Goal: Information Seeking & Learning: Learn about a topic

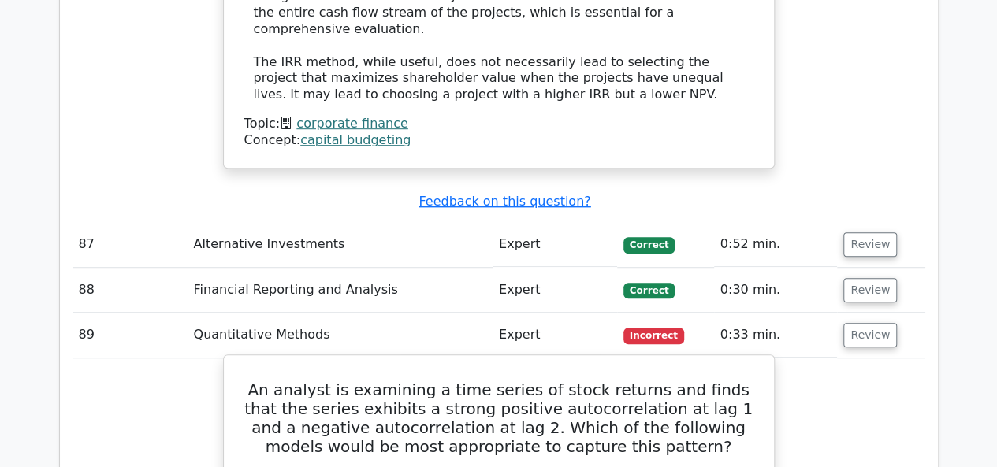
scroll to position [24387, 0]
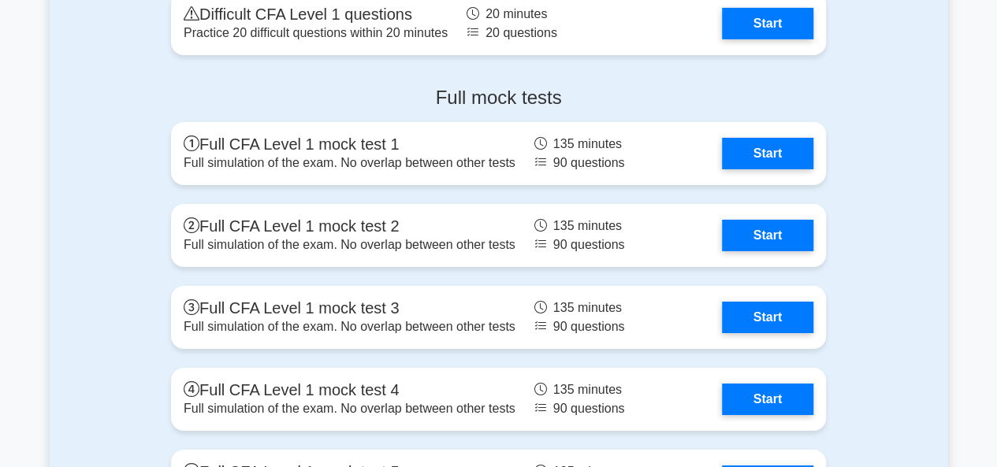
scroll to position [2680, 0]
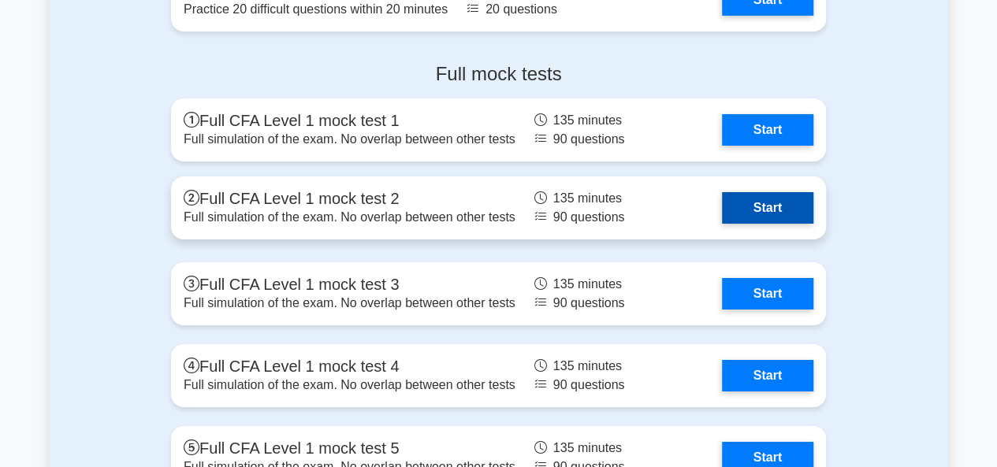
click at [768, 199] on link "Start" at bounding box center [767, 208] width 91 height 32
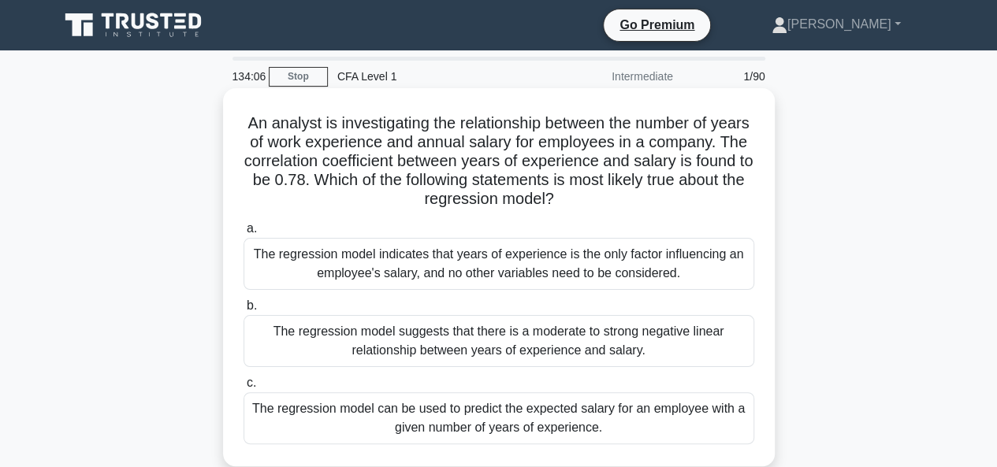
click at [545, 425] on div "The regression model can be used to predict the expected salary for an employee…" at bounding box center [499, 418] width 511 height 52
click at [244, 389] on input "c. The regression model can be used to predict the expected salary for an emplo…" at bounding box center [244, 383] width 0 height 10
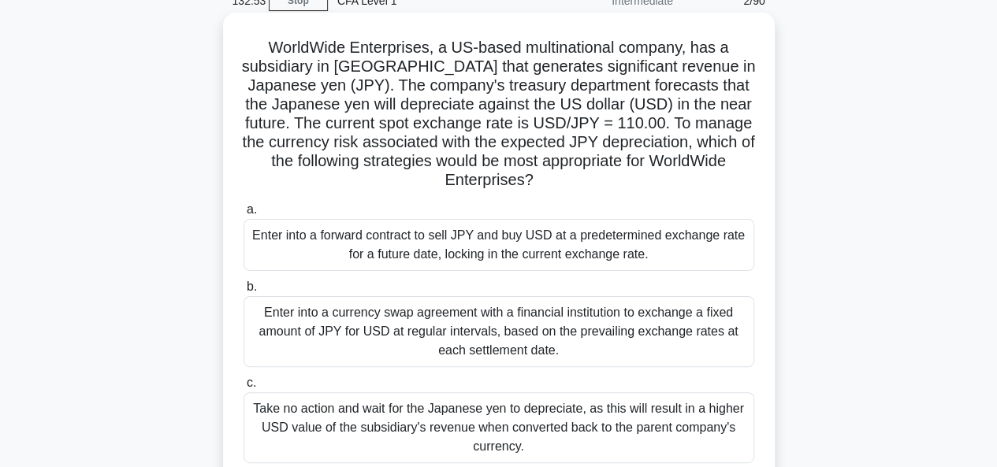
scroll to position [79, 0]
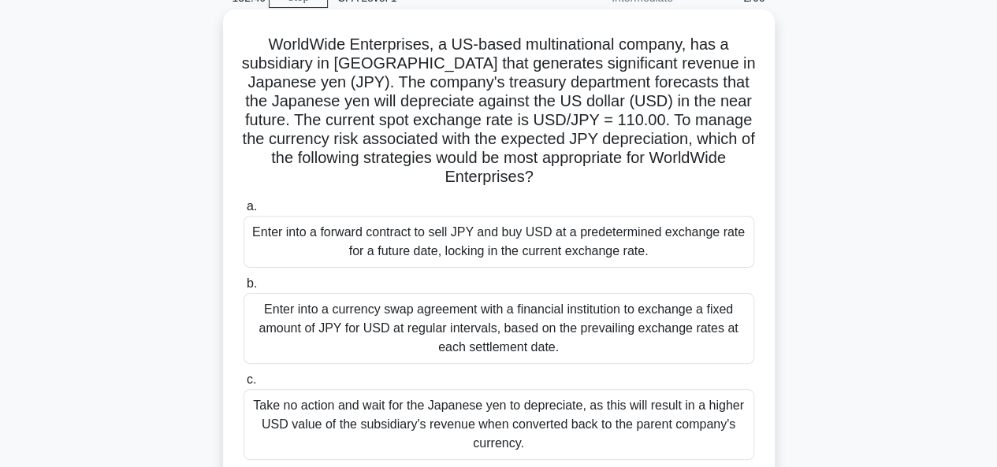
click at [419, 247] on div "Enter into a forward contract to sell JPY and buy USD at a predetermined exchan…" at bounding box center [499, 242] width 511 height 52
click at [244, 212] on input "a. Enter into a forward contract to sell JPY and buy USD at a predetermined exc…" at bounding box center [244, 207] width 0 height 10
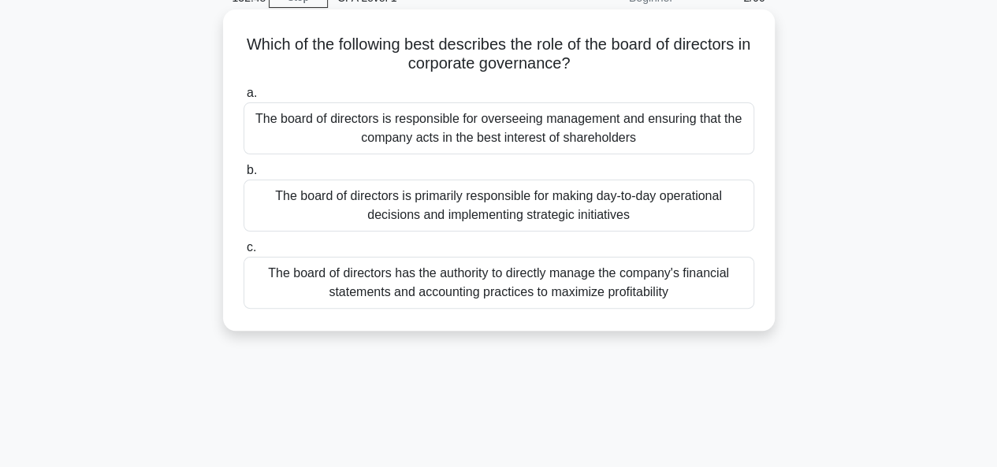
scroll to position [0, 0]
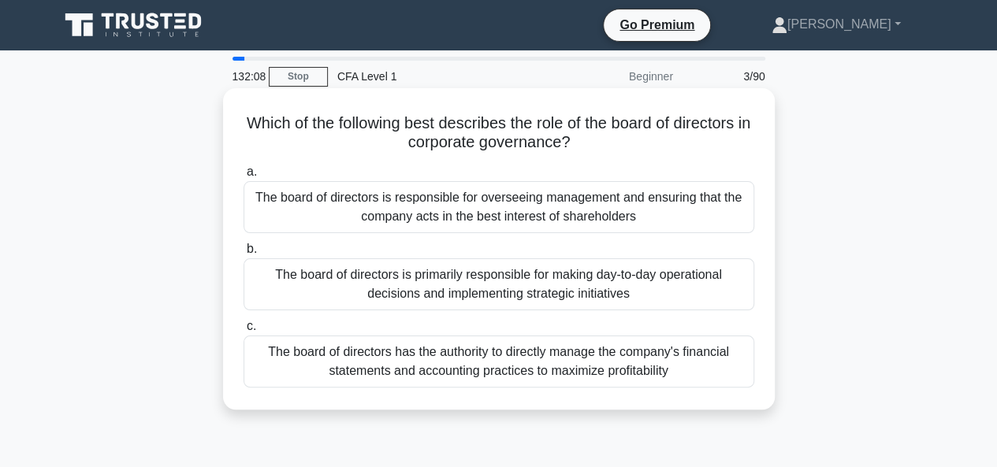
click at [582, 212] on div "The board of directors is responsible for overseeing management and ensuring th…" at bounding box center [499, 207] width 511 height 52
click at [244, 177] on input "a. The board of directors is responsible for overseeing management and ensuring…" at bounding box center [244, 172] width 0 height 10
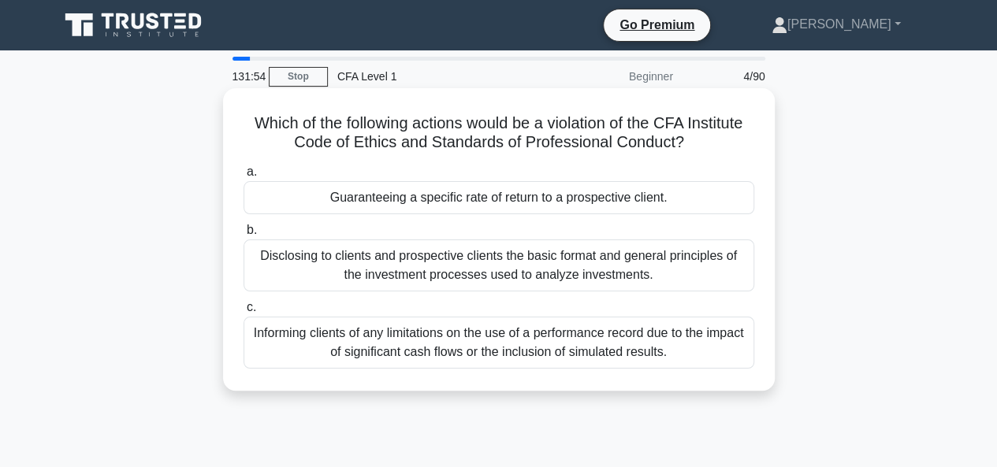
click at [391, 207] on div "Guaranteeing a specific rate of return to a prospective client." at bounding box center [499, 197] width 511 height 33
click at [244, 177] on input "a. Guaranteeing a specific rate of return to a prospective client." at bounding box center [244, 172] width 0 height 10
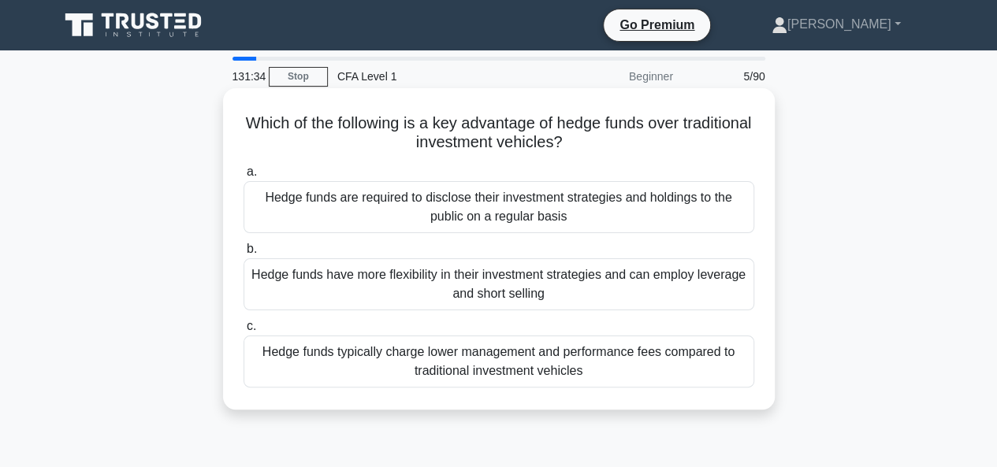
click at [511, 288] on div "Hedge funds have more flexibility in their investment strategies and can employ…" at bounding box center [499, 285] width 511 height 52
click at [244, 255] on input "b. Hedge funds have more flexibility in their investment strategies and can emp…" at bounding box center [244, 249] width 0 height 10
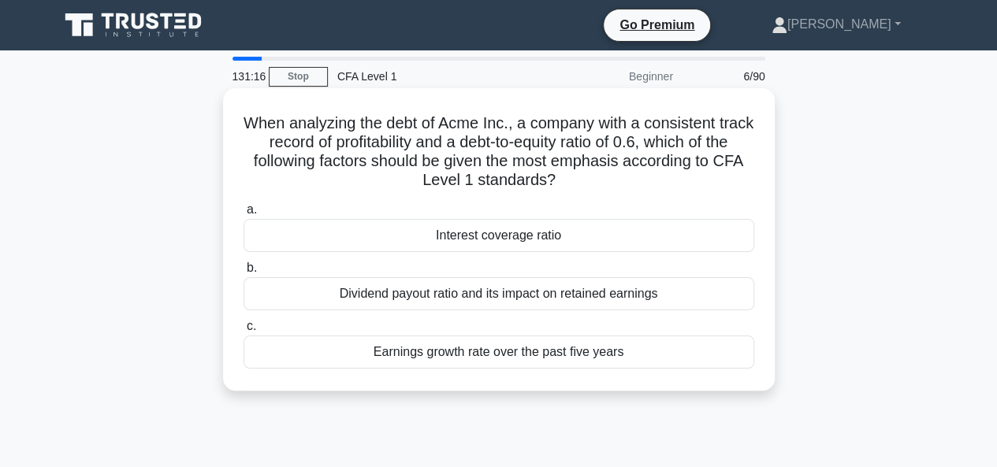
click at [489, 236] on div "Interest coverage ratio" at bounding box center [499, 235] width 511 height 33
click at [244, 215] on input "a. Interest coverage ratio" at bounding box center [244, 210] width 0 height 10
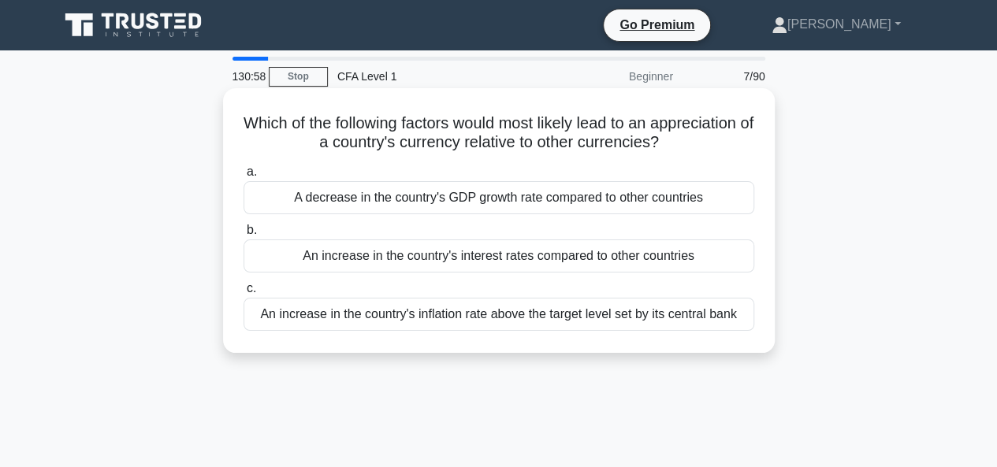
click at [437, 255] on div "An increase in the country's interest rates compared to other countries" at bounding box center [499, 256] width 511 height 33
click at [244, 236] on input "b. An increase in the country's interest rates compared to other countries" at bounding box center [244, 230] width 0 height 10
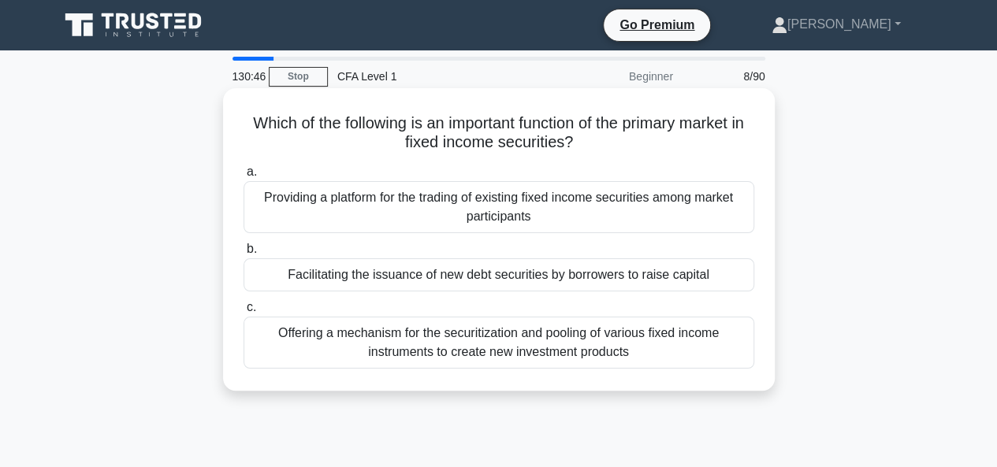
click at [512, 276] on div "Facilitating the issuance of new debt securities by borrowers to raise capital" at bounding box center [499, 275] width 511 height 33
click at [244, 255] on input "b. Facilitating the issuance of new debt securities by borrowers to raise capit…" at bounding box center [244, 249] width 0 height 10
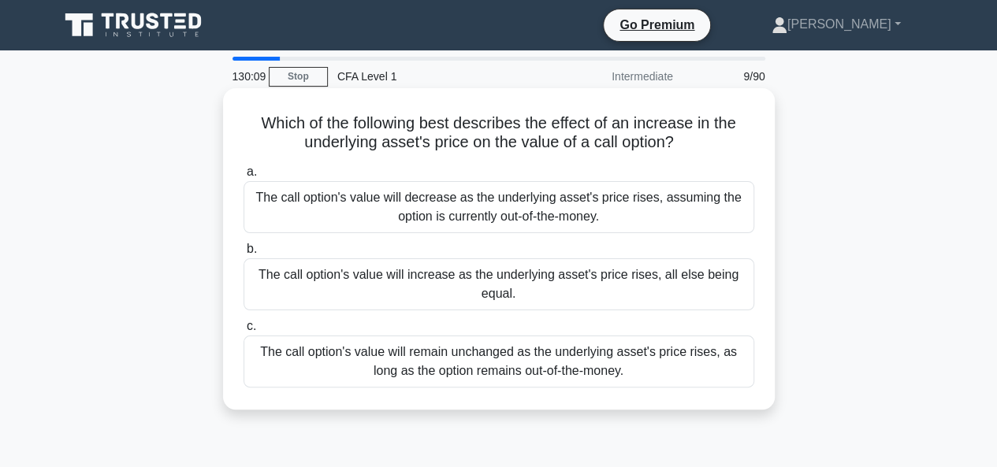
click at [325, 278] on div "The call option's value will increase as the underlying asset's price rises, al…" at bounding box center [499, 285] width 511 height 52
click at [244, 255] on input "b. The call option's value will increase as the underlying asset's price rises,…" at bounding box center [244, 249] width 0 height 10
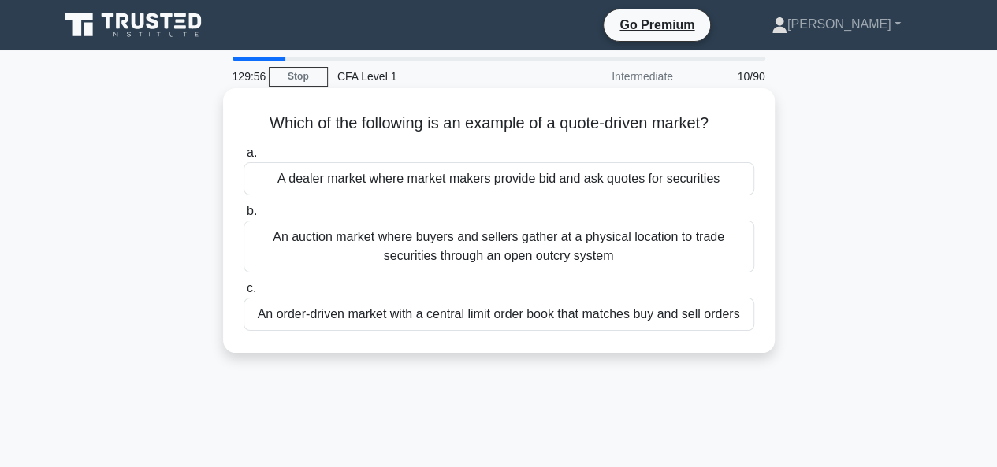
click at [489, 179] on div "A dealer market where market makers provide bid and ask quotes for securities" at bounding box center [499, 178] width 511 height 33
click at [244, 158] on input "a. A dealer market where market makers provide bid and ask quotes for securities" at bounding box center [244, 153] width 0 height 10
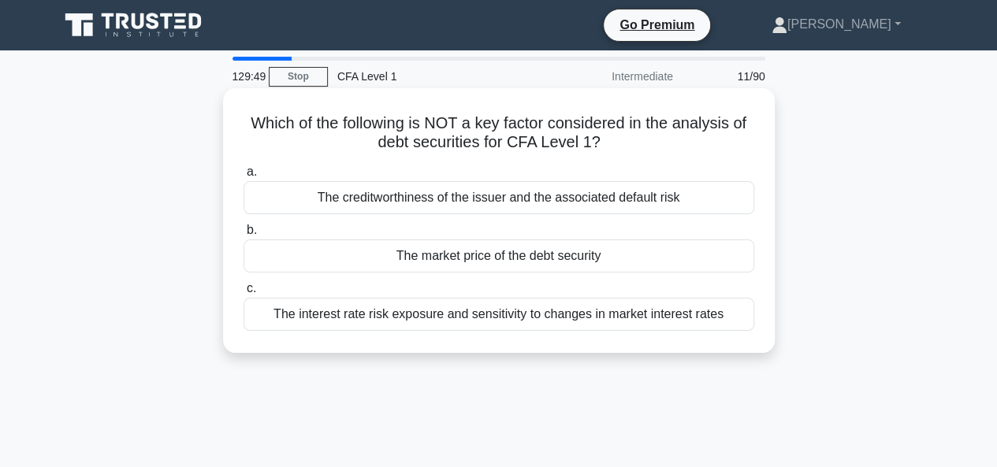
click at [558, 249] on div "The market price of the debt security" at bounding box center [499, 256] width 511 height 33
click at [244, 236] on input "b. The market price of the debt security" at bounding box center [244, 230] width 0 height 10
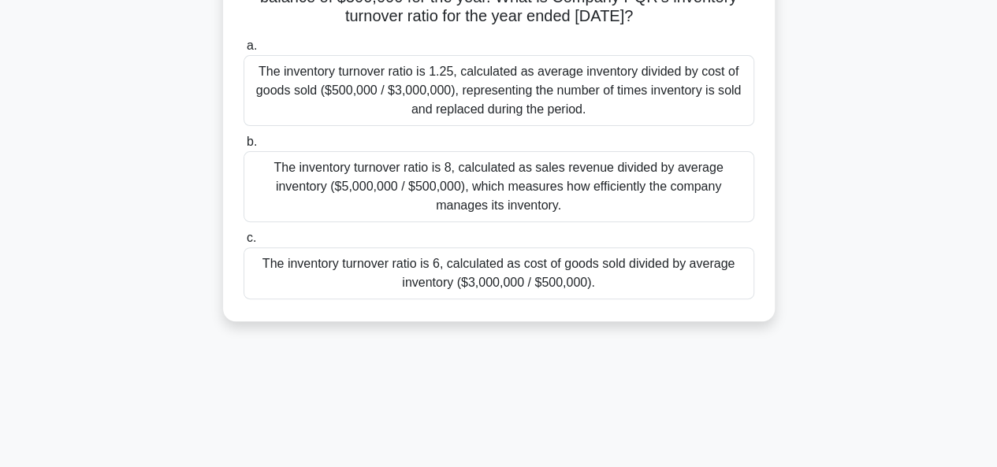
scroll to position [315, 0]
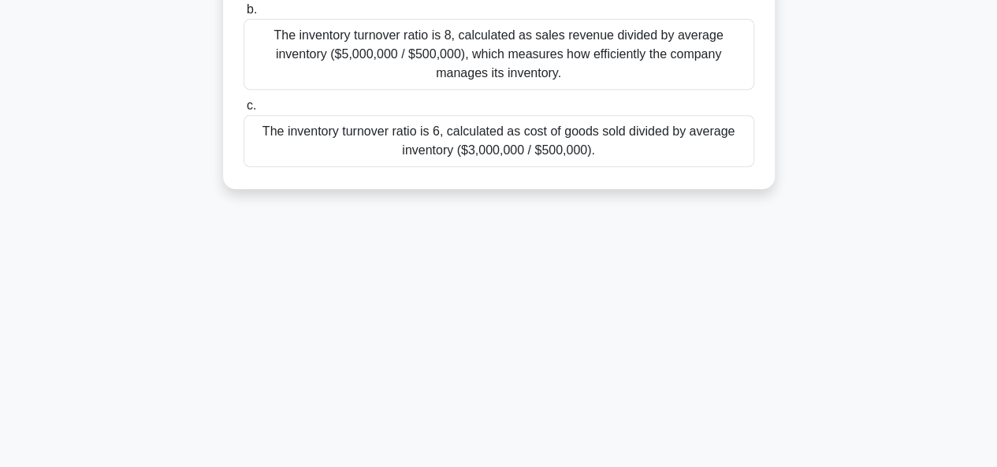
click at [504, 138] on div "The inventory turnover ratio is 6, calculated as cost of goods sold divided by …" at bounding box center [499, 141] width 511 height 52
click at [244, 111] on input "c. The inventory turnover ratio is 6, calculated as cost of goods sold divided …" at bounding box center [244, 106] width 0 height 10
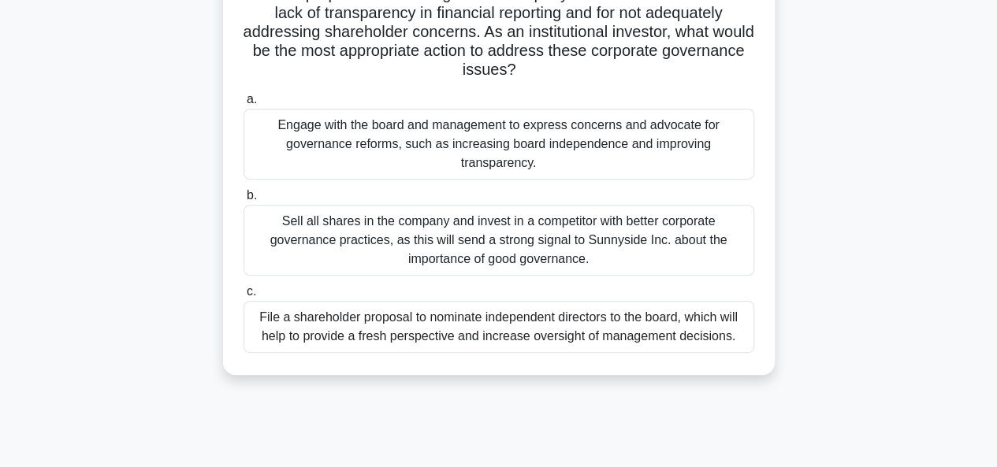
scroll to position [158, 0]
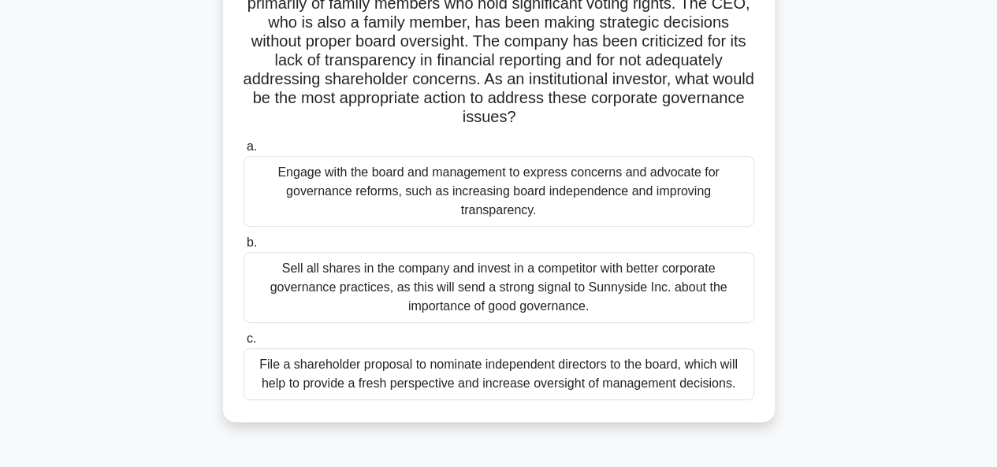
click at [307, 389] on div "File a shareholder proposal to nominate independent directors to the board, whi…" at bounding box center [499, 374] width 511 height 52
click at [244, 344] on input "c. File a shareholder proposal to nominate independent directors to the board, …" at bounding box center [244, 339] width 0 height 10
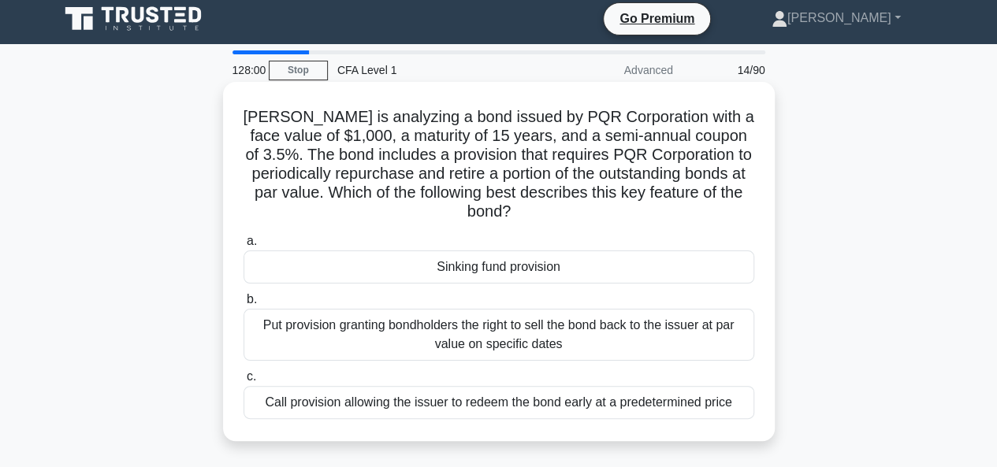
scroll to position [0, 0]
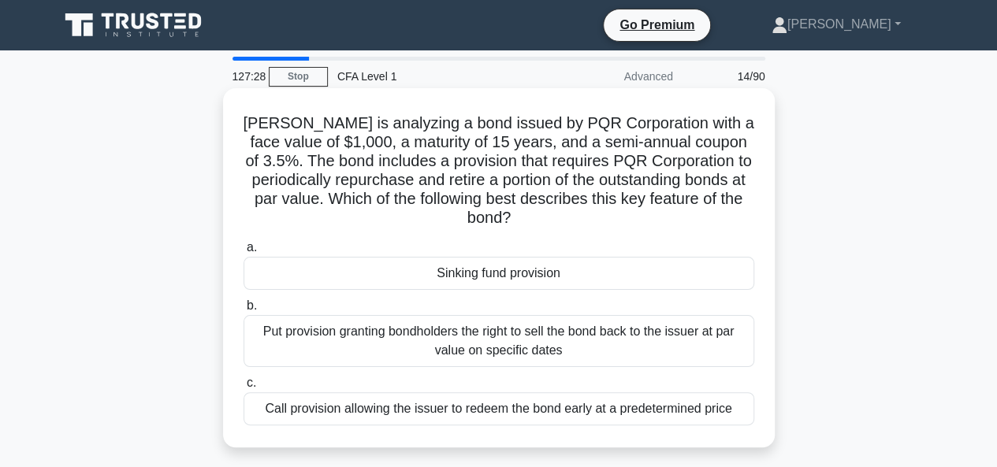
click at [471, 275] on div "Sinking fund provision" at bounding box center [499, 273] width 511 height 33
click at [244, 253] on input "a. Sinking fund provision" at bounding box center [244, 248] width 0 height 10
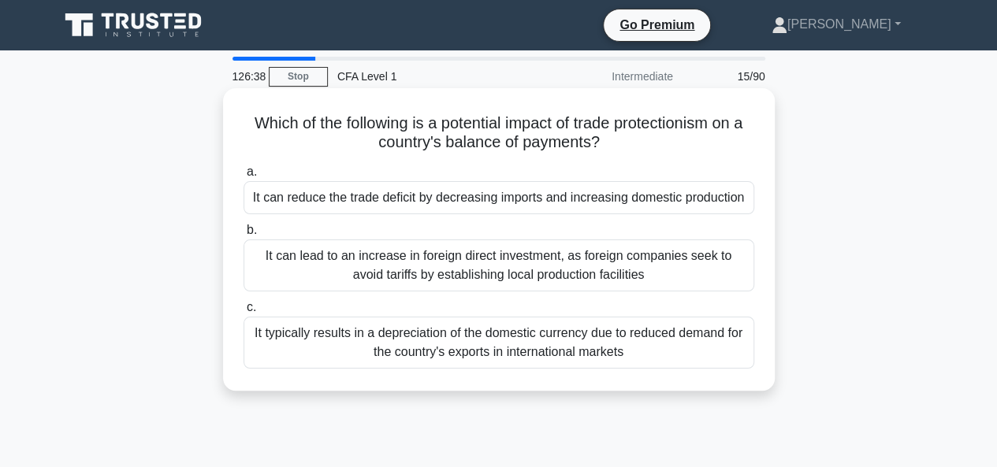
click at [336, 354] on div "It typically results in a depreciation of the domestic currency due to reduced …" at bounding box center [499, 343] width 511 height 52
click at [244, 313] on input "c. It typically results in a depreciation of the domestic currency due to reduc…" at bounding box center [244, 308] width 0 height 10
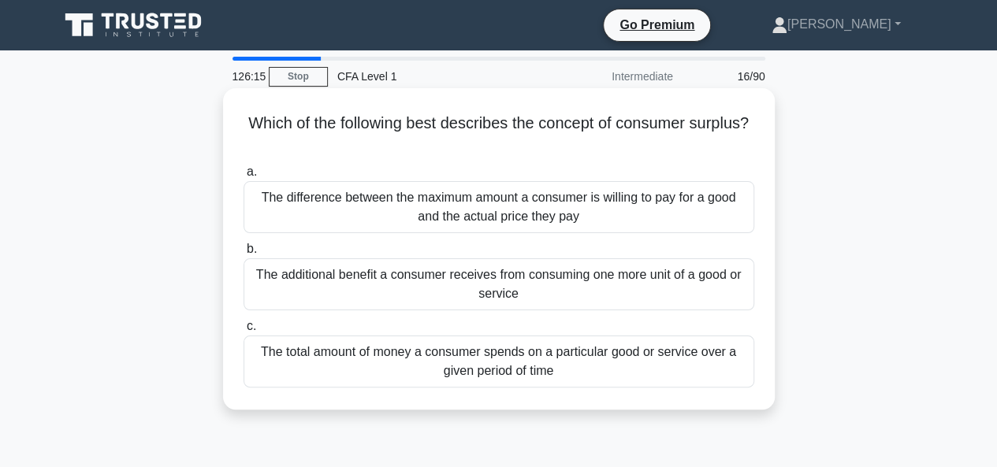
click at [531, 210] on div "The difference between the maximum amount a consumer is willing to pay for a go…" at bounding box center [499, 207] width 511 height 52
click at [244, 177] on input "a. The difference between the maximum amount a consumer is willing to pay for a…" at bounding box center [244, 172] width 0 height 10
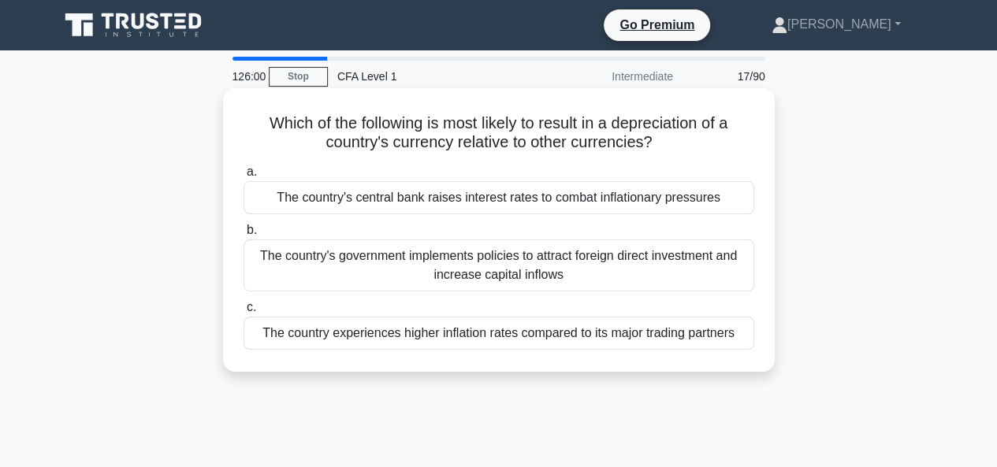
click at [495, 333] on div "The country experiences higher inflation rates compared to its major trading pa…" at bounding box center [499, 333] width 511 height 33
click at [244, 313] on input "c. The country experiences higher inflation rates compared to its major trading…" at bounding box center [244, 308] width 0 height 10
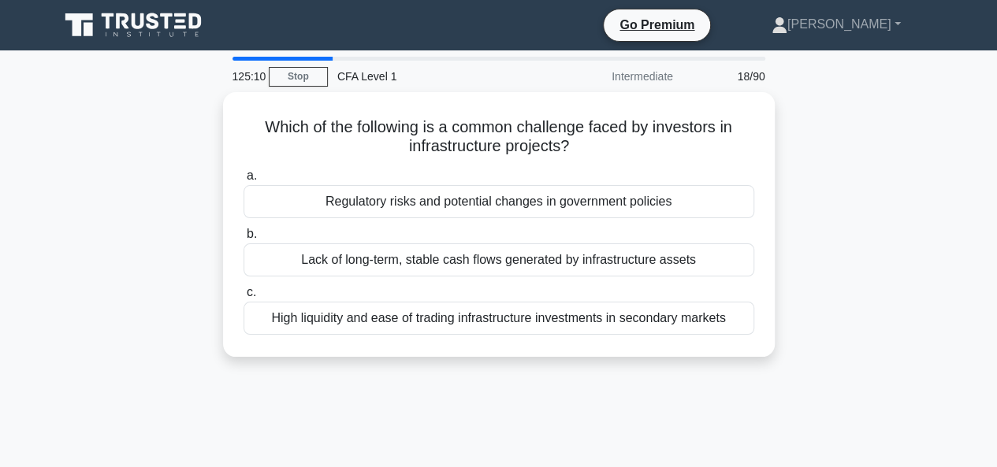
drag, startPoint x: 355, startPoint y: 165, endPoint x: 117, endPoint y: 155, distance: 237.4
click at [118, 155] on div "Which of the following is a common challenge faced by investors in infrastructu…" at bounding box center [499, 234] width 898 height 284
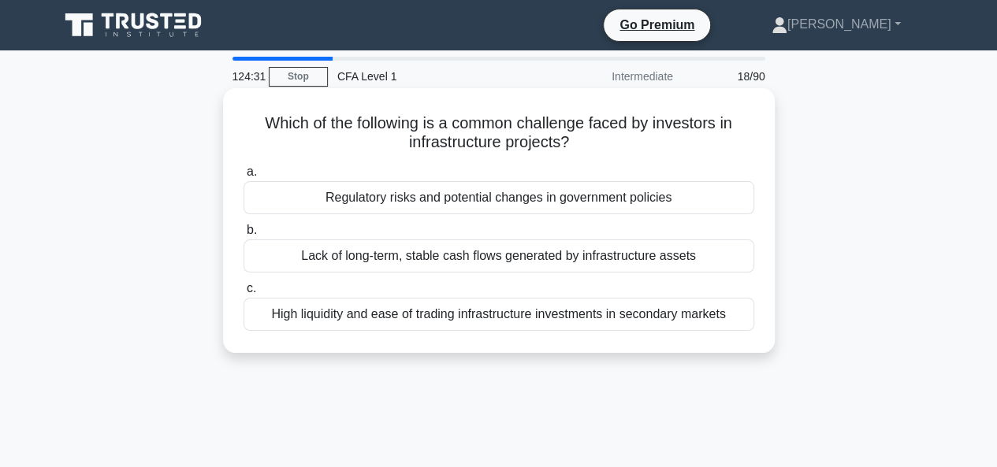
click at [411, 199] on div "Regulatory risks and potential changes in government policies" at bounding box center [499, 197] width 511 height 33
click at [244, 177] on input "a. Regulatory risks and potential changes in government policies" at bounding box center [244, 172] width 0 height 10
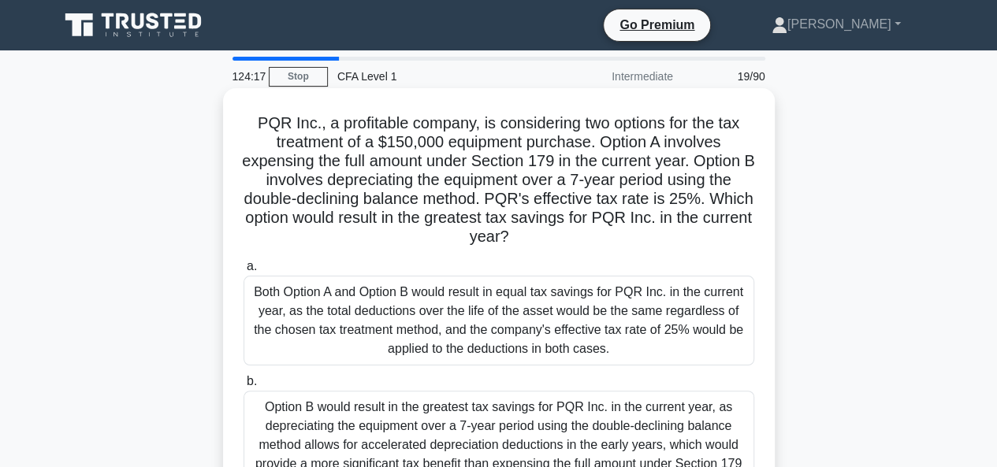
scroll to position [315, 0]
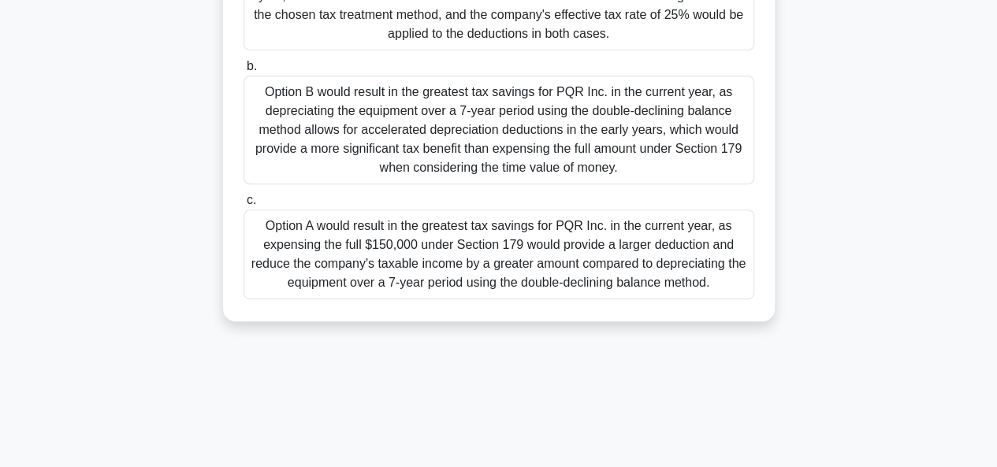
click at [418, 251] on div "Option A would result in the greatest tax savings for PQR Inc. in the current y…" at bounding box center [499, 255] width 511 height 90
click at [244, 206] on input "c. Option A would result in the greatest tax savings for PQR Inc. in the curren…" at bounding box center [244, 200] width 0 height 10
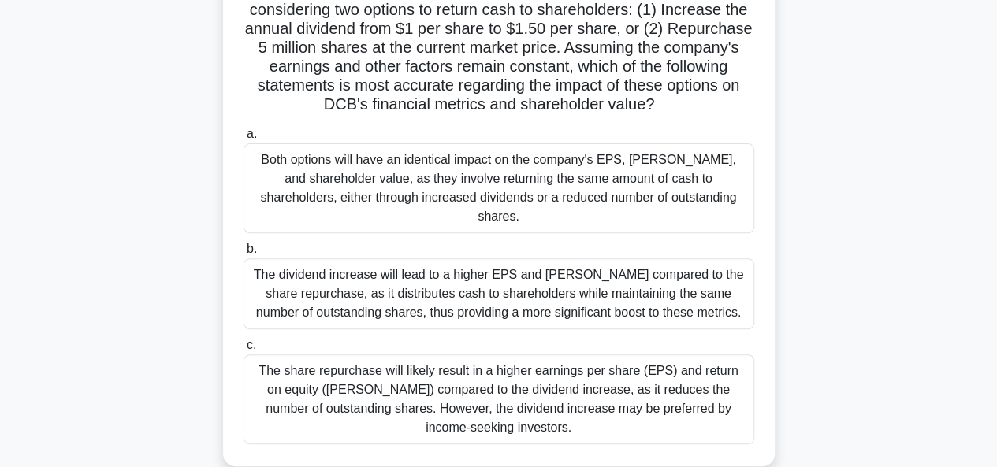
scroll to position [236, 0]
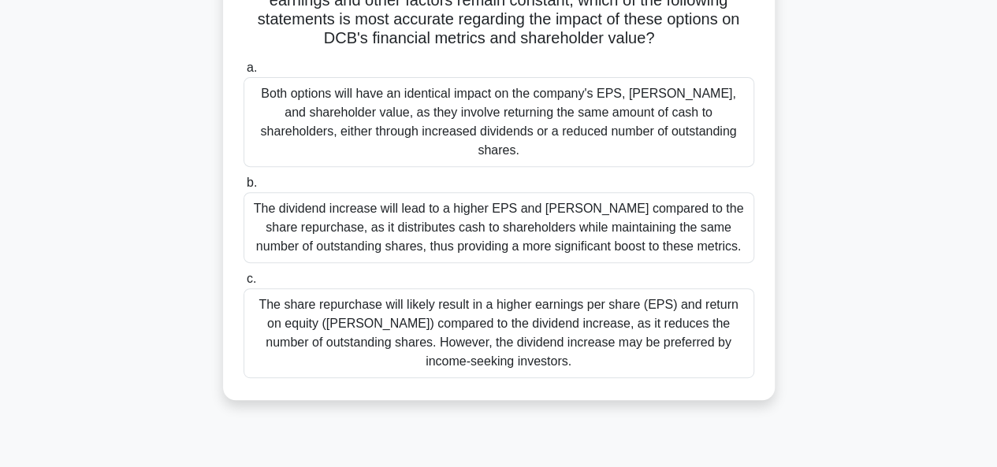
click at [586, 318] on div "The share repurchase will likely result in a higher earnings per share (EPS) an…" at bounding box center [499, 333] width 511 height 90
click at [244, 285] on input "c. The share repurchase will likely result in a higher earnings per share (EPS)…" at bounding box center [244, 279] width 0 height 10
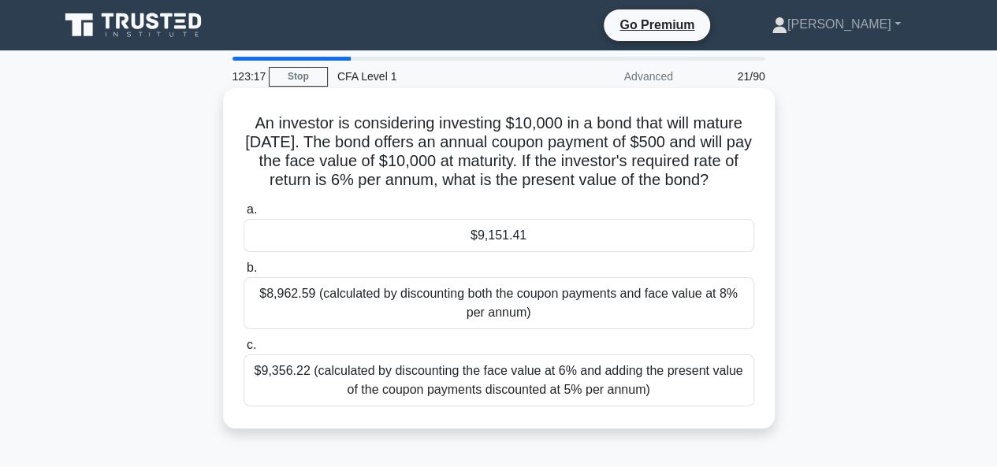
scroll to position [0, 0]
click at [456, 234] on div "$9,151.41" at bounding box center [499, 235] width 511 height 33
click at [244, 215] on input "a. $9,151.41" at bounding box center [244, 210] width 0 height 10
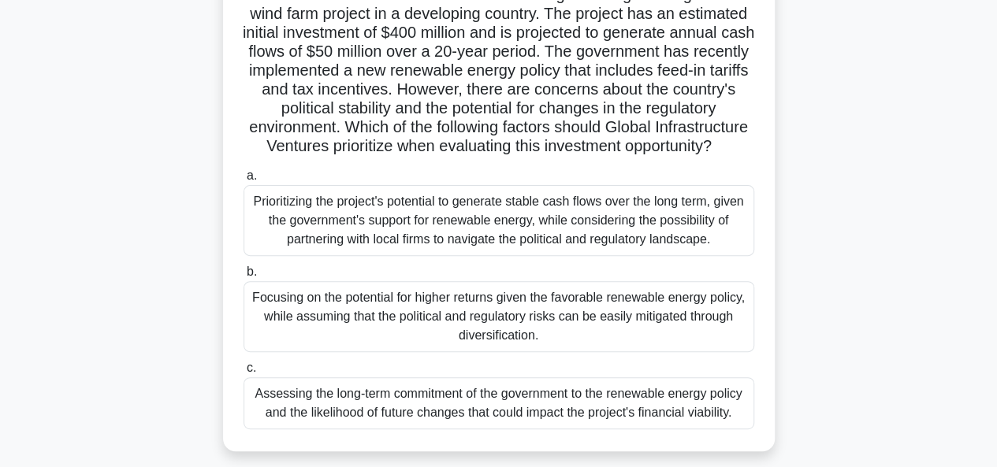
scroll to position [236, 0]
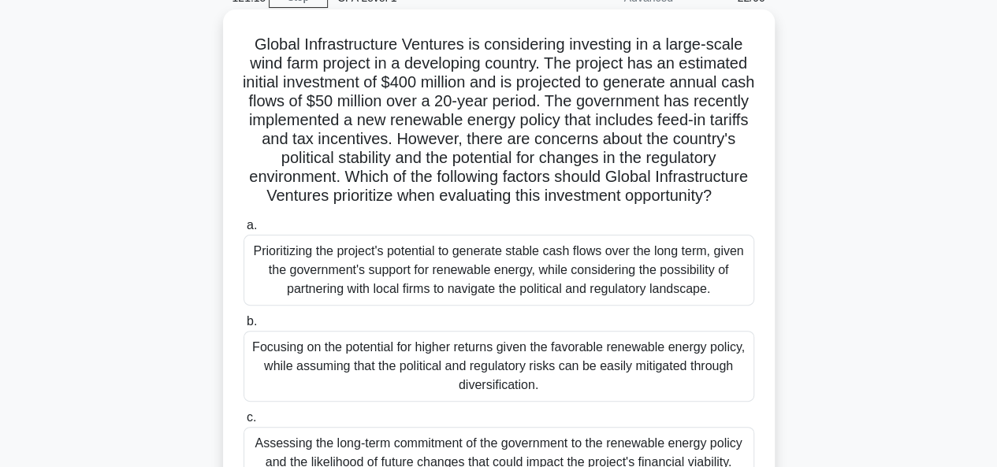
click at [380, 285] on div "Prioritizing the project's potential to generate stable cash flows over the lon…" at bounding box center [499, 270] width 511 height 71
click at [244, 231] on input "a. Prioritizing the project's potential to generate stable cash flows over the …" at bounding box center [244, 226] width 0 height 10
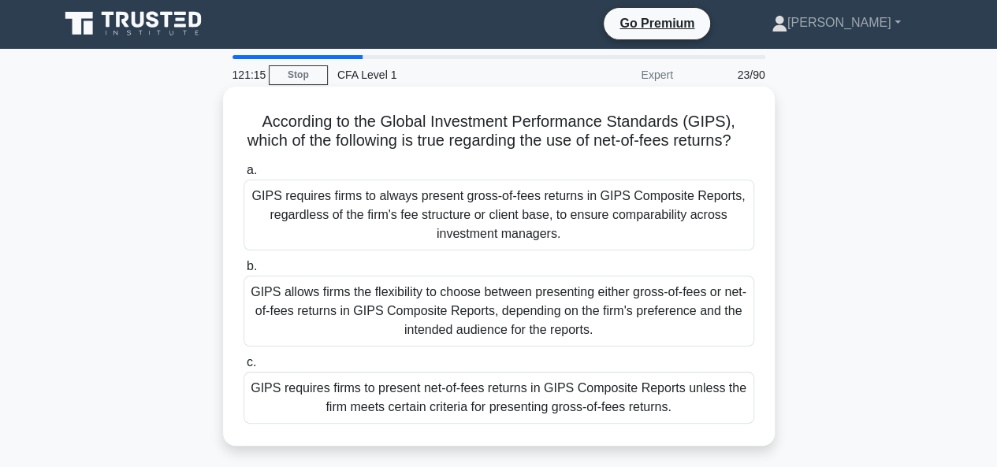
scroll to position [0, 0]
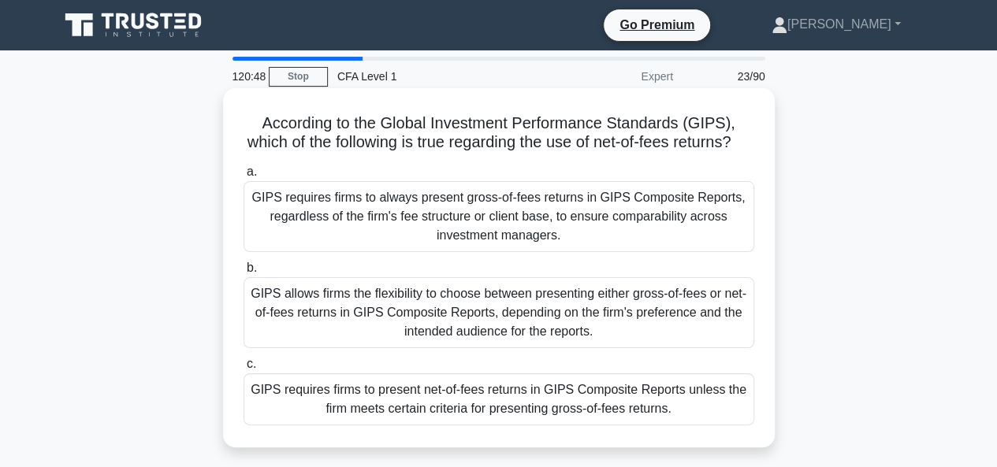
click at [449, 426] on div "GIPS requires firms to present net-of-fees returns in GIPS Composite Reports un…" at bounding box center [499, 400] width 511 height 52
click at [244, 370] on input "[PERSON_NAME] requires firms to present net-of-fees returns in GIPS Composite R…" at bounding box center [244, 364] width 0 height 10
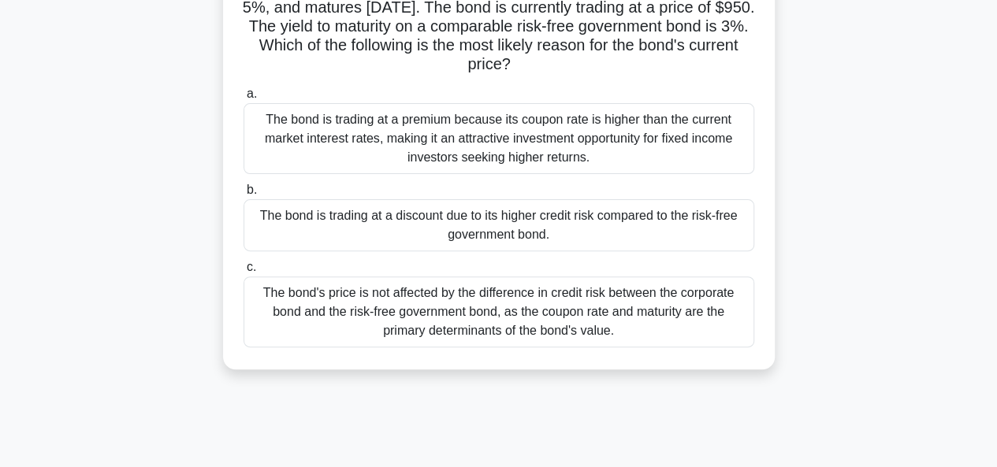
scroll to position [79, 0]
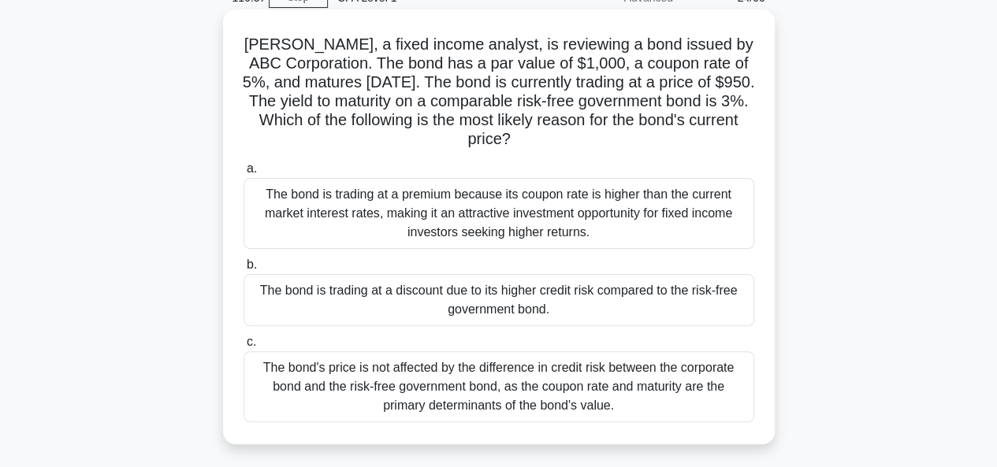
click at [657, 304] on div "The bond is trading at a discount due to its higher credit risk compared to the…" at bounding box center [499, 300] width 511 height 52
click at [244, 270] on input "b. The bond is trading at a discount due to its higher credit risk compared to …" at bounding box center [244, 265] width 0 height 10
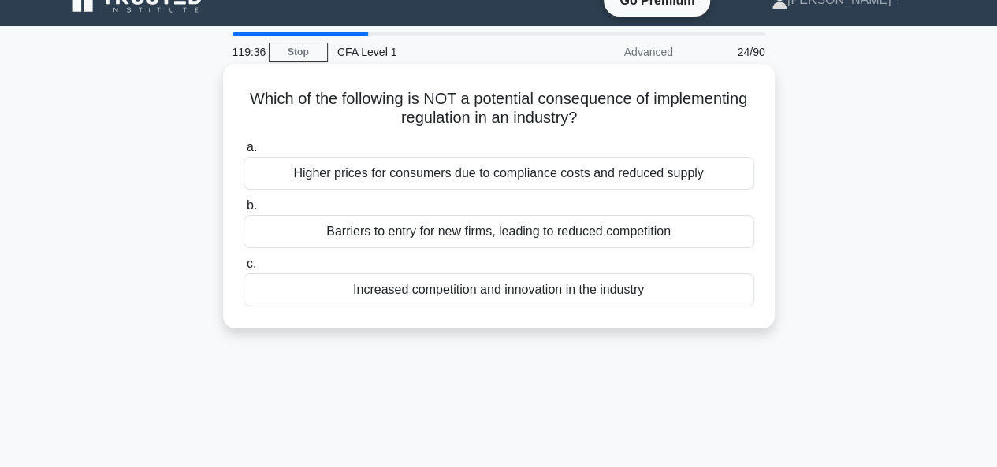
scroll to position [0, 0]
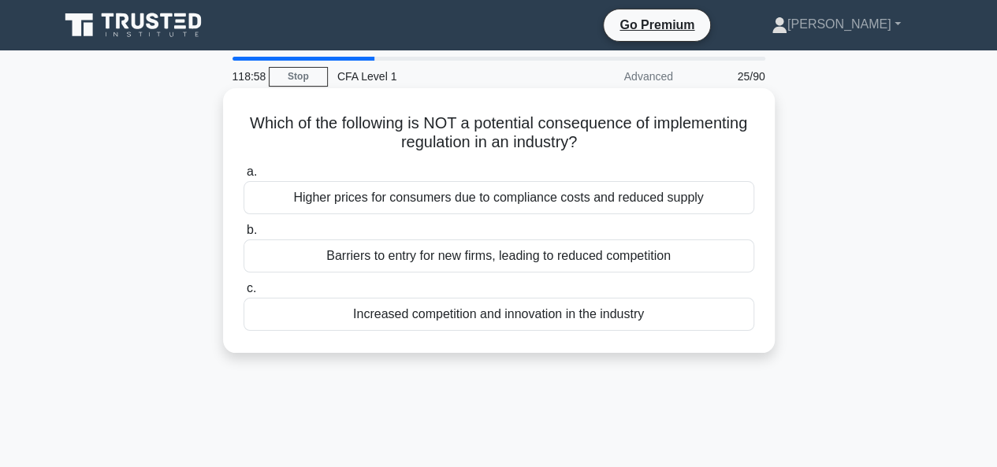
click at [567, 310] on div "Increased competition and innovation in the industry" at bounding box center [499, 314] width 511 height 33
click at [244, 294] on input "c. Increased competition and innovation in the industry" at bounding box center [244, 289] width 0 height 10
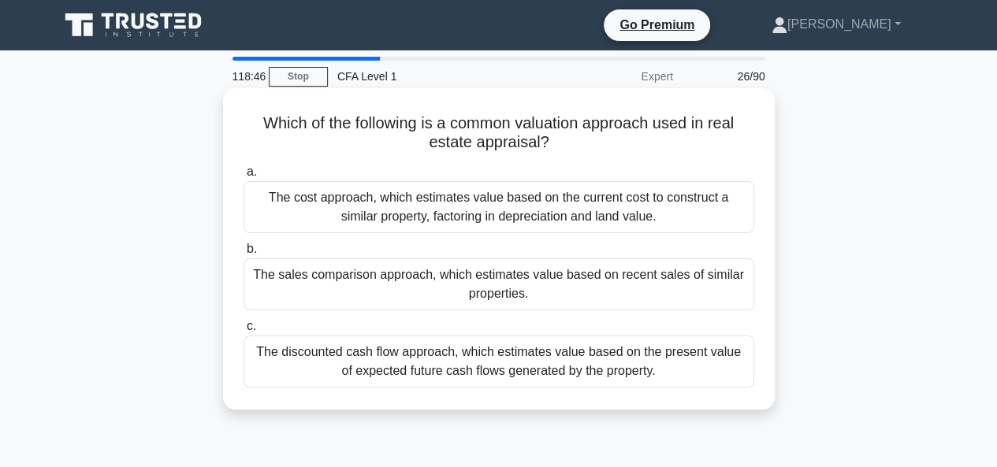
click at [534, 225] on div "The cost approach, which estimates value based on the current cost to construct…" at bounding box center [499, 207] width 511 height 52
click at [244, 177] on input "a. The cost approach, which estimates value based on the current cost to constr…" at bounding box center [244, 172] width 0 height 10
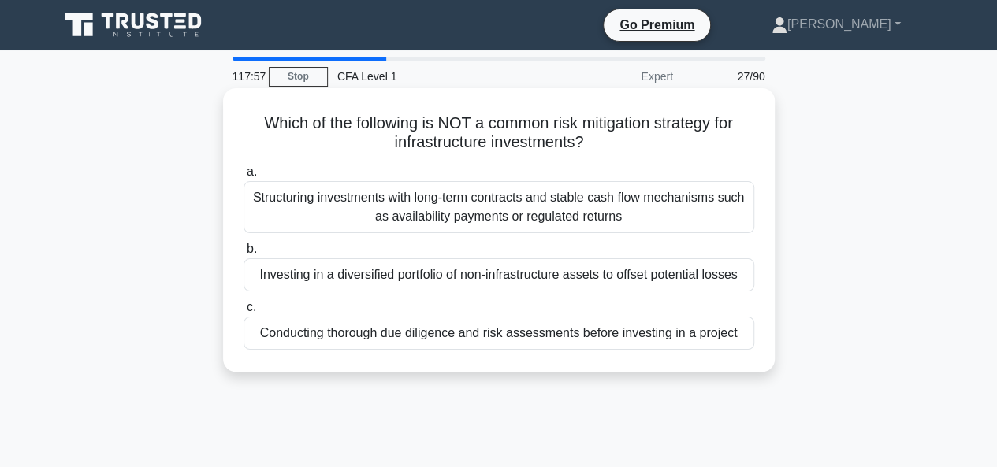
click at [430, 217] on div "Structuring investments with long-term contracts and stable cash flow mechanism…" at bounding box center [499, 207] width 511 height 52
click at [244, 177] on input "a. Structuring investments with long-term contracts and stable cash flow mechan…" at bounding box center [244, 172] width 0 height 10
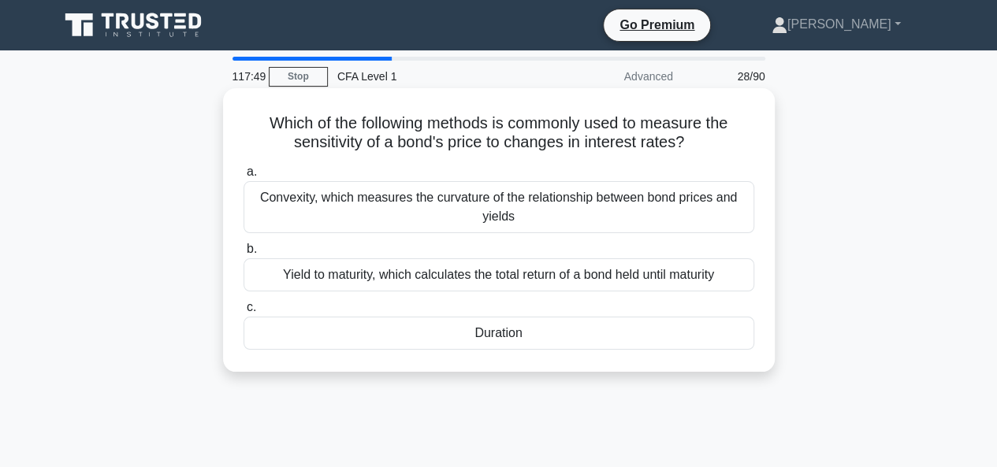
click at [492, 335] on div "Duration" at bounding box center [499, 333] width 511 height 33
click at [244, 313] on input "c. Duration" at bounding box center [244, 308] width 0 height 10
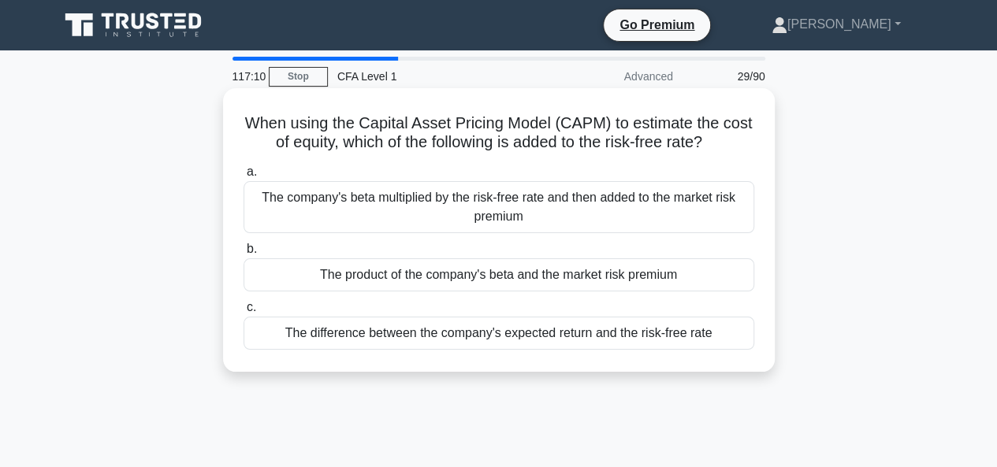
click at [612, 277] on div "The product of the company's beta and the market risk premium" at bounding box center [499, 275] width 511 height 33
click at [244, 255] on input "b. The product of the company's beta and the market risk premium" at bounding box center [244, 249] width 0 height 10
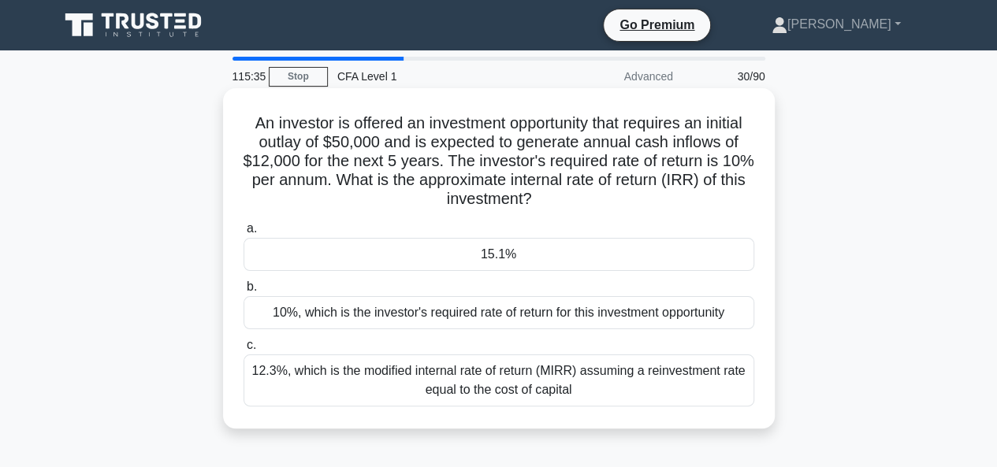
drag, startPoint x: 243, startPoint y: 125, endPoint x: 605, endPoint y: 398, distance: 454.1
click at [606, 400] on div "An investor is offered an investment opportunity that requires an initial outla…" at bounding box center [498, 259] width 539 height 328
copy div "An investor is offered an investment opportunity that requires an initial outla…"
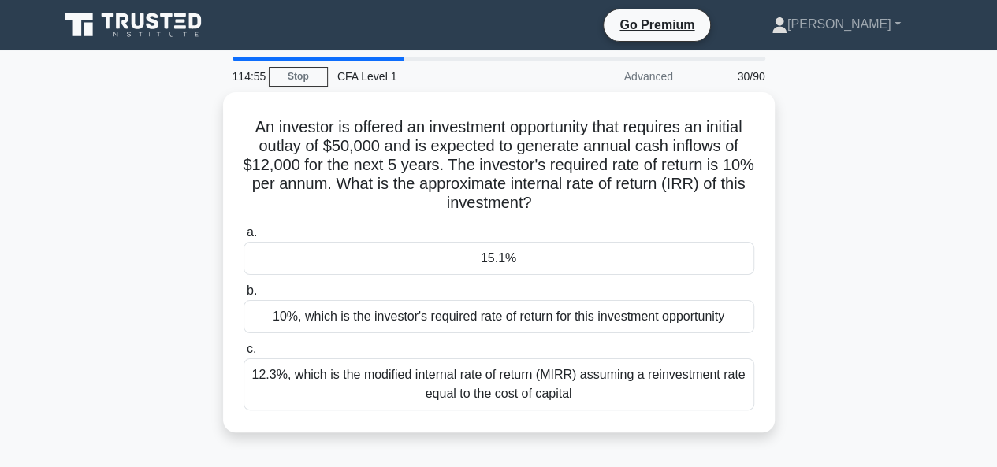
click at [913, 242] on div "An investor is offered an investment opportunity that requires an initial outla…" at bounding box center [499, 271] width 898 height 359
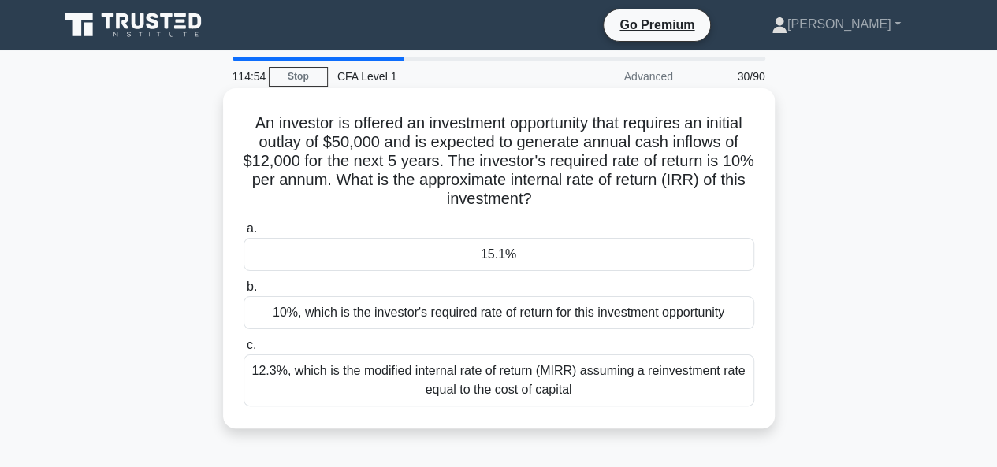
click at [624, 259] on div "15.1%" at bounding box center [499, 254] width 511 height 33
click at [244, 234] on input "a. 15.1%" at bounding box center [244, 229] width 0 height 10
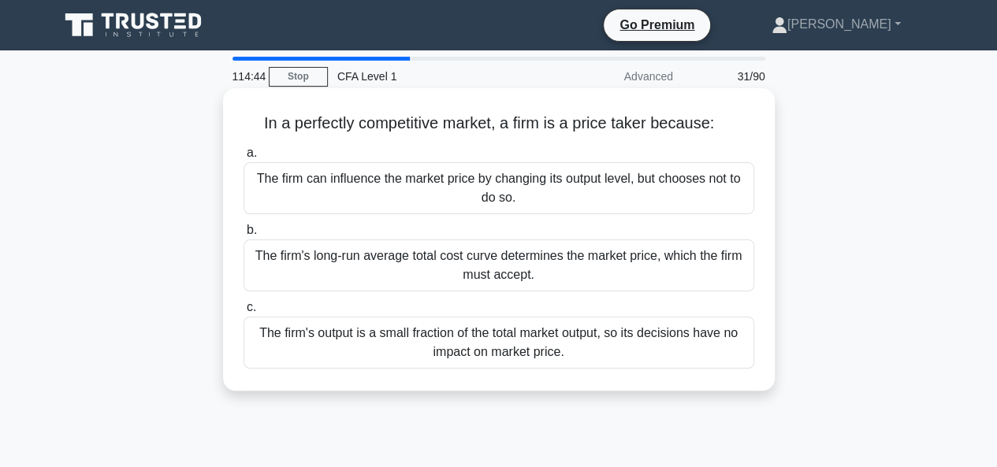
click at [414, 342] on div "The firm's output is a small fraction of the total market output, so its decisi…" at bounding box center [499, 343] width 511 height 52
click at [244, 313] on input "c. The firm's output is a small fraction of the total market output, so its dec…" at bounding box center [244, 308] width 0 height 10
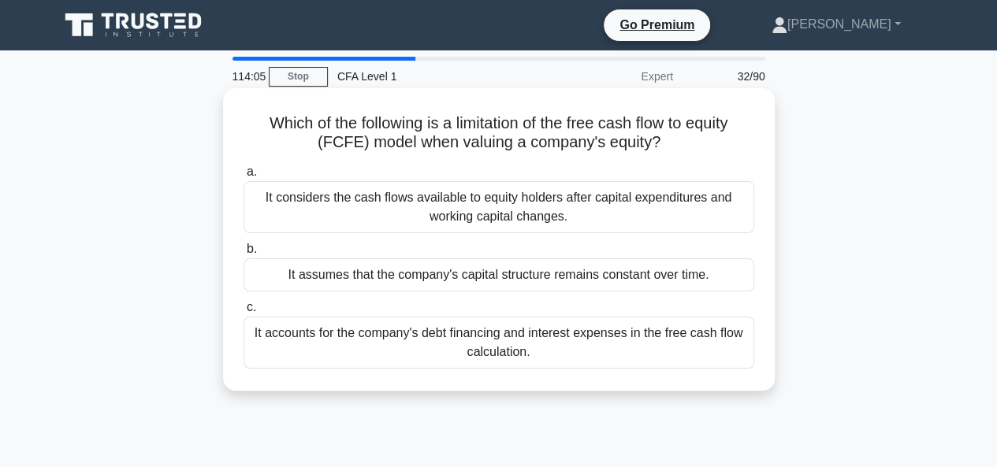
click at [563, 270] on div "It assumes that the company's capital structure remains constant over time." at bounding box center [499, 275] width 511 height 33
click at [244, 255] on input "b. It assumes that the company's capital structure remains constant over time." at bounding box center [244, 249] width 0 height 10
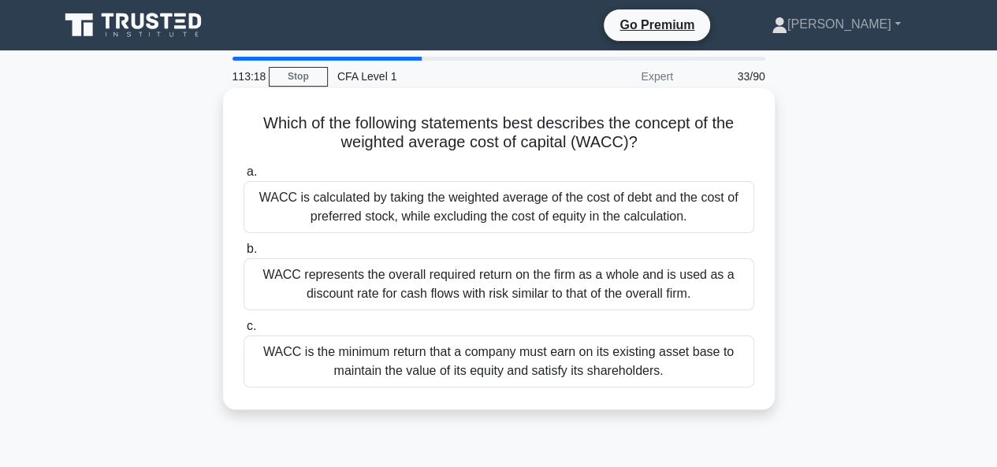
click at [435, 278] on div "WACC represents the overall required return on the firm as a whole and is used …" at bounding box center [499, 285] width 511 height 52
click at [244, 255] on input "b. WACC represents the overall required return on the firm as a whole and is us…" at bounding box center [244, 249] width 0 height 10
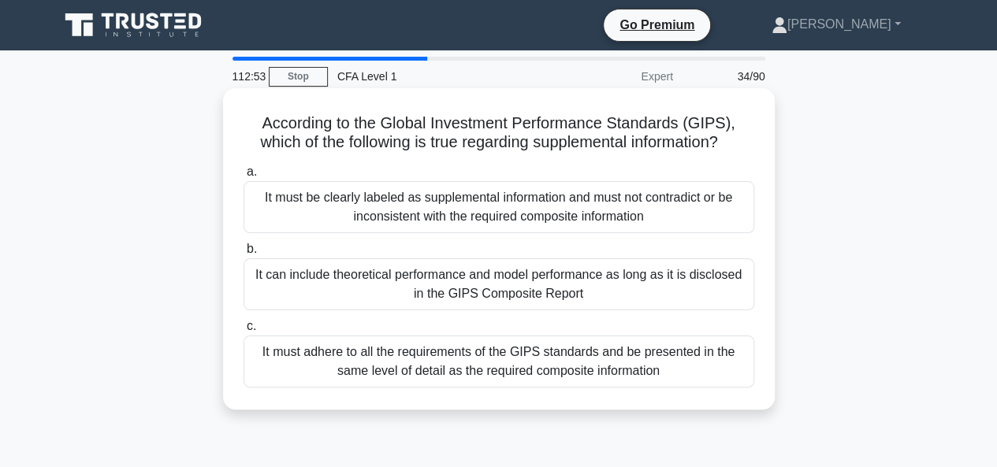
click at [387, 286] on div "It can include theoretical performance and model performance as long as it is d…" at bounding box center [499, 285] width 511 height 52
click at [244, 255] on input "b. It can include theoretical performance and model performance as long as it i…" at bounding box center [244, 249] width 0 height 10
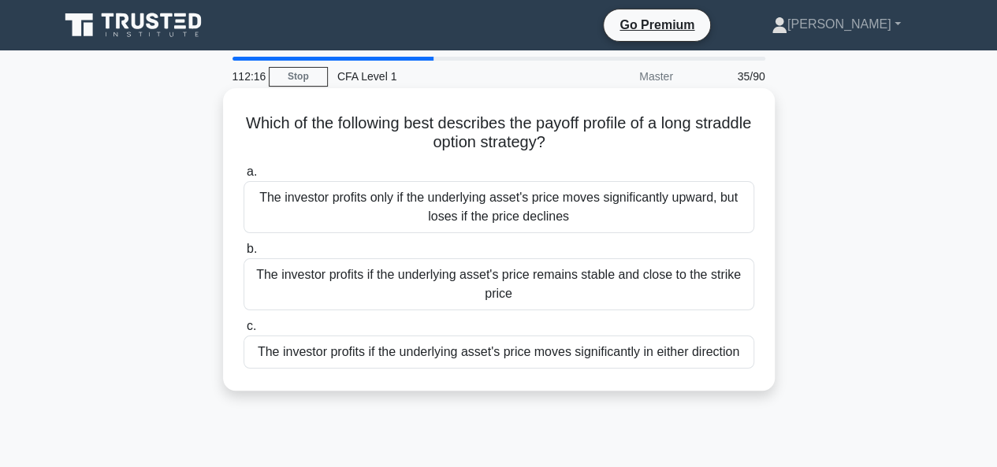
click at [411, 291] on div "The investor profits if the underlying asset's price remains stable and close t…" at bounding box center [499, 285] width 511 height 52
click at [244, 255] on input "b. The investor profits if the underlying asset's price remains stable and clos…" at bounding box center [244, 249] width 0 height 10
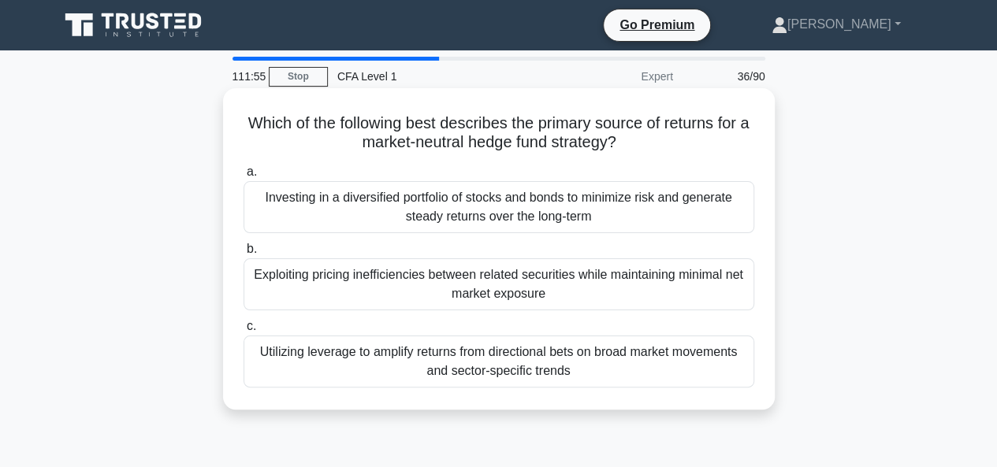
click at [492, 371] on div "Utilizing leverage to amplify returns from directional bets on broad market mov…" at bounding box center [499, 362] width 511 height 52
click at [244, 332] on input "c. Utilizing leverage to amplify returns from directional bets on broad market …" at bounding box center [244, 327] width 0 height 10
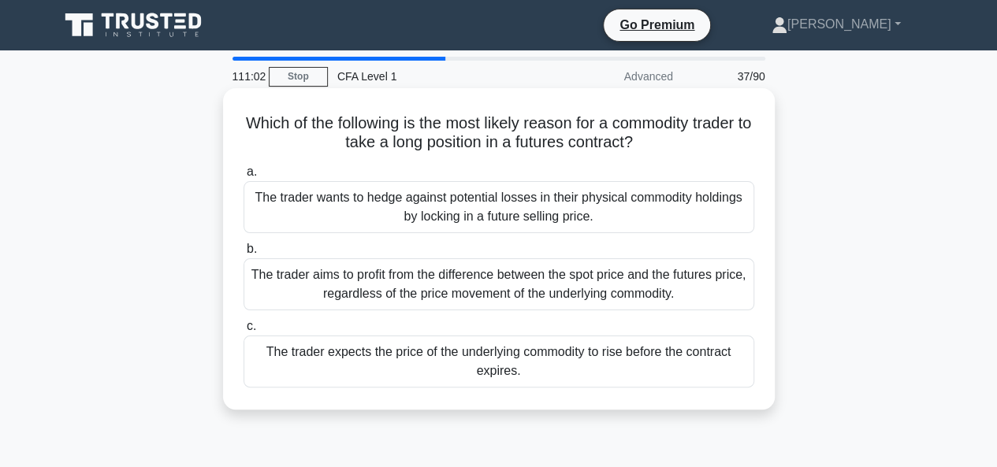
click at [534, 203] on div "The trader wants to hedge against potential losses in their physical commodity …" at bounding box center [499, 207] width 511 height 52
click at [244, 177] on input "a. The trader wants to hedge against potential losses in their physical commodi…" at bounding box center [244, 172] width 0 height 10
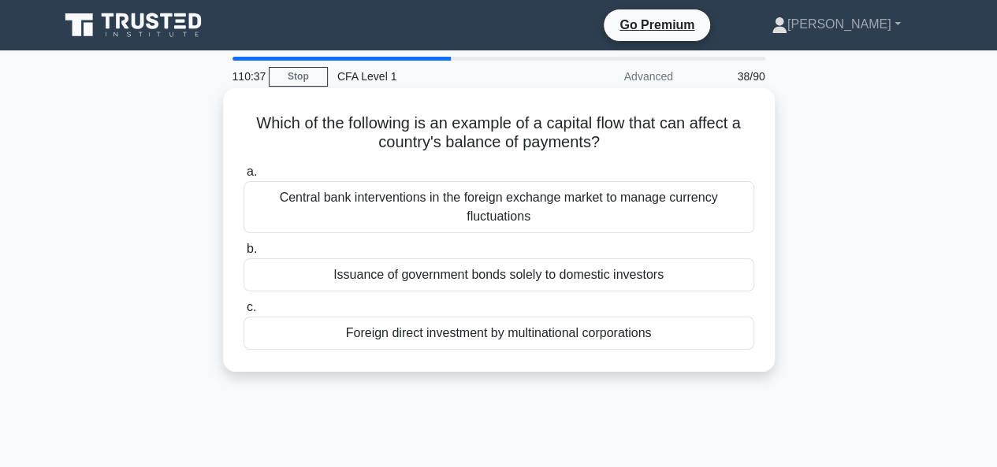
click at [614, 333] on div "Foreign direct investment by multinational corporations" at bounding box center [499, 333] width 511 height 33
click at [244, 313] on input "c. Foreign direct investment by multinational corporations" at bounding box center [244, 308] width 0 height 10
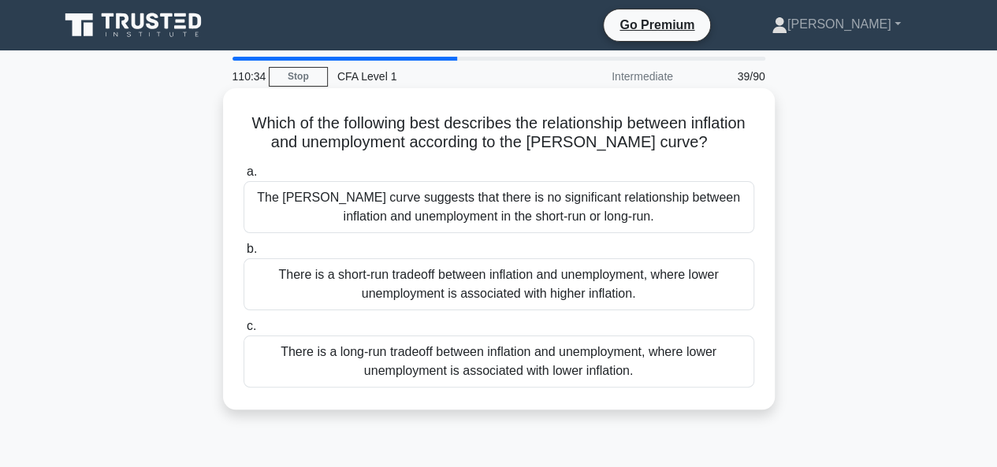
click at [539, 261] on div "There is a short-run tradeoff between inflation and unemployment, where lower u…" at bounding box center [499, 285] width 511 height 52
click at [429, 285] on div "There is a short-run tradeoff between inflation and unemployment, where lower u…" at bounding box center [499, 285] width 511 height 52
click at [244, 255] on input "b. There is a short-run tradeoff between inflation and unemployment, where lowe…" at bounding box center [244, 249] width 0 height 10
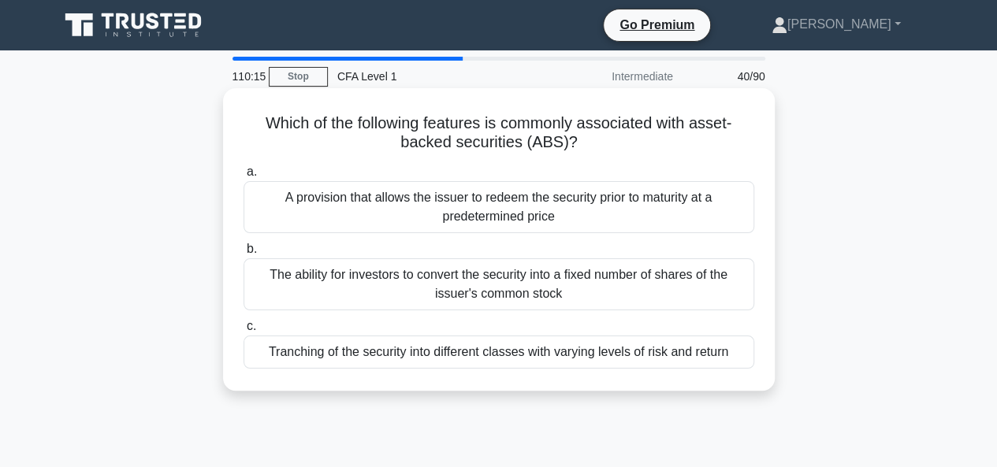
click at [416, 355] on div "Tranching of the security into different classes with varying levels of risk an…" at bounding box center [499, 352] width 511 height 33
click at [244, 332] on input "c. Tranching of the security into different classes with varying levels of risk…" at bounding box center [244, 327] width 0 height 10
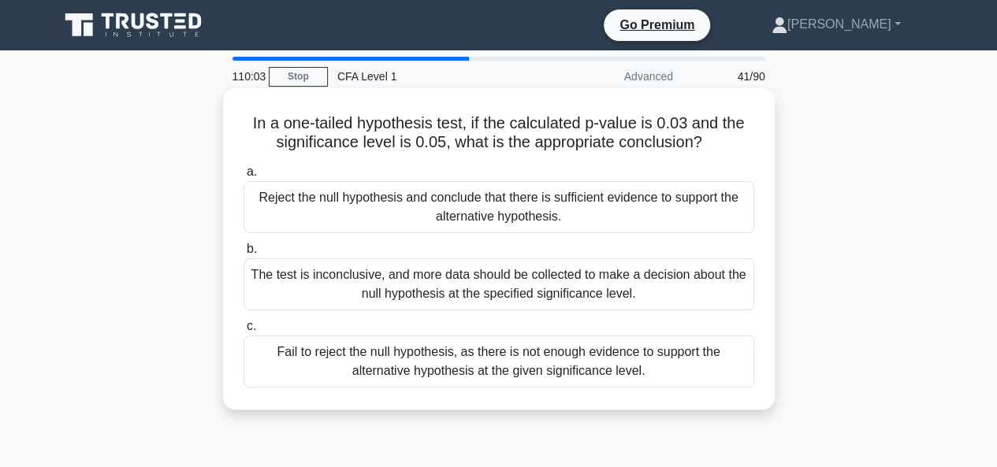
click at [377, 197] on div "Reject the null hypothesis and conclude that there is sufficient evidence to su…" at bounding box center [499, 207] width 511 height 52
click at [244, 177] on input "a. Reject the null hypothesis and conclude that there is sufficient evidence to…" at bounding box center [244, 172] width 0 height 10
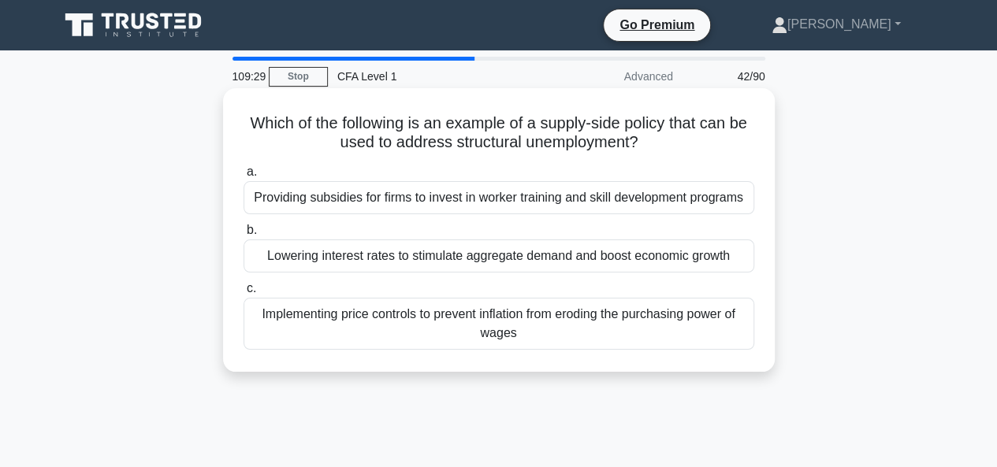
click at [493, 323] on div "Implementing price controls to prevent inflation from eroding the purchasing po…" at bounding box center [499, 324] width 511 height 52
click at [244, 294] on input "c. Implementing price controls to prevent inflation from eroding the purchasing…" at bounding box center [244, 289] width 0 height 10
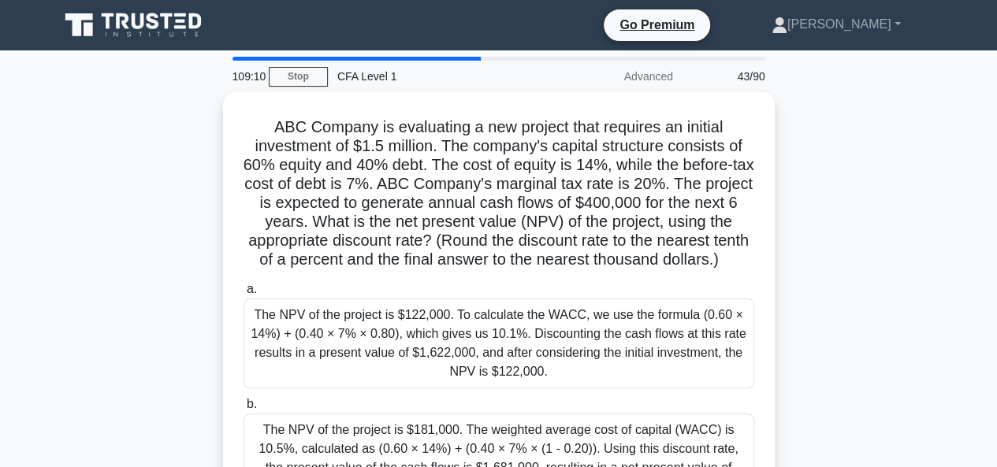
drag, startPoint x: 400, startPoint y: 181, endPoint x: 898, endPoint y: 187, distance: 498.9
click at [898, 187] on div "ABC Company is evaluating a new project that requires an initial investment of …" at bounding box center [499, 366] width 898 height 549
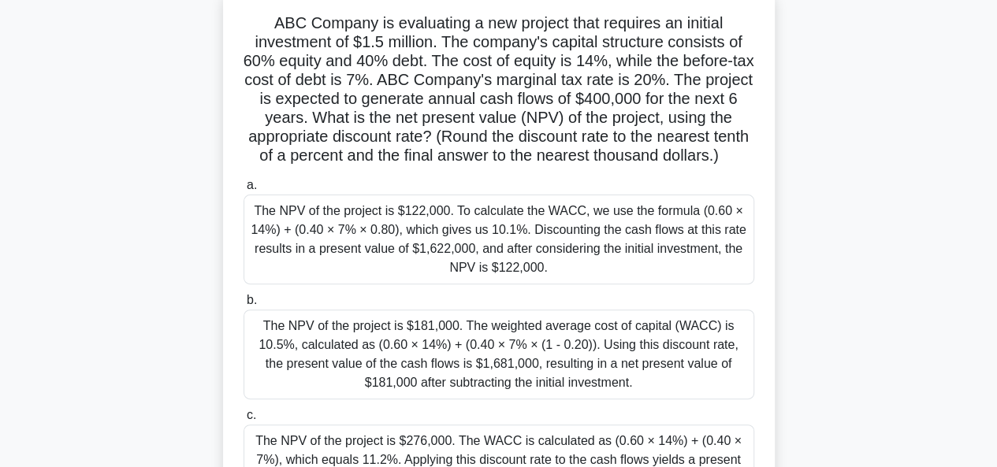
scroll to position [158, 0]
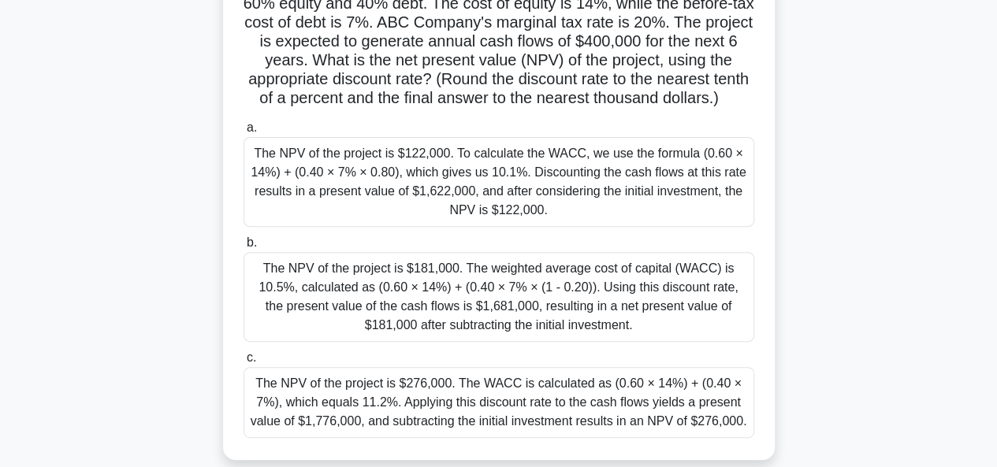
click at [656, 300] on div "The NPV of the project is $181,000. The weighted average cost of capital (WACC)…" at bounding box center [499, 297] width 511 height 90
click at [244, 248] on input "b. The NPV of the project is $181,000. The weighted average cost of capital (WA…" at bounding box center [244, 243] width 0 height 10
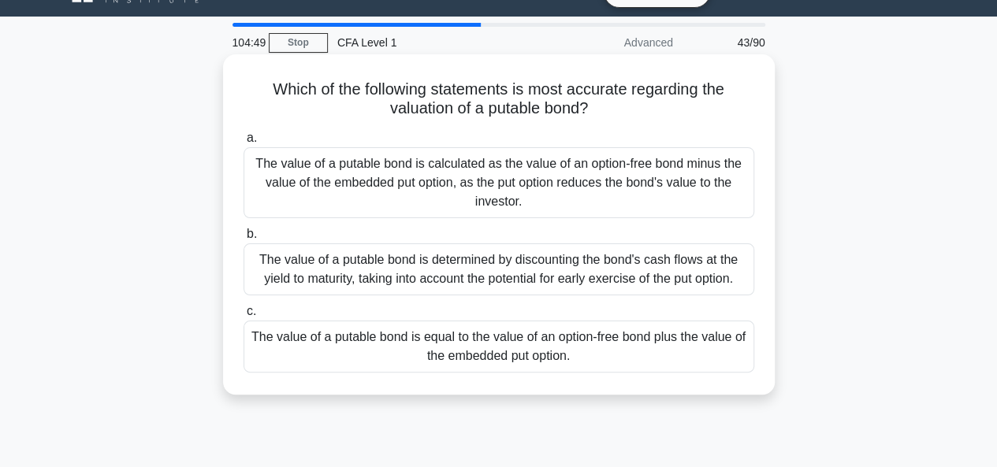
scroll to position [0, 0]
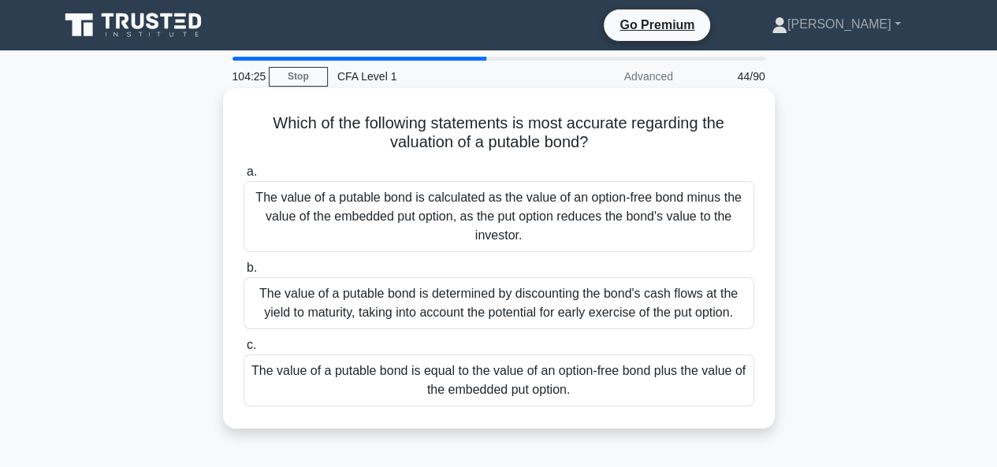
click at [568, 384] on div "The value of a putable bond is equal to the value of an option-free bond plus t…" at bounding box center [499, 381] width 511 height 52
click at [244, 351] on input "c. The value of a putable bond is equal to the value of an option-free bond plu…" at bounding box center [244, 345] width 0 height 10
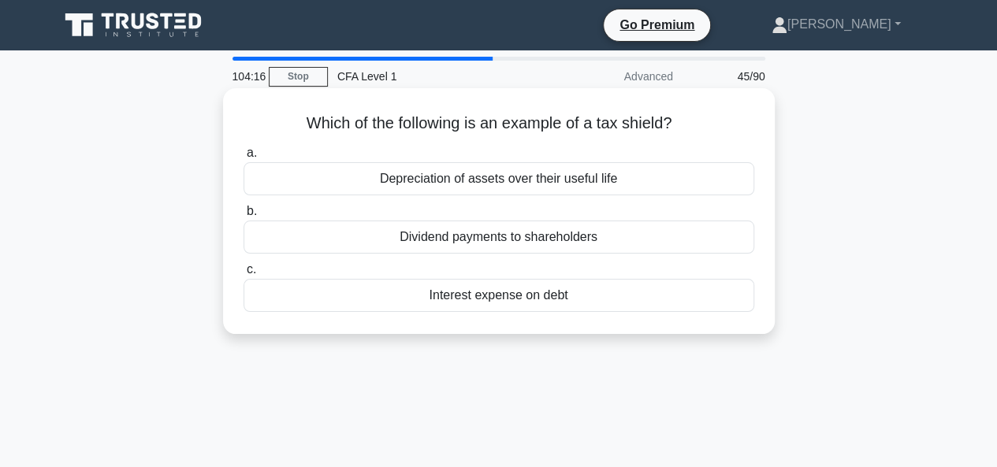
click at [547, 296] on div "Interest expense on debt" at bounding box center [499, 295] width 511 height 33
click at [244, 275] on input "c. Interest expense on debt" at bounding box center [244, 270] width 0 height 10
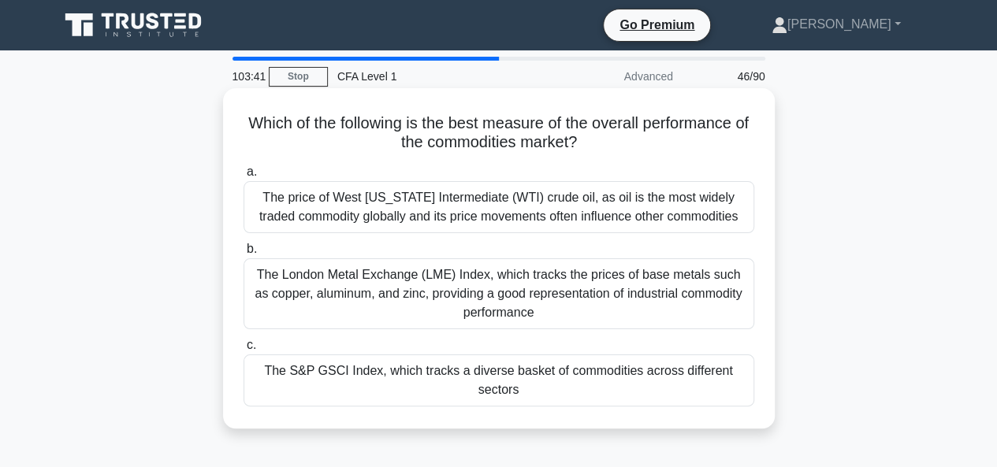
click at [592, 393] on div "The S&P GSCI Index, which tracks a diverse basket of commodities across differe…" at bounding box center [499, 381] width 511 height 52
click at [244, 351] on input "c. The S&P GSCI Index, which tracks a diverse basket of commodities across diff…" at bounding box center [244, 345] width 0 height 10
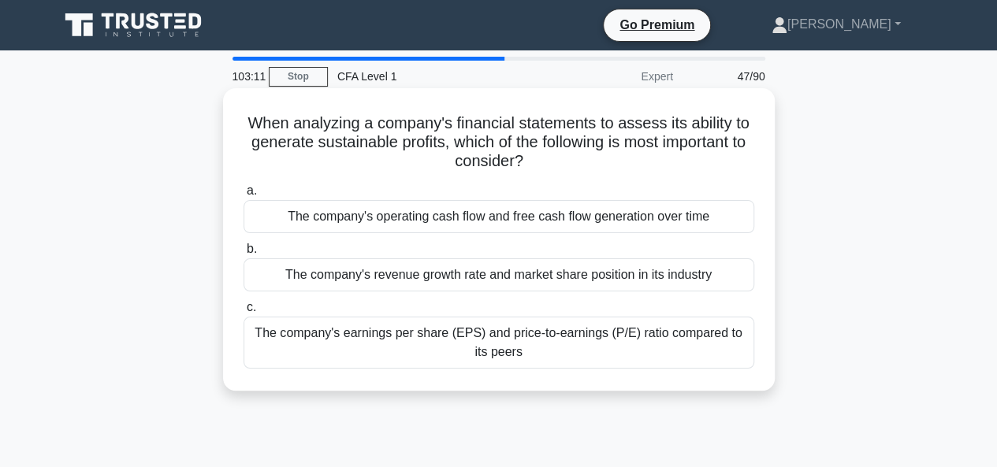
click at [528, 225] on div "The company's operating cash flow and free cash flow generation over time" at bounding box center [499, 216] width 511 height 33
click at [244, 196] on input "a. The company's operating cash flow and free cash flow generation over time" at bounding box center [244, 191] width 0 height 10
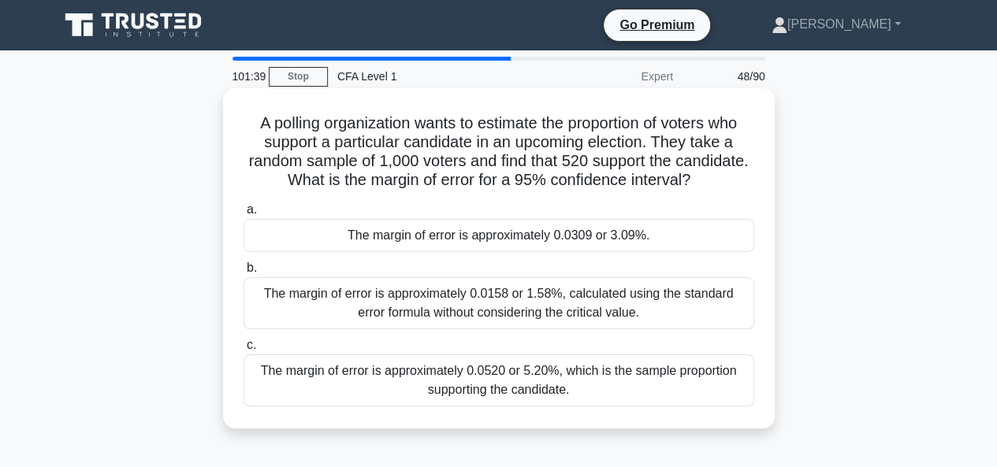
click at [580, 242] on div "The margin of error is approximately 0.0309 or 3.09%." at bounding box center [499, 235] width 511 height 33
click at [244, 215] on input "a. The margin of error is approximately 0.0309 or 3.09%." at bounding box center [244, 210] width 0 height 10
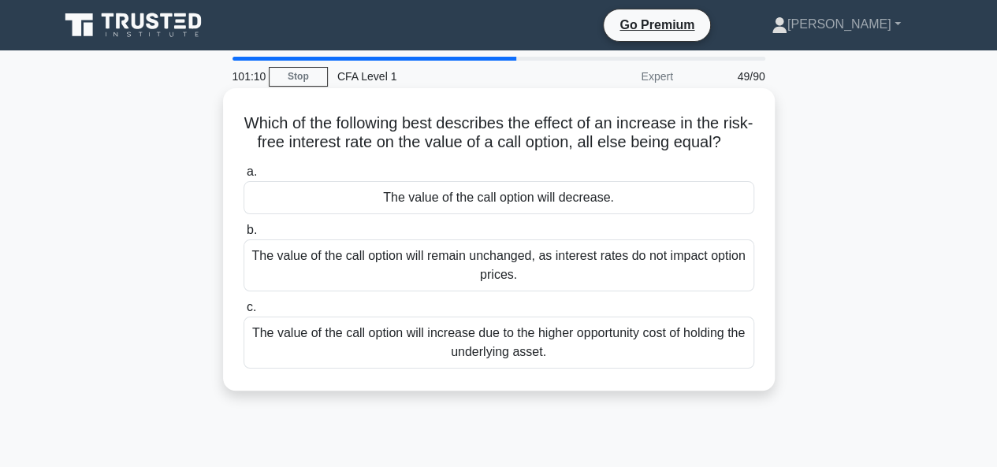
click at [541, 362] on div "The value of the call option will increase due to the higher opportunity cost o…" at bounding box center [499, 343] width 511 height 52
click at [244, 313] on input "c. The value of the call option will increase due to the higher opportunity cos…" at bounding box center [244, 308] width 0 height 10
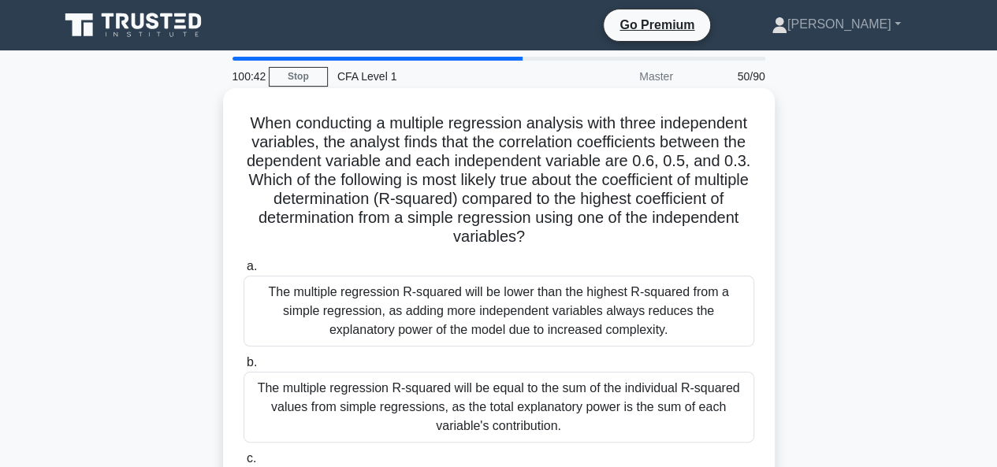
scroll to position [158, 0]
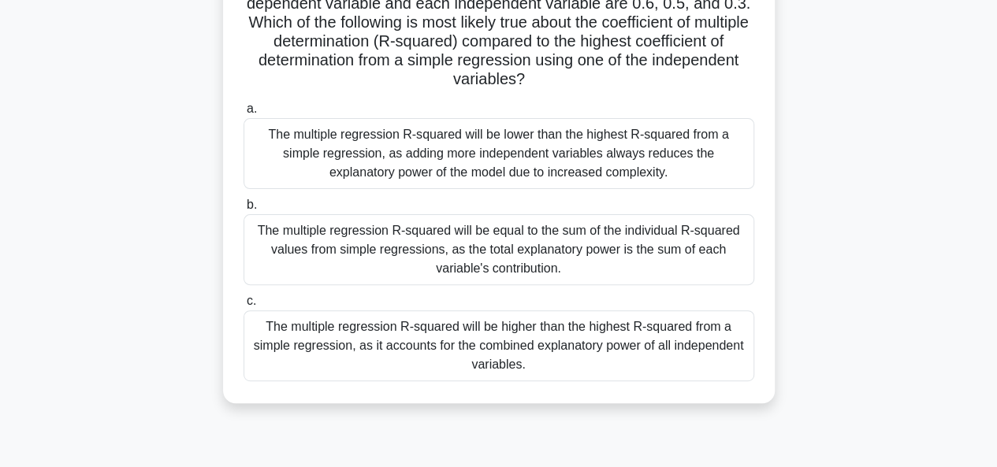
click at [634, 340] on div "The multiple regression R-squared will be higher than the highest R-squared fro…" at bounding box center [499, 346] width 511 height 71
click at [244, 307] on input "c. The multiple regression R-squared will be higher than the highest R-squared …" at bounding box center [244, 301] width 0 height 10
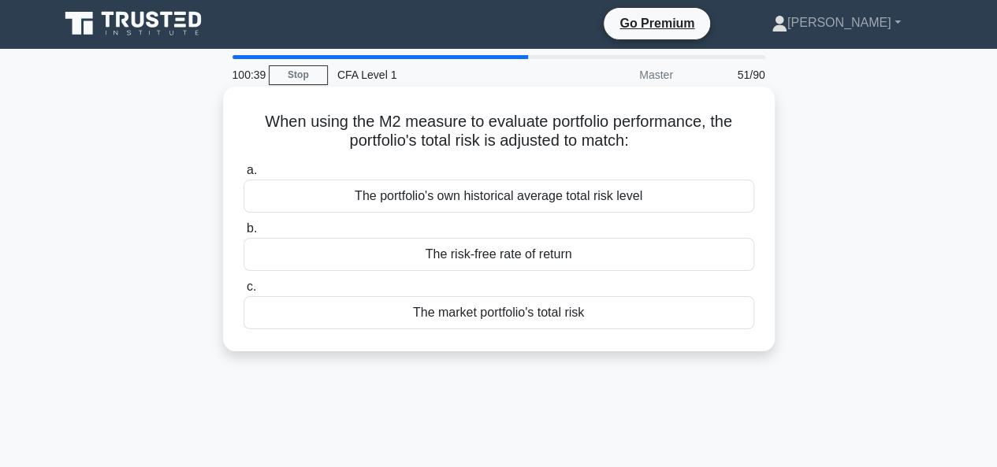
scroll to position [0, 0]
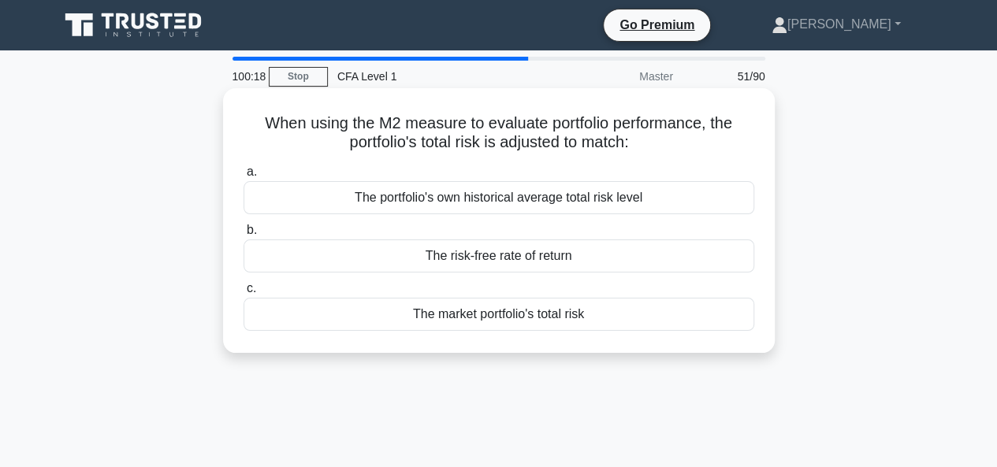
click at [495, 307] on div "The market portfolio's total risk" at bounding box center [499, 314] width 511 height 33
click at [244, 294] on input "c. The market portfolio's total risk" at bounding box center [244, 289] width 0 height 10
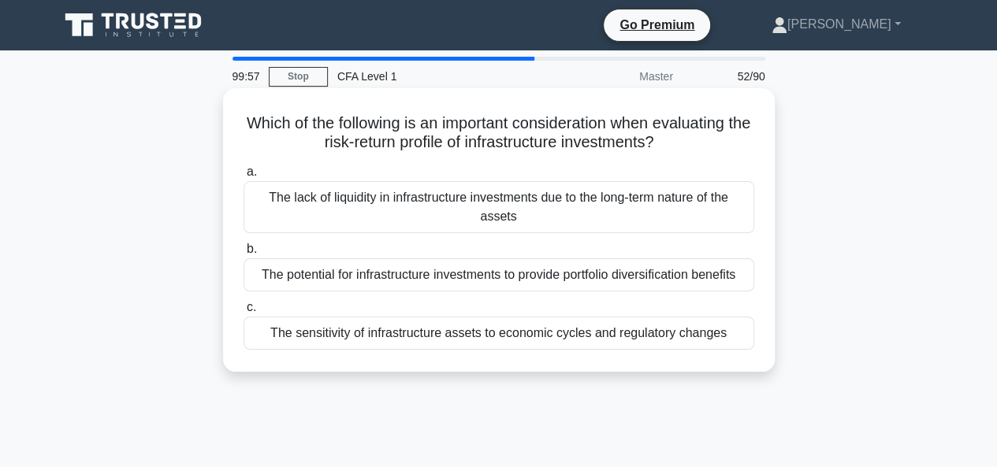
click at [467, 209] on div "The lack of liquidity in infrastructure investments due to the long-term nature…" at bounding box center [499, 207] width 511 height 52
click at [244, 177] on input "a. The lack of liquidity in infrastructure investments due to the long-term nat…" at bounding box center [244, 172] width 0 height 10
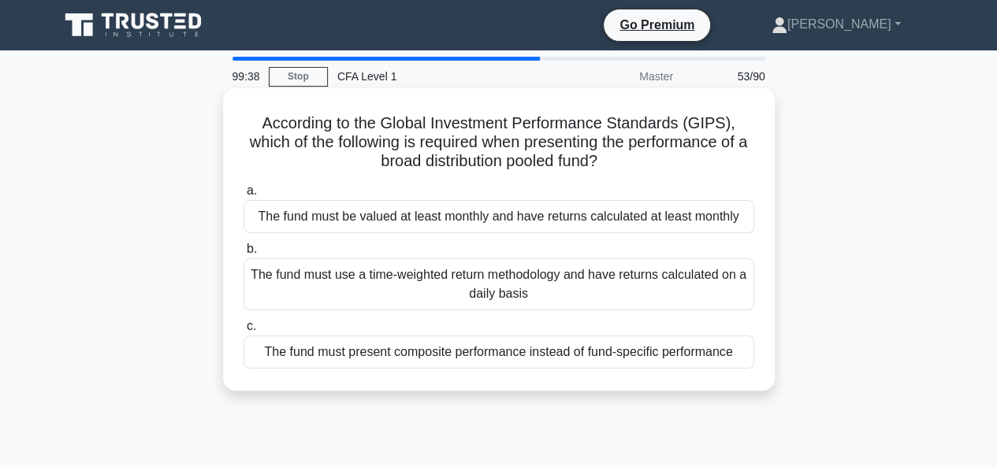
click at [366, 290] on div "The fund must use a time-weighted return methodology and have returns calculate…" at bounding box center [499, 285] width 511 height 52
click at [244, 255] on input "b. The fund must use a time-weighted return methodology and have returns calcul…" at bounding box center [244, 249] width 0 height 10
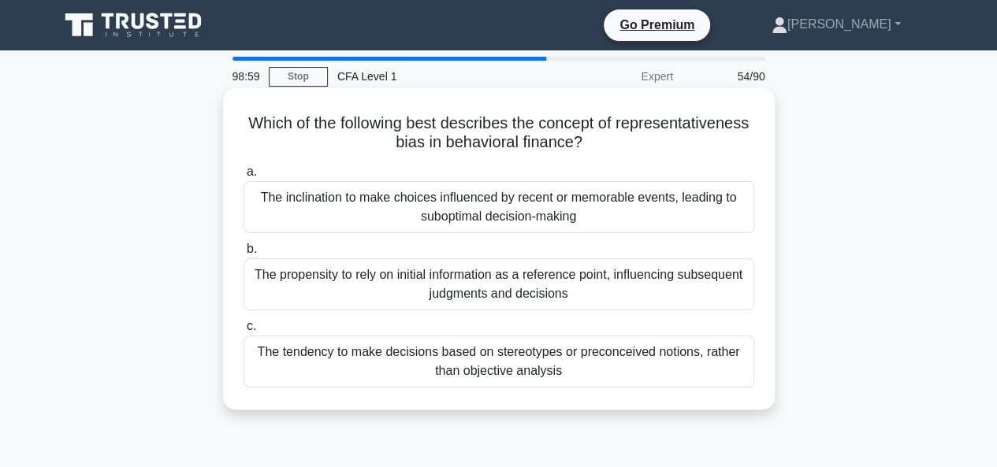
click at [569, 380] on div "The tendency to make decisions based on stereotypes or preconceived notions, ra…" at bounding box center [499, 362] width 511 height 52
click at [244, 332] on input "c. The tendency to make decisions based on stereotypes or preconceived notions,…" at bounding box center [244, 327] width 0 height 10
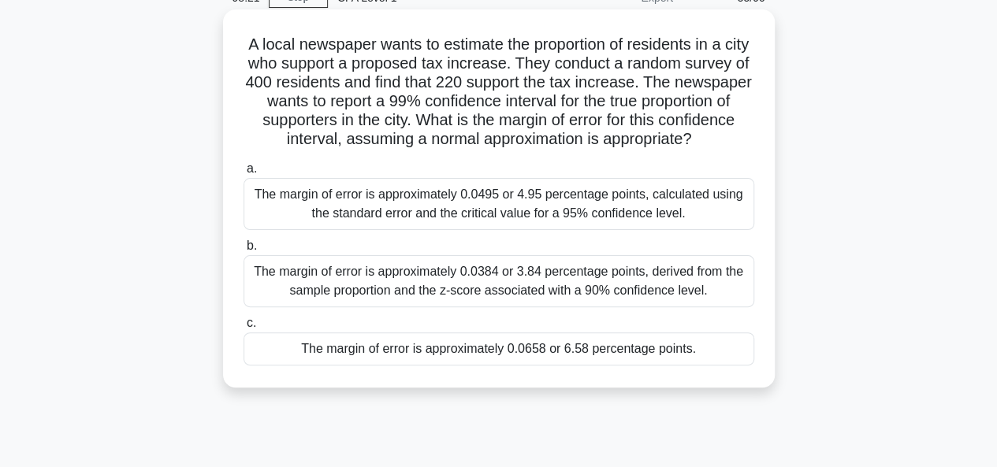
click at [482, 365] on div "The margin of error is approximately 0.0658 or 6.58 percentage points." at bounding box center [499, 349] width 511 height 33
click at [244, 329] on input "c. The margin of error is approximately 0.0658 or 6.58 percentage points." at bounding box center [244, 323] width 0 height 10
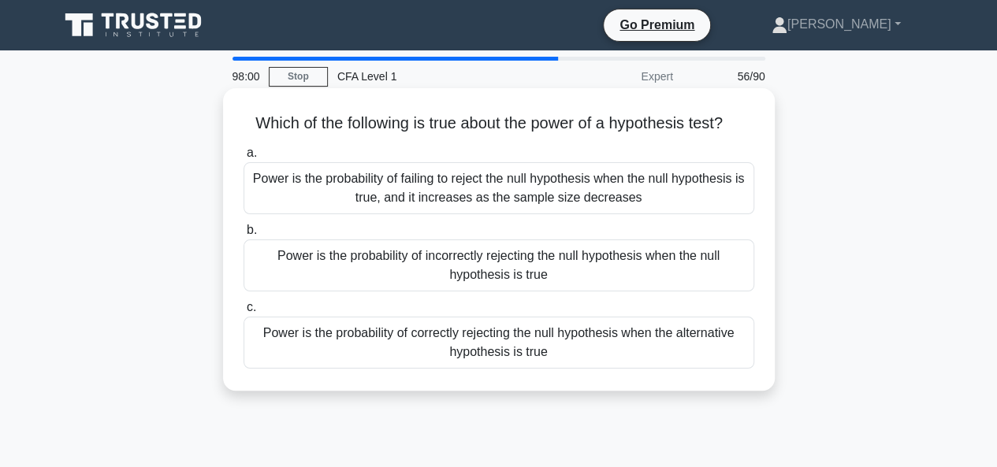
click at [433, 343] on div "Power is the probability of correctly rejecting the null hypothesis when the al…" at bounding box center [499, 343] width 511 height 52
click at [366, 338] on div "Power is the probability of correctly rejecting the null hypothesis when the al…" at bounding box center [499, 343] width 511 height 52
click at [244, 313] on input "c. Power is the probability of correctly rejecting the null hypothesis when the…" at bounding box center [244, 308] width 0 height 10
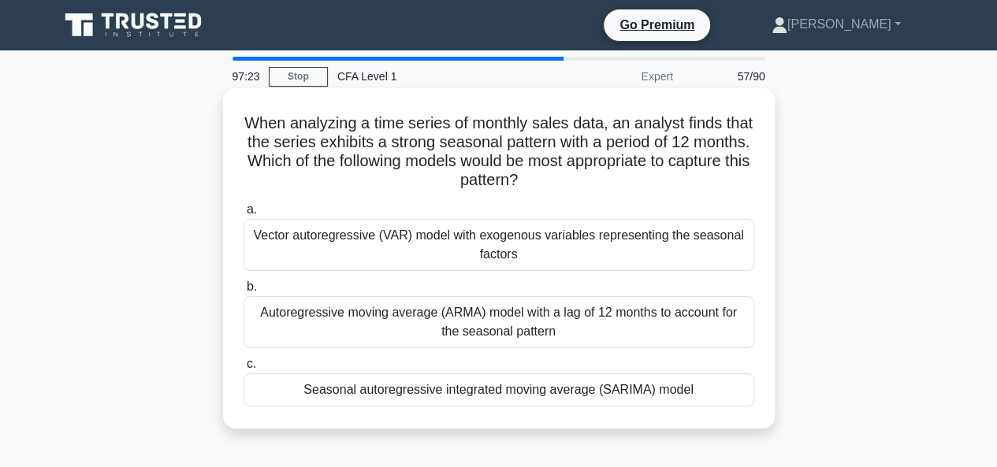
click at [402, 329] on div "Autoregressive moving average (ARMA) model with a lag of 12 months to account f…" at bounding box center [499, 322] width 511 height 52
click at [244, 292] on input "b. Autoregressive moving average (ARMA) model with a lag of 12 months to accoun…" at bounding box center [244, 287] width 0 height 10
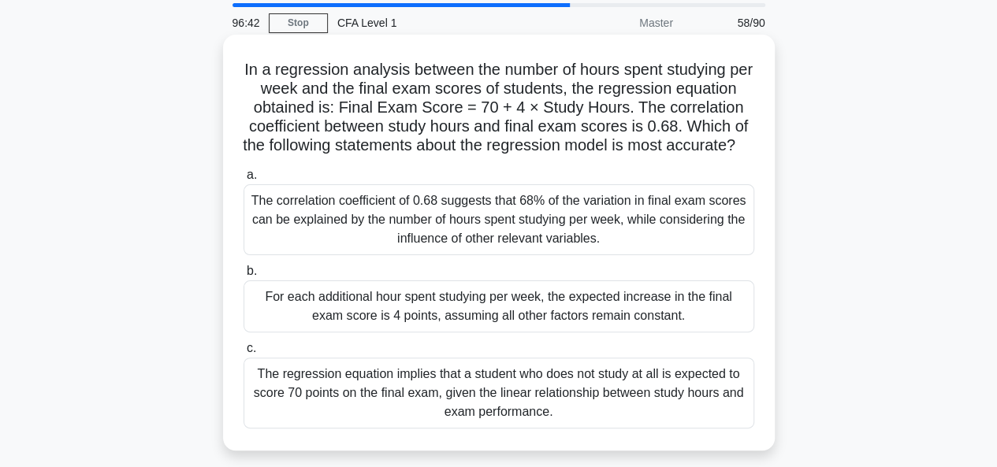
scroll to position [79, 0]
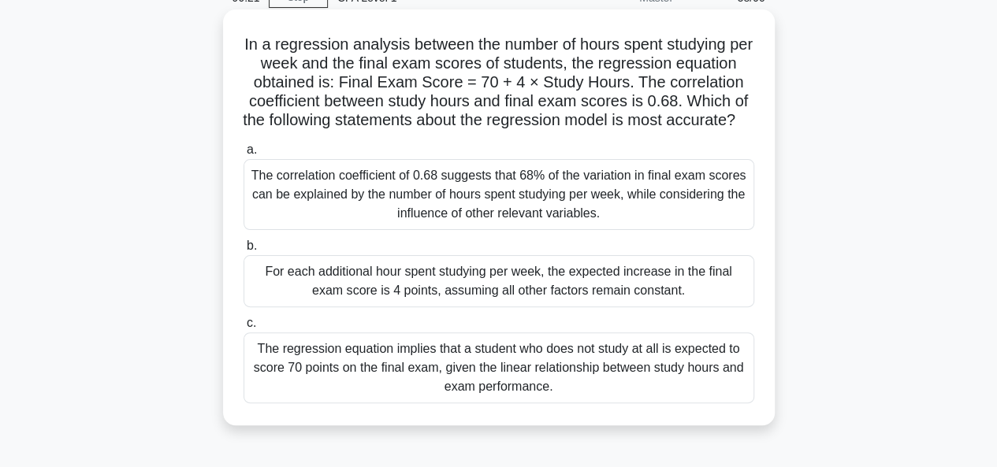
click at [390, 305] on div "For each additional hour spent studying per week, the expected increase in the …" at bounding box center [499, 281] width 511 height 52
click at [244, 251] on input "b. For each additional hour spent studying per week, the expected increase in t…" at bounding box center [244, 246] width 0 height 10
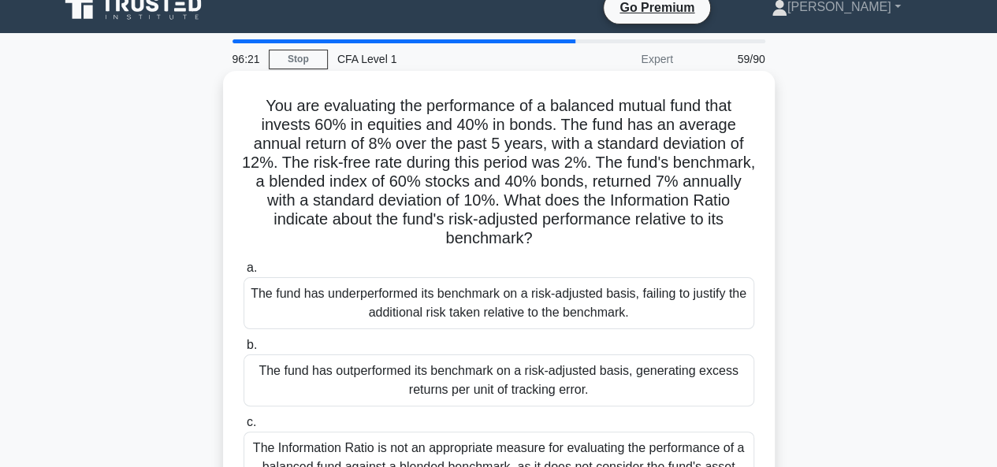
scroll to position [0, 0]
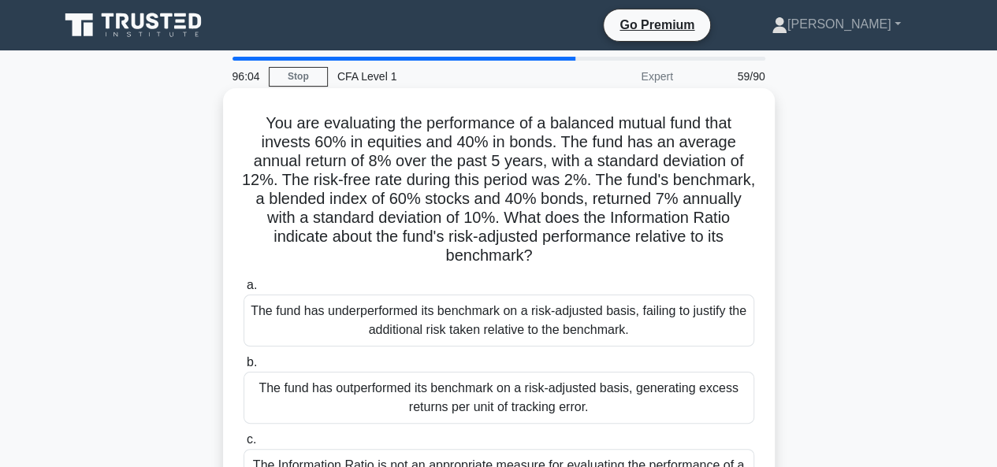
click at [389, 323] on div "The fund has underperformed its benchmark on a risk-adjusted basis, failing to …" at bounding box center [499, 321] width 511 height 52
click at [244, 291] on input "a. The fund has underperformed its benchmark on a risk-adjusted basis, failing …" at bounding box center [244, 286] width 0 height 10
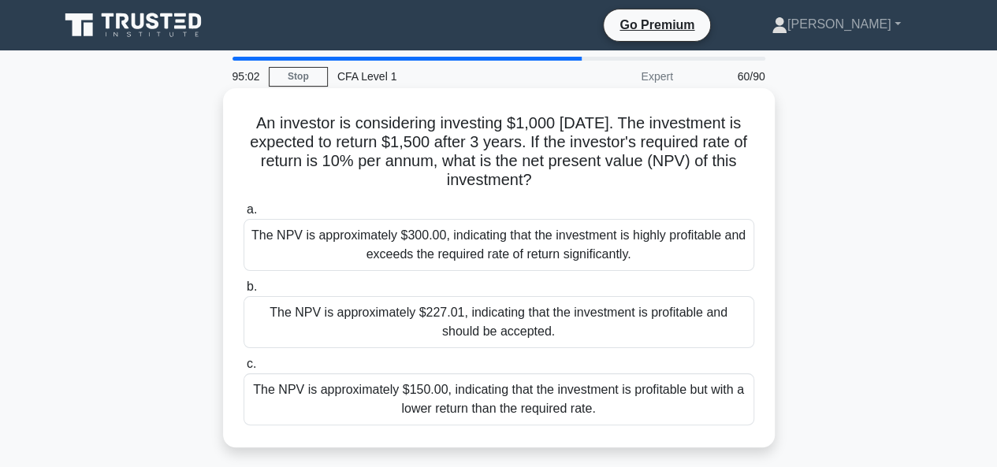
click at [478, 406] on div "The NPV is approximately $150.00, indicating that the investment is profitable …" at bounding box center [499, 400] width 511 height 52
click at [244, 370] on input "c. The NPV is approximately $150.00, indicating that the investment is profitab…" at bounding box center [244, 364] width 0 height 10
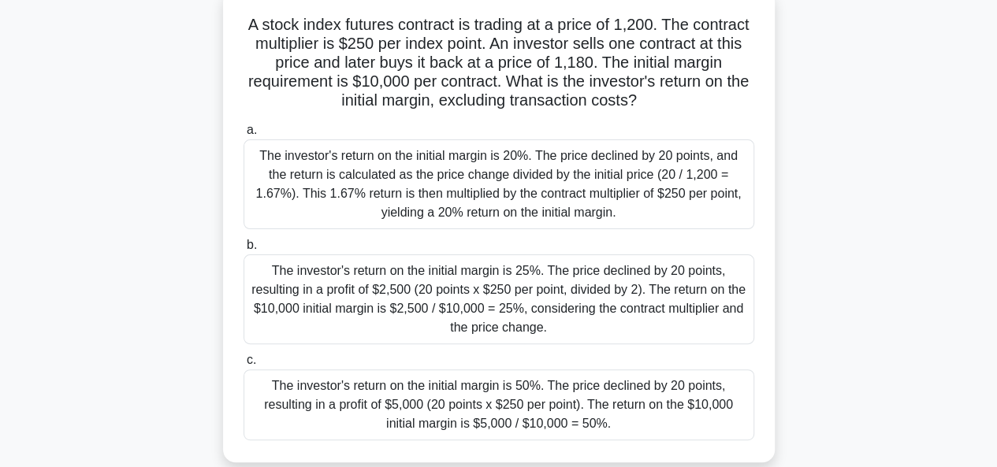
scroll to position [79, 0]
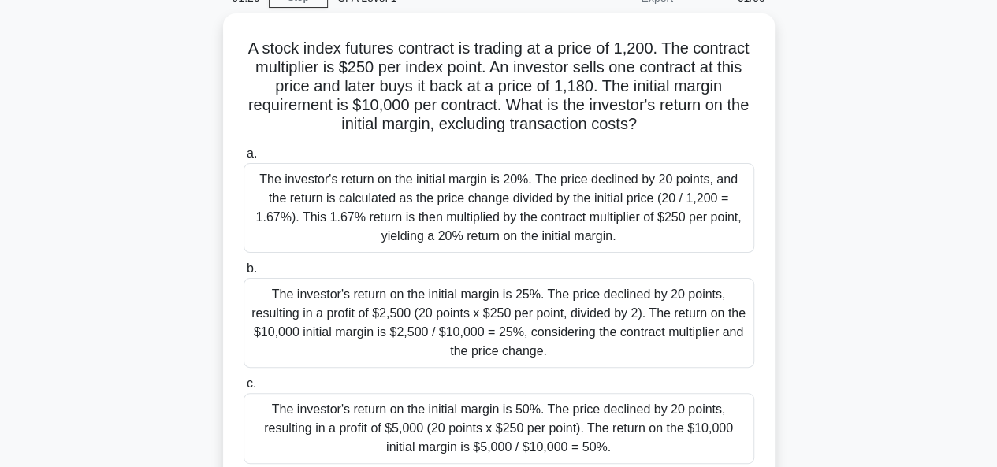
click at [407, 432] on div "The investor's return on the initial margin is 50%. The price declined by 20 po…" at bounding box center [499, 428] width 511 height 71
click at [244, 389] on input "c. The investor's return on the initial margin is 50%. The price declined by 20…" at bounding box center [244, 384] width 0 height 10
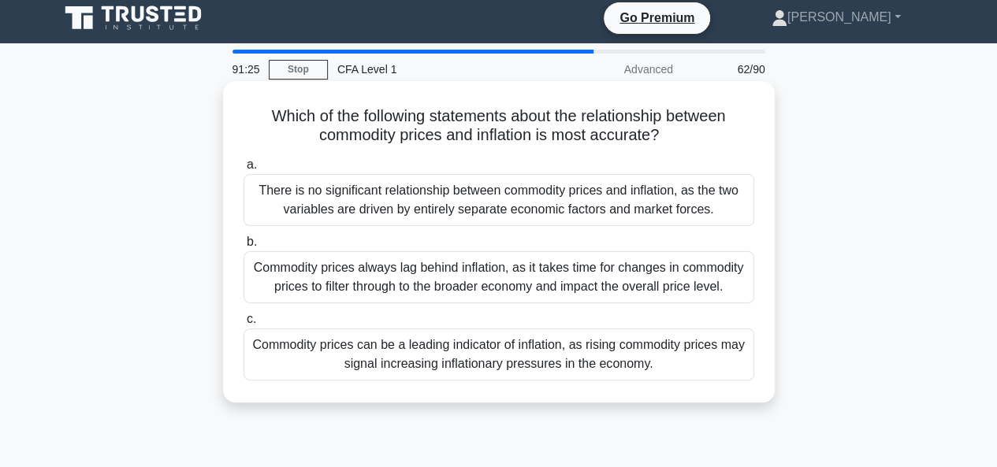
scroll to position [0, 0]
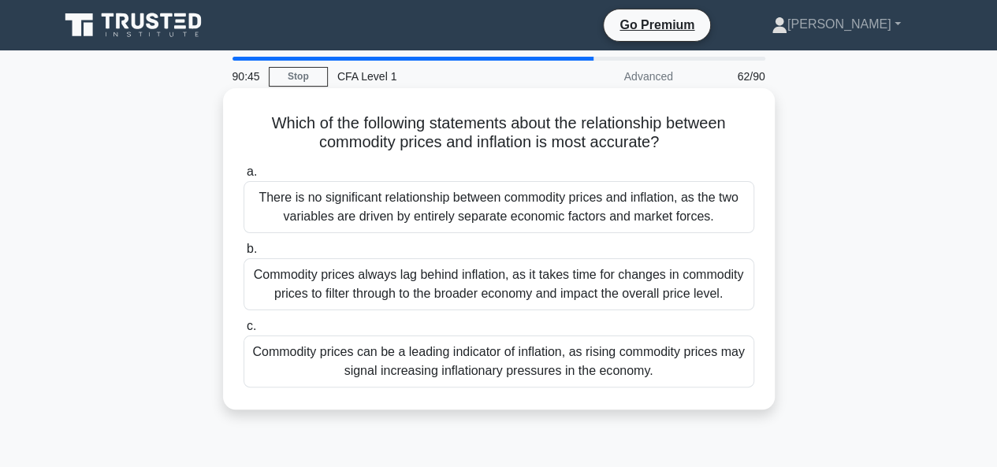
click at [417, 362] on div "Commodity prices can be a leading indicator of inflation, as rising commodity p…" at bounding box center [499, 362] width 511 height 52
click at [244, 332] on input "c. Commodity prices can be a leading indicator of inflation, as rising commodit…" at bounding box center [244, 327] width 0 height 10
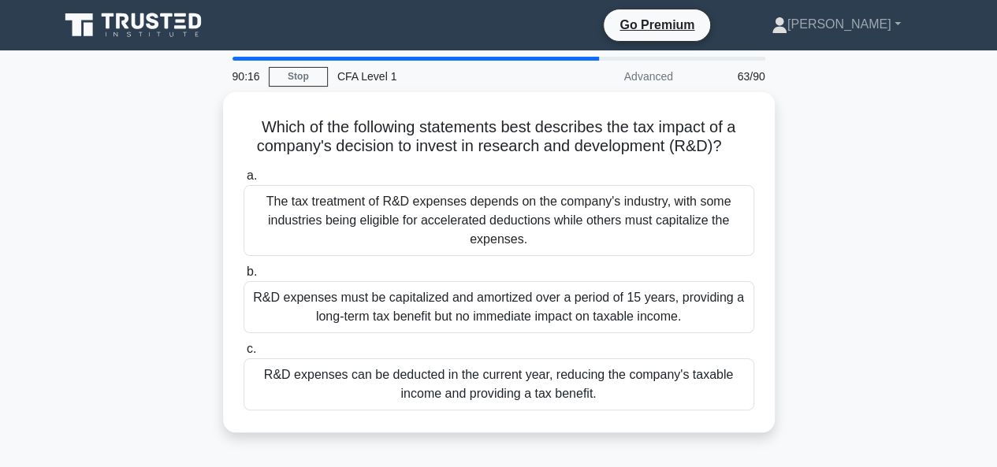
drag, startPoint x: 408, startPoint y: 247, endPoint x: 0, endPoint y: 234, distance: 408.5
click at [0, 234] on main "90:16 Stop CFA Level 1 Advanced 63/90 Which of the following statements best de…" at bounding box center [498, 450] width 997 height 801
drag, startPoint x: 12, startPoint y: 213, endPoint x: 126, endPoint y: 81, distance: 174.3
click at [126, 81] on div "90:10 Stop CFA Level 1 Advanced 63/90 Which of the following statements best de…" at bounding box center [499, 451] width 898 height 788
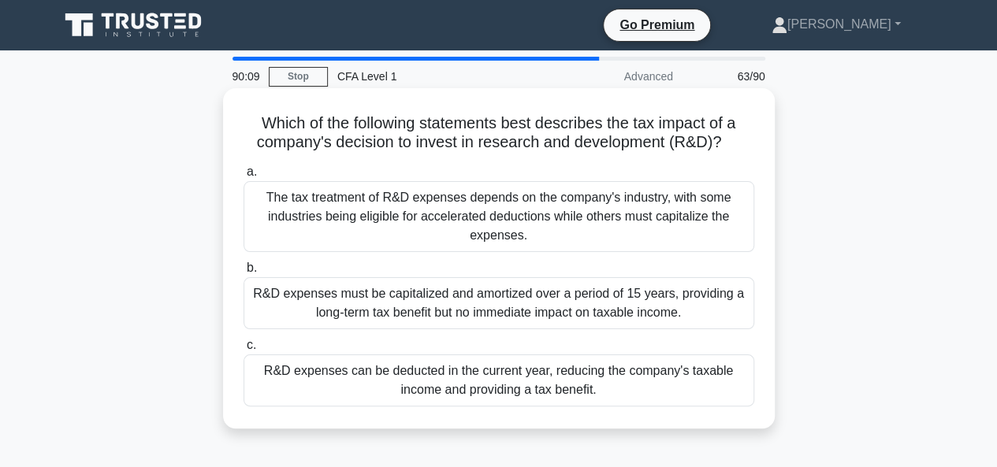
click at [422, 385] on div "R&D expenses can be deducted in the current year, reducing the company's taxabl…" at bounding box center [499, 381] width 511 height 52
click at [244, 351] on input "c. R&D expenses can be deducted in the current year, reducing the company's tax…" at bounding box center [244, 345] width 0 height 10
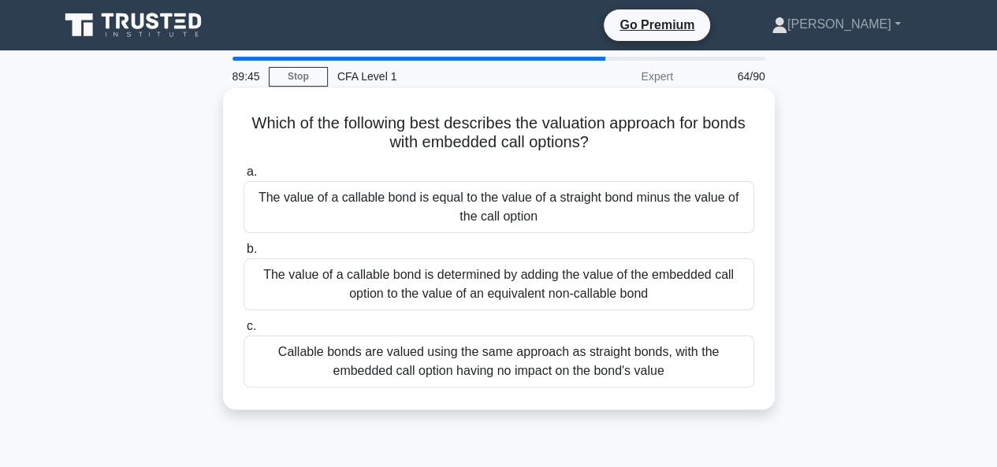
click at [442, 201] on div "The value of a callable bond is equal to the value of a straight bond minus the…" at bounding box center [499, 207] width 511 height 52
click at [244, 177] on input "a. The value of a callable bond is equal to the value of a straight bond minus …" at bounding box center [244, 172] width 0 height 10
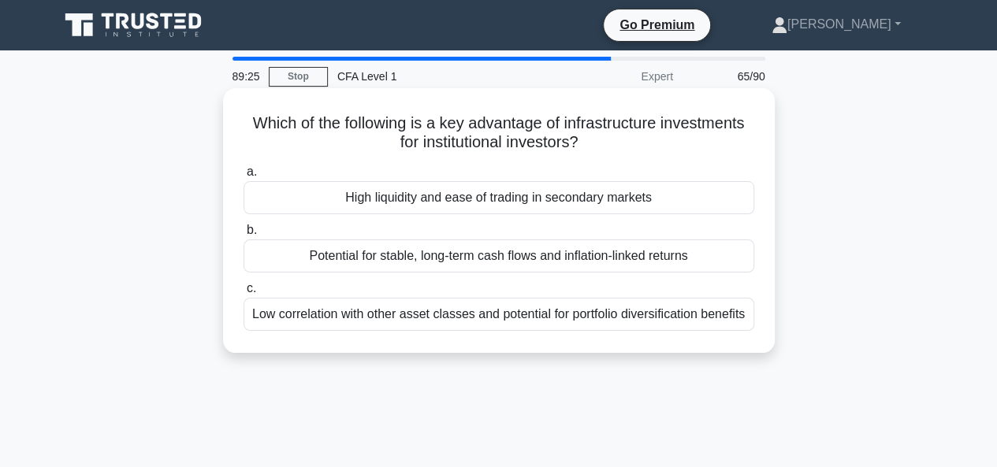
click at [426, 316] on div "Low correlation with other asset classes and potential for portfolio diversific…" at bounding box center [499, 314] width 511 height 33
click at [244, 294] on input "c. Low correlation with other asset classes and potential for portfolio diversi…" at bounding box center [244, 289] width 0 height 10
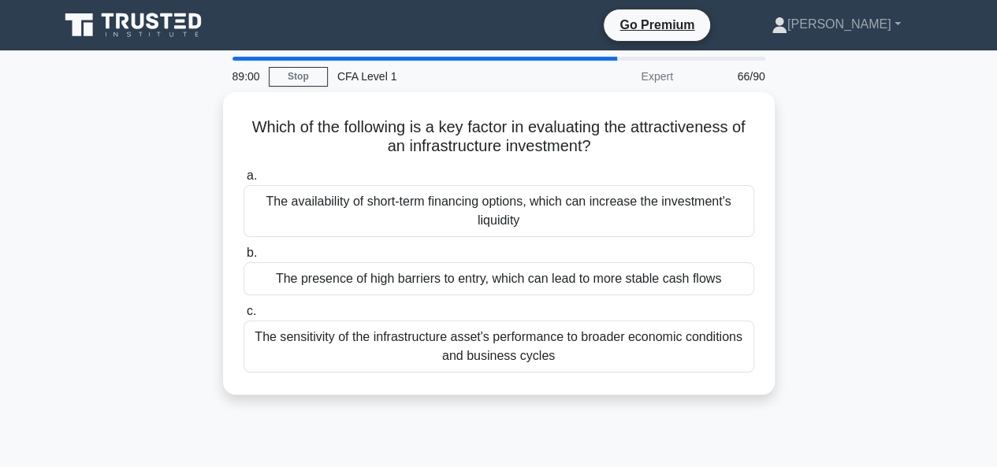
drag, startPoint x: 339, startPoint y: 205, endPoint x: 69, endPoint y: 153, distance: 275.3
click at [69, 153] on div "Which of the following is a key factor in evaluating the attractiveness of an i…" at bounding box center [499, 253] width 898 height 322
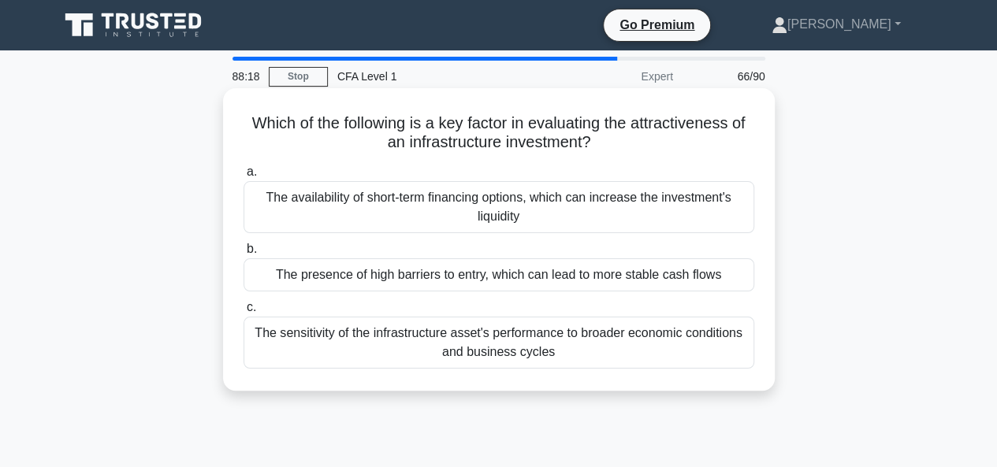
click at [378, 341] on div "The sensitivity of the infrastructure asset's performance to broader economic c…" at bounding box center [499, 343] width 511 height 52
click at [244, 313] on input "c. The sensitivity of the infrastructure asset's performance to broader economi…" at bounding box center [244, 308] width 0 height 10
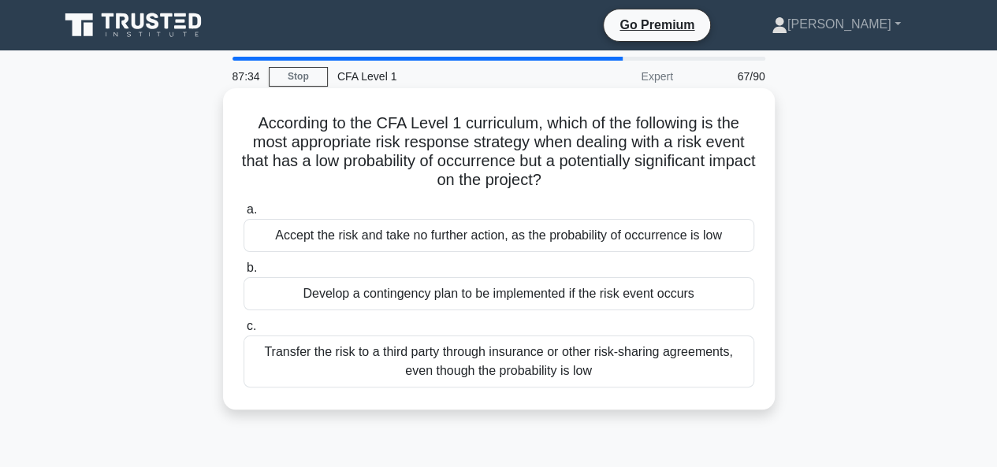
click at [354, 354] on div "Transfer the risk to a third party through insurance or other risk-sharing agre…" at bounding box center [499, 362] width 511 height 52
click at [422, 360] on div "Transfer the risk to a third party through insurance or other risk-sharing agre…" at bounding box center [499, 362] width 511 height 52
click at [244, 332] on input "c. Transfer the risk to a third party through insurance or other risk-sharing a…" at bounding box center [244, 327] width 0 height 10
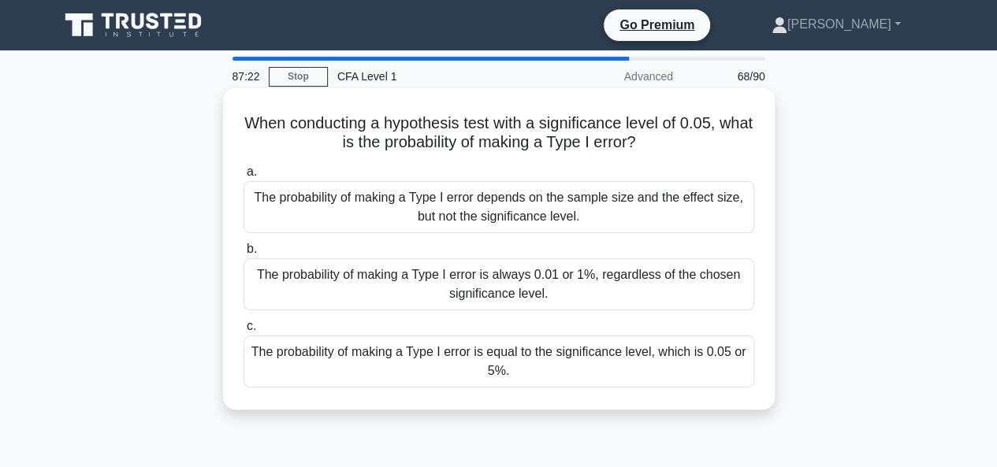
click at [572, 363] on div "The probability of making a Type I error is equal to the significance level, wh…" at bounding box center [499, 362] width 511 height 52
click at [244, 332] on input "c. The probability of making a Type I error is equal to the significance level,…" at bounding box center [244, 327] width 0 height 10
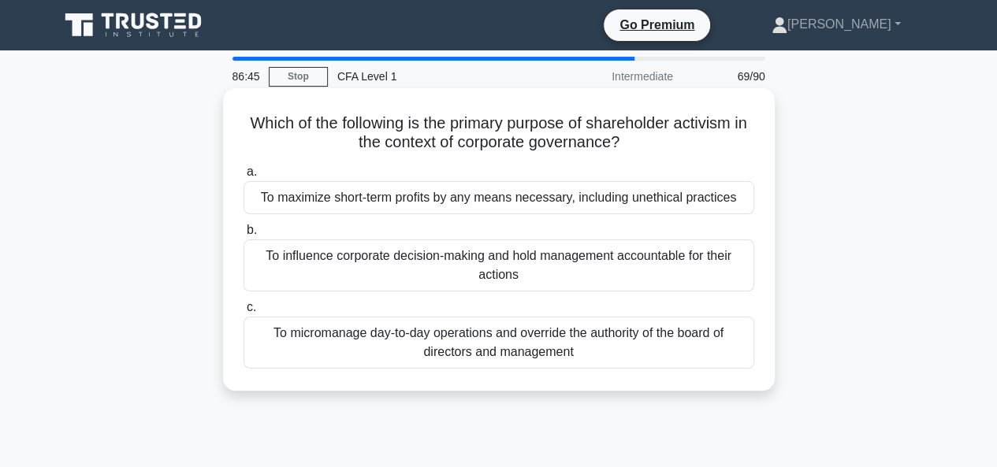
click at [476, 273] on div "To influence corporate decision-making and hold management accountable for thei…" at bounding box center [499, 266] width 511 height 52
click at [244, 236] on input "b. To influence corporate decision-making and hold management accountable for t…" at bounding box center [244, 230] width 0 height 10
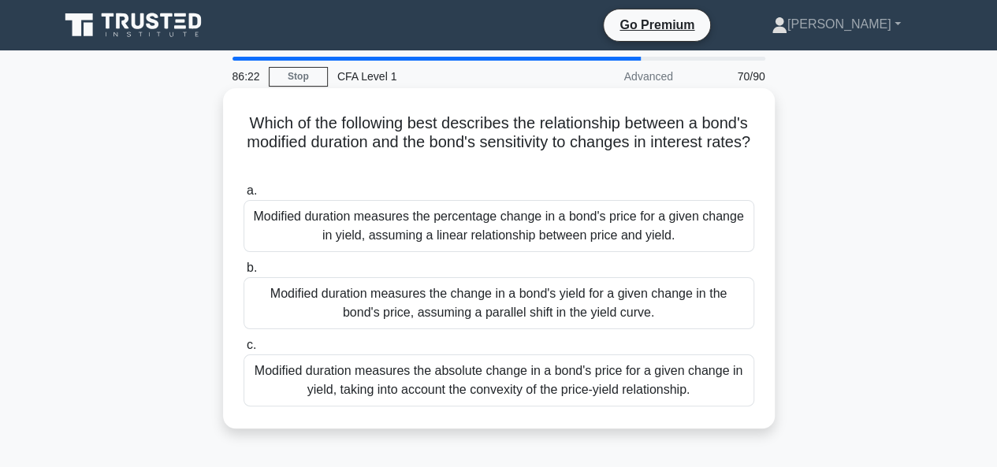
drag, startPoint x: 437, startPoint y: 225, endPoint x: 422, endPoint y: 220, distance: 15.2
click at [436, 227] on div "Modified duration measures the percentage change in a bond's price for a given …" at bounding box center [499, 226] width 511 height 52
click at [255, 215] on div "Modified duration measures the percentage change in a bond's price for a given …" at bounding box center [499, 226] width 511 height 52
click at [244, 196] on input "a. Modified duration measures the percentage change in a bond's price for a giv…" at bounding box center [244, 191] width 0 height 10
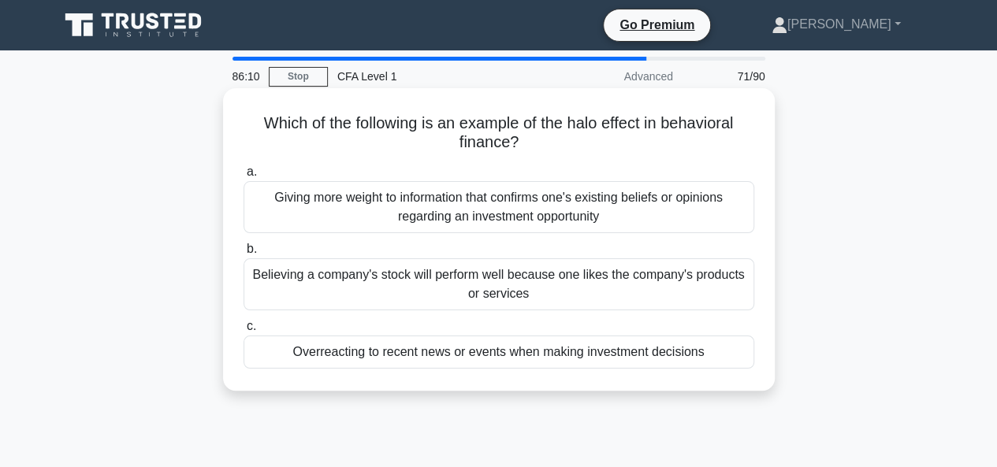
click at [486, 286] on div "Believing a company's stock will perform well because one likes the company's p…" at bounding box center [499, 285] width 511 height 52
click at [244, 255] on input "b. Believing a company's stock will perform well because one likes the company'…" at bounding box center [244, 249] width 0 height 10
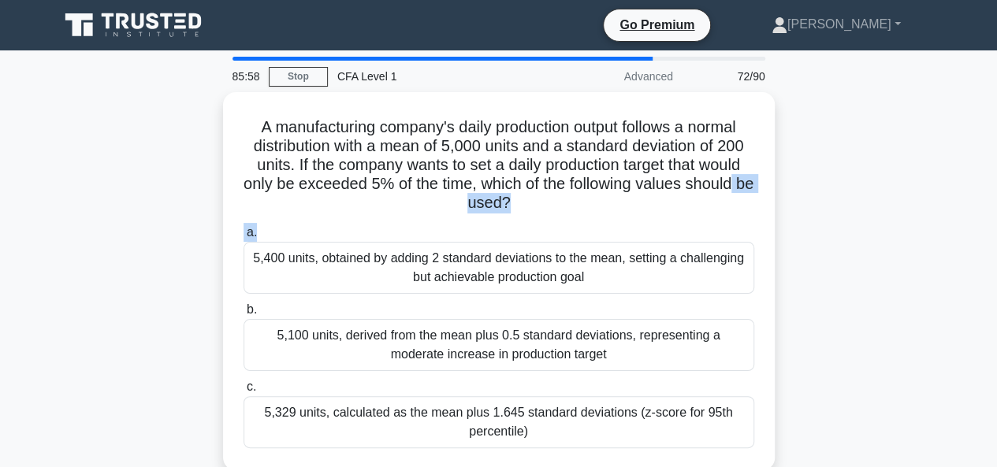
click at [864, 233] on div "A manufacturing company's daily production output follows a normal distribution…" at bounding box center [499, 290] width 898 height 397
click at [854, 180] on div "A manufacturing company's daily production output follows a normal distribution…" at bounding box center [499, 290] width 898 height 397
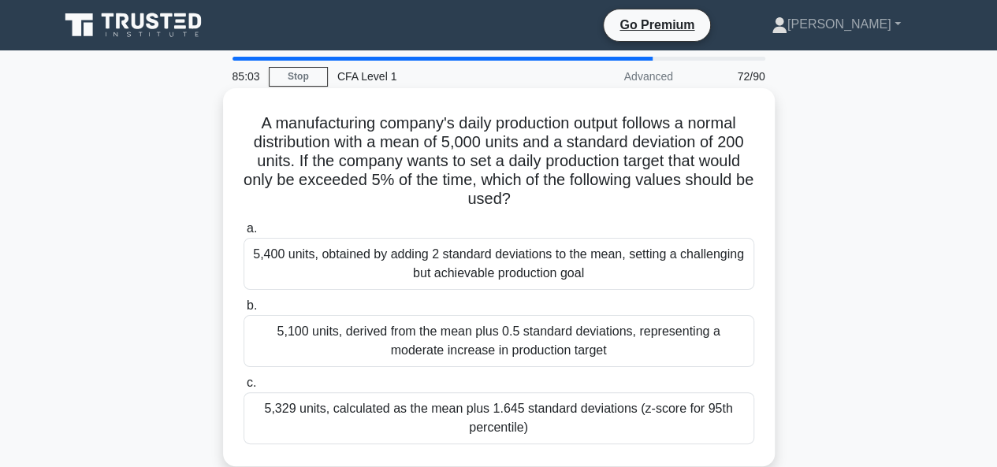
click at [476, 422] on div "5,329 units, calculated as the mean plus 1.645 standard deviations (z-score for…" at bounding box center [499, 418] width 511 height 52
click at [244, 389] on input "c. 5,329 units, calculated as the mean plus 1.645 standard deviations (z-score …" at bounding box center [244, 383] width 0 height 10
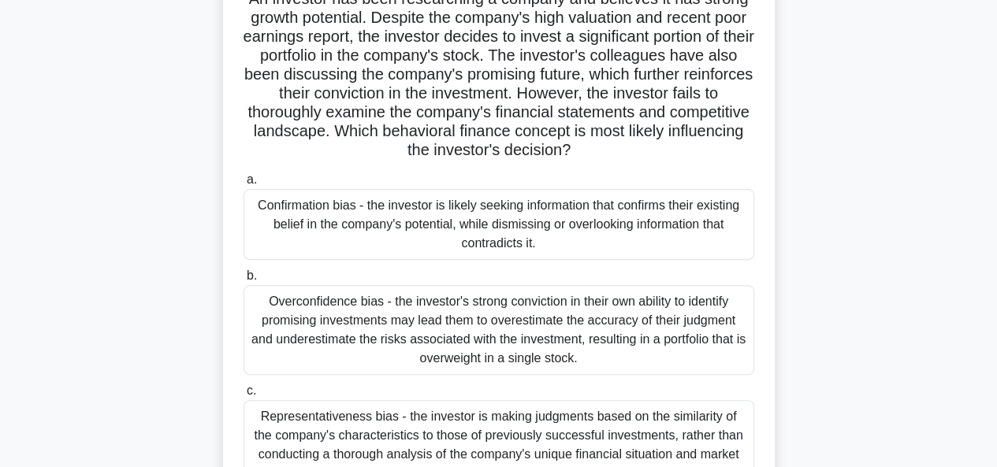
scroll to position [158, 0]
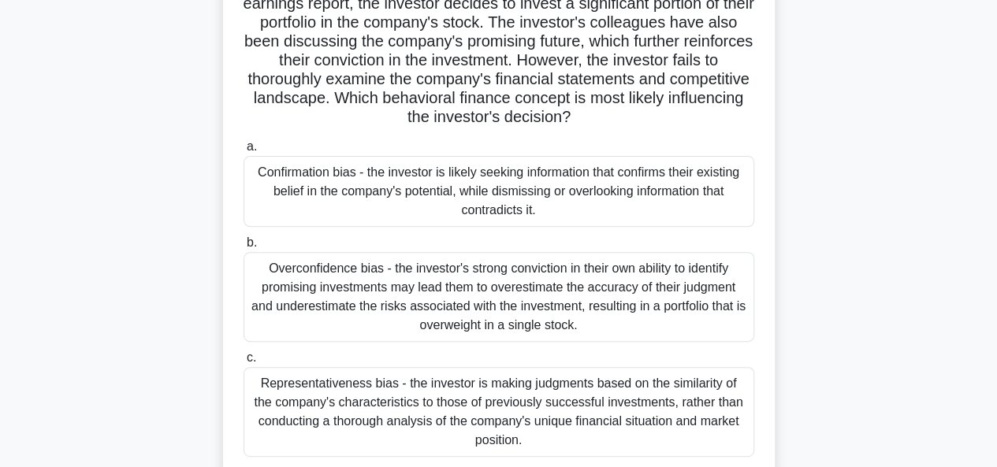
click at [439, 197] on div "Confirmation bias - the investor is likely seeking information that confirms th…" at bounding box center [499, 191] width 511 height 71
click at [244, 152] on input "a. Confirmation bias - the investor is likely seeking information that confirms…" at bounding box center [244, 147] width 0 height 10
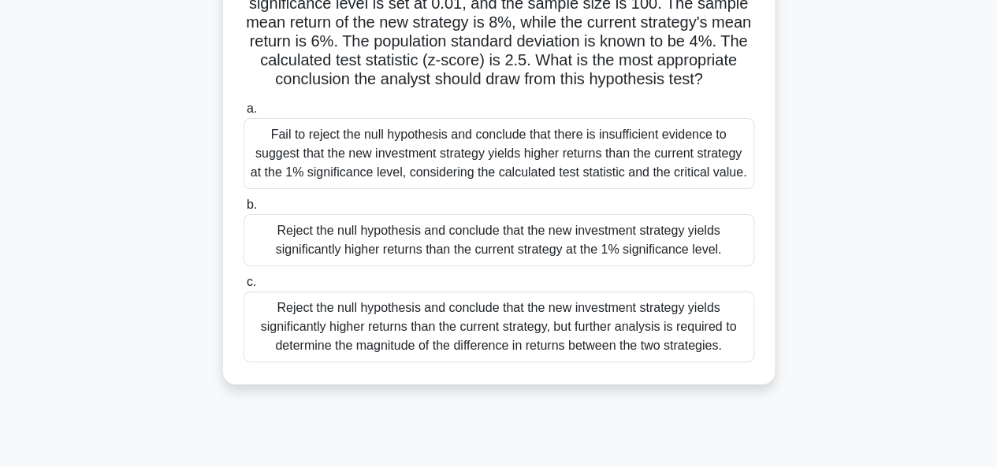
click at [372, 174] on div "Fail to reject the null hypothesis and conclude that there is insufficient evid…" at bounding box center [499, 153] width 511 height 71
click at [244, 114] on input "a. Fail to reject the null hypothesis and conclude that there is insufficient e…" at bounding box center [244, 109] width 0 height 10
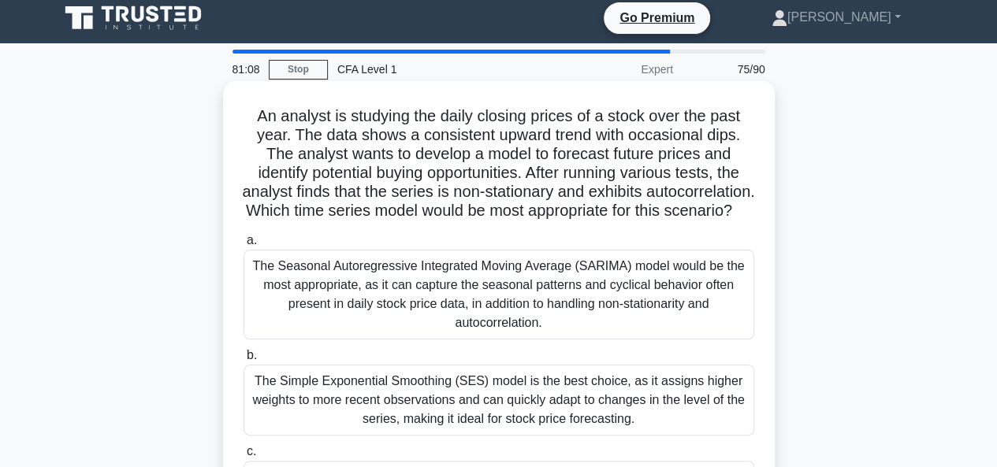
scroll to position [0, 0]
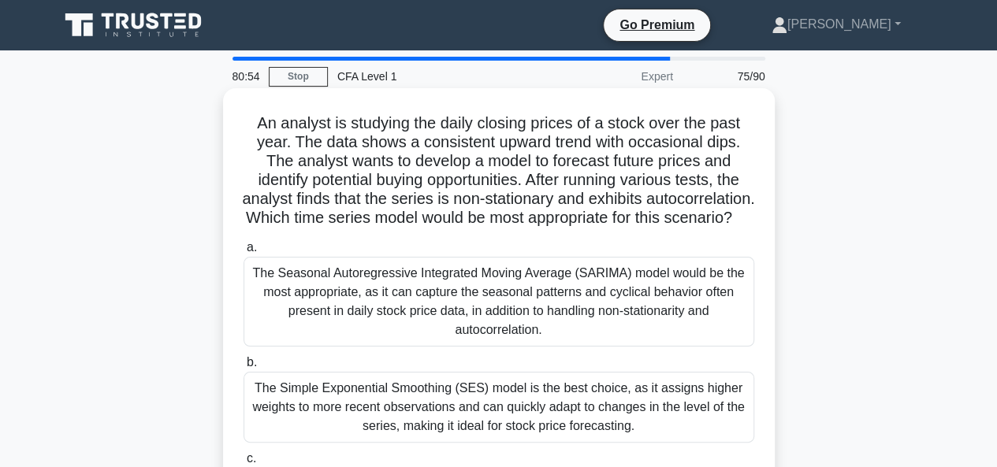
click at [549, 347] on div "The Seasonal Autoregressive Integrated Moving Average (SARIMA) model would be t…" at bounding box center [499, 302] width 511 height 90
click at [244, 253] on input "a. The Seasonal Autoregressive Integrated Moving Average (SARIMA) model would b…" at bounding box center [244, 248] width 0 height 10
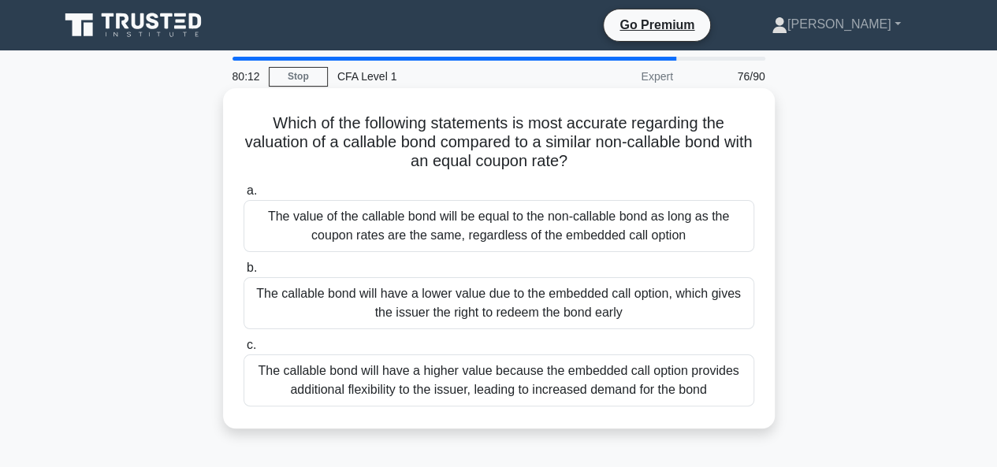
click at [503, 294] on div "The callable bond will have a lower value due to the embedded call option, whic…" at bounding box center [499, 303] width 511 height 52
click at [244, 273] on input "b. The callable bond will have a lower value due to the embedded call option, w…" at bounding box center [244, 268] width 0 height 10
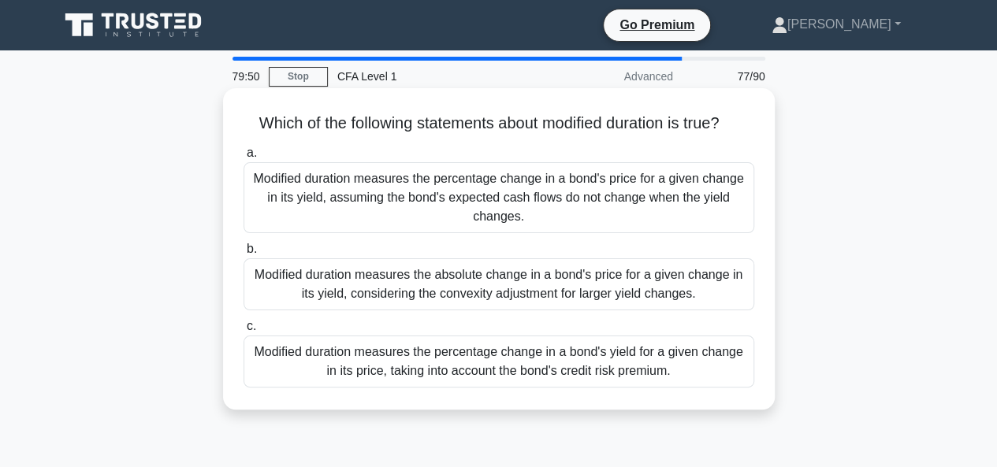
click at [426, 184] on div "Modified duration measures the percentage change in a bond's price for a given …" at bounding box center [499, 197] width 511 height 71
click at [244, 158] on input "a. Modified duration measures the percentage change in a bond's price for a giv…" at bounding box center [244, 153] width 0 height 10
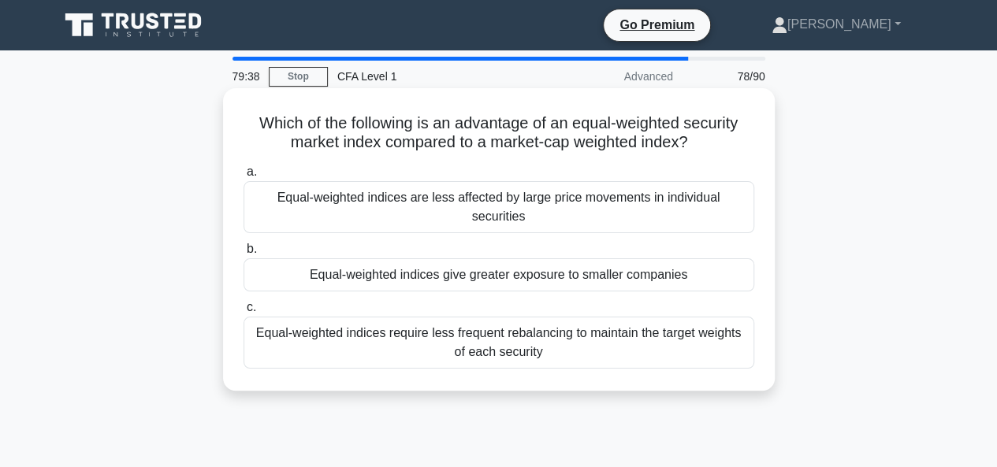
click at [376, 259] on div "Equal-weighted indices give greater exposure to smaller companies" at bounding box center [499, 275] width 511 height 33
click at [244, 255] on input "b. Equal-weighted indices give greater exposure to smaller companies" at bounding box center [244, 249] width 0 height 10
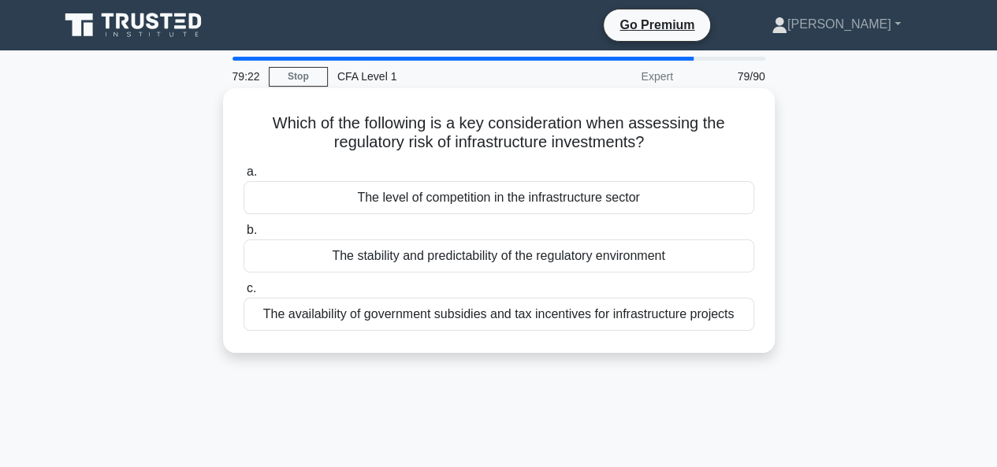
click at [453, 212] on div "The level of competition in the infrastructure sector" at bounding box center [499, 197] width 511 height 33
click at [244, 177] on input "a. The level of competition in the infrastructure sector" at bounding box center [244, 172] width 0 height 10
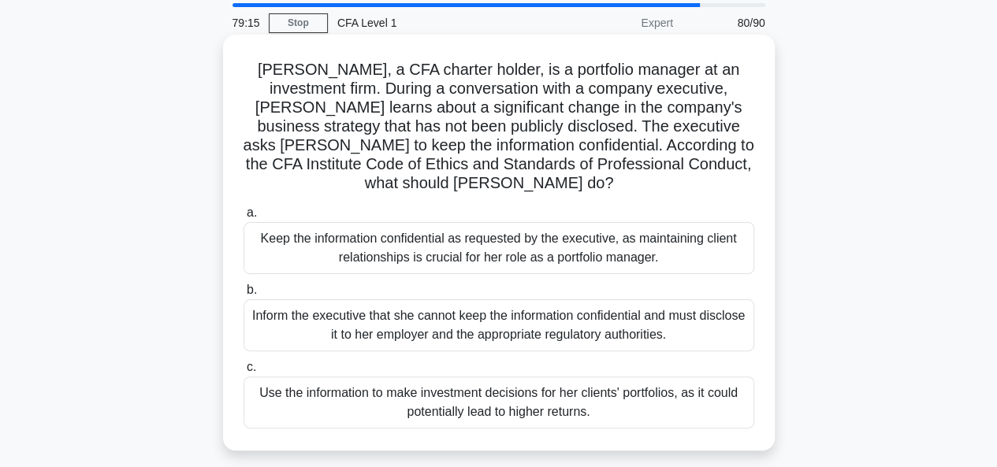
scroll to position [79, 0]
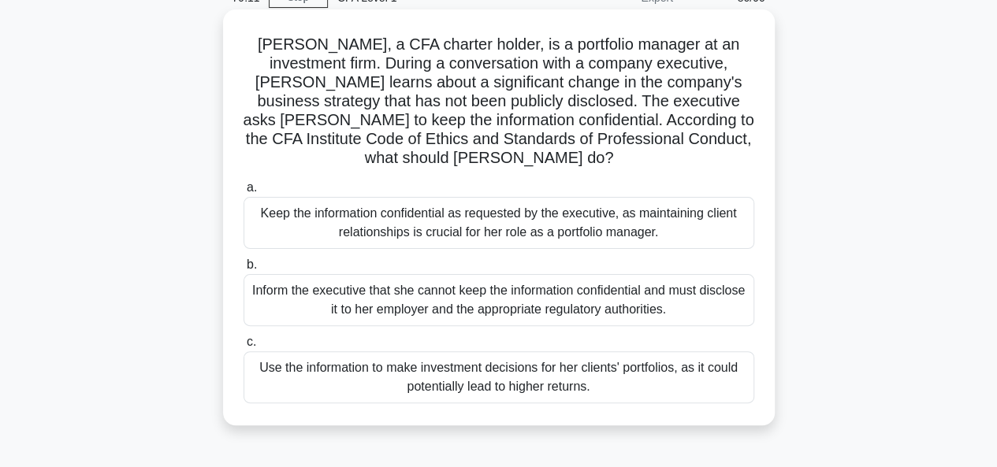
click at [456, 290] on div "Inform the executive that she cannot keep the information confidential and must…" at bounding box center [499, 300] width 511 height 52
click at [244, 270] on input "b. Inform the executive that she cannot keep the information confidential and m…" at bounding box center [244, 265] width 0 height 10
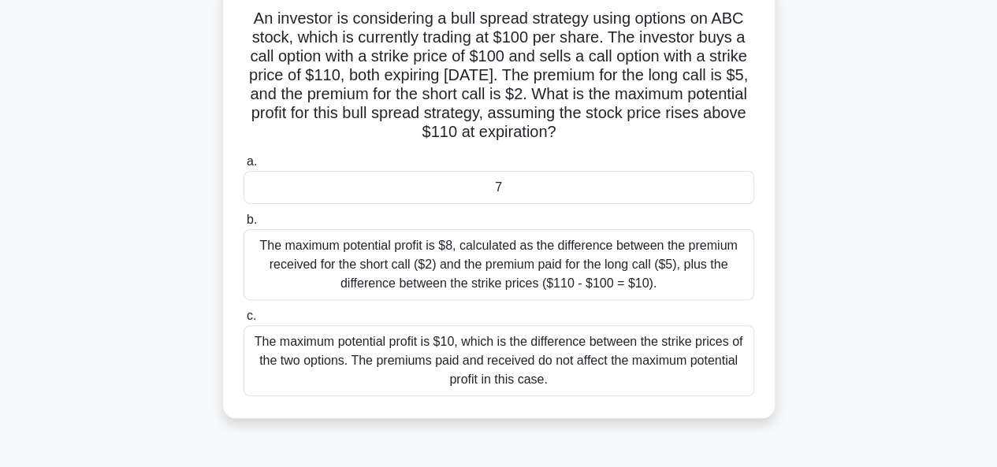
scroll to position [158, 0]
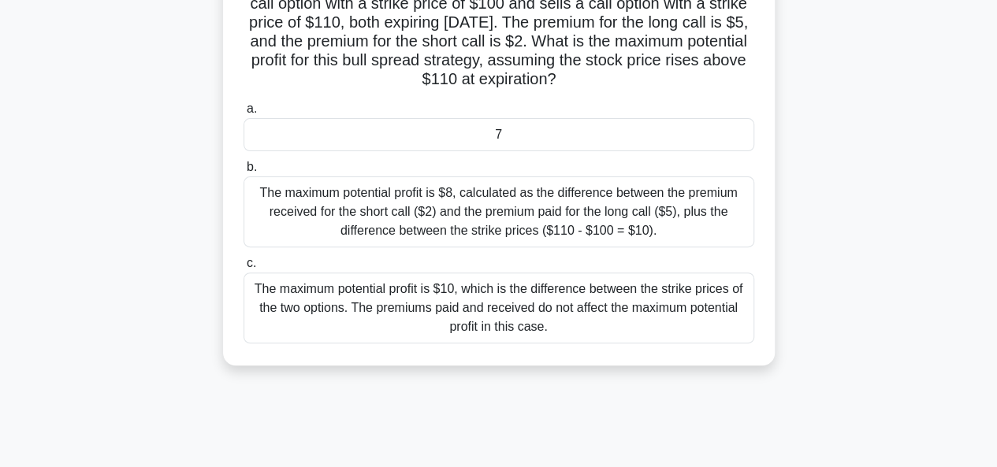
click at [553, 135] on div "7" at bounding box center [499, 134] width 511 height 33
click at [244, 114] on input "a. 7" at bounding box center [244, 109] width 0 height 10
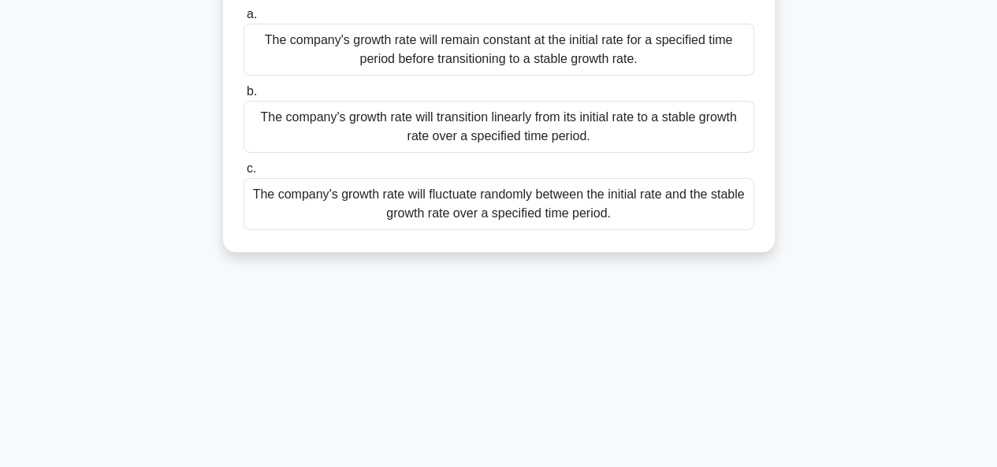
scroll to position [0, 0]
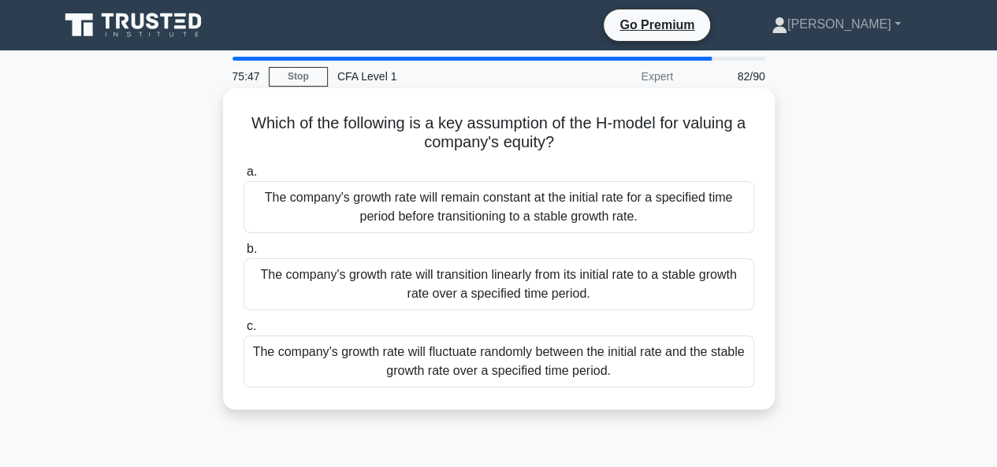
click at [504, 209] on div "The company's growth rate will remain constant at the initial rate for a specif…" at bounding box center [499, 207] width 511 height 52
click at [244, 177] on input "a. The company's growth rate will remain constant at the initial rate for a spe…" at bounding box center [244, 172] width 0 height 10
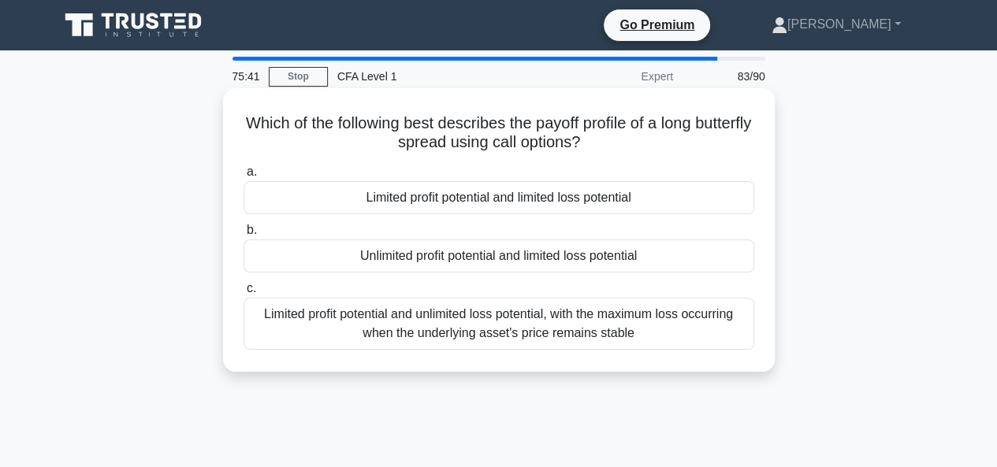
click at [511, 259] on div "Unlimited profit potential and limited loss potential" at bounding box center [499, 256] width 511 height 33
click at [244, 236] on input "b. Unlimited profit potential and limited loss potential" at bounding box center [244, 230] width 0 height 10
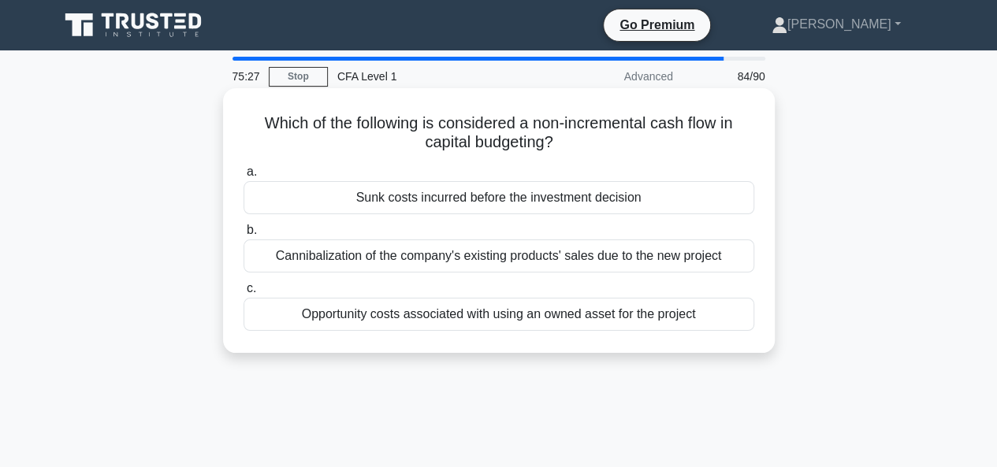
click at [485, 195] on div "Sunk costs incurred before the investment decision" at bounding box center [499, 197] width 511 height 33
click at [244, 177] on input "a. Sunk costs incurred before the investment decision" at bounding box center [244, 172] width 0 height 10
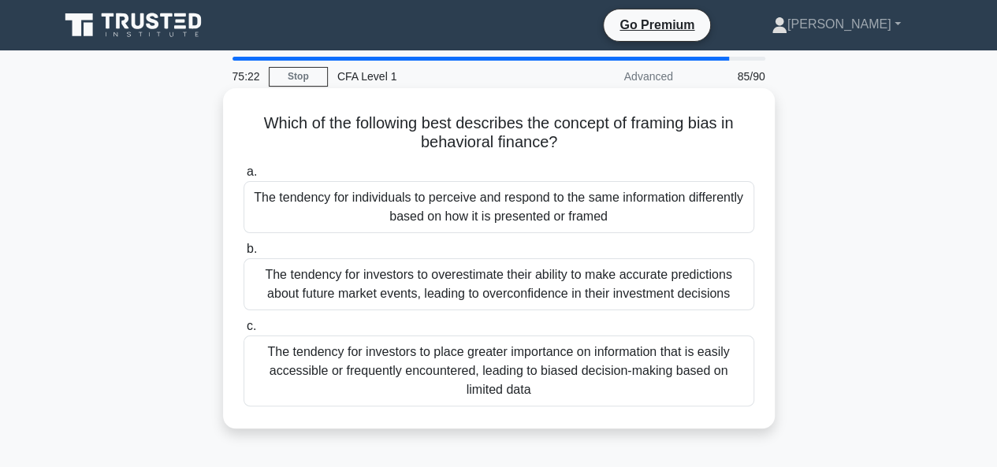
click at [485, 205] on div "The tendency for individuals to perceive and respond to the same information di…" at bounding box center [499, 207] width 511 height 52
click at [244, 177] on input "a. The tendency for individuals to perceive and respond to the same information…" at bounding box center [244, 172] width 0 height 10
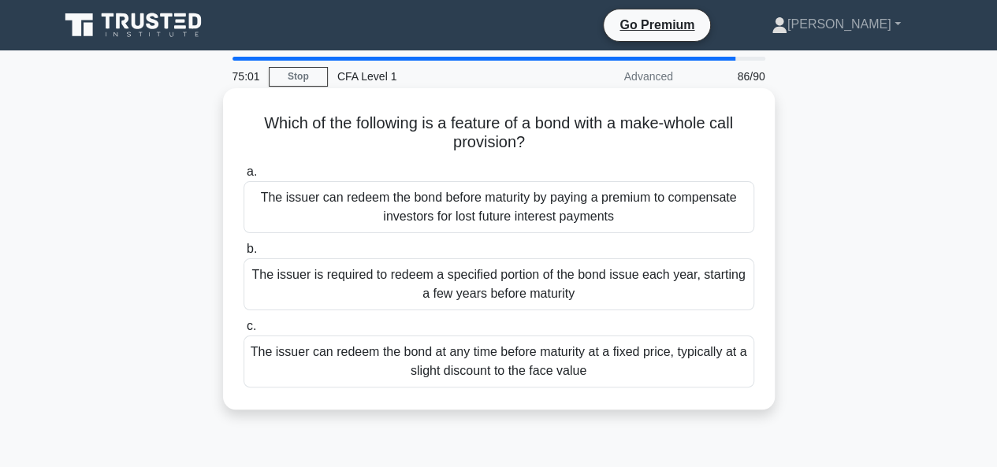
click at [478, 204] on div "The issuer can redeem the bond before maturity by paying a premium to compensat…" at bounding box center [499, 207] width 511 height 52
click at [244, 177] on input "a. The issuer can redeem the bond before maturity by paying a premium to compen…" at bounding box center [244, 172] width 0 height 10
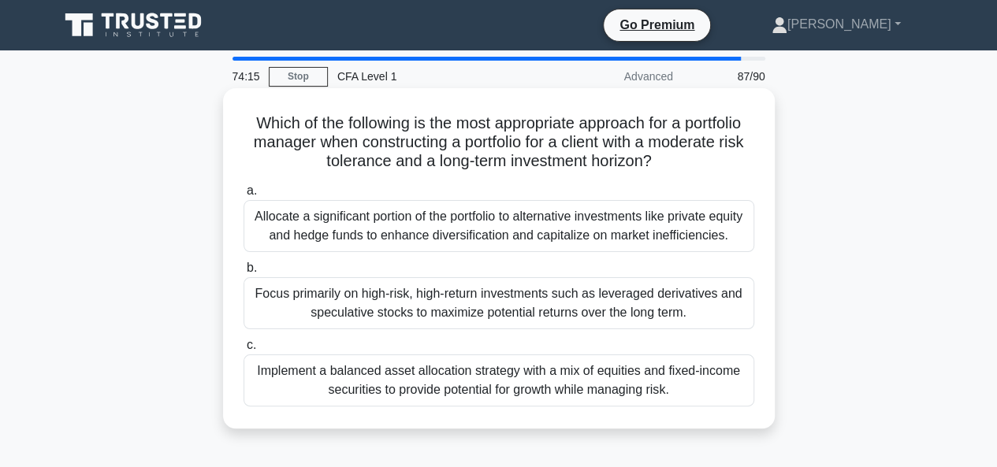
click at [549, 382] on div "Implement a balanced asset allocation strategy with a mix of equities and fixed…" at bounding box center [499, 381] width 511 height 52
click at [244, 351] on input "c. Implement a balanced asset allocation strategy with a mix of equities and fi…" at bounding box center [244, 345] width 0 height 10
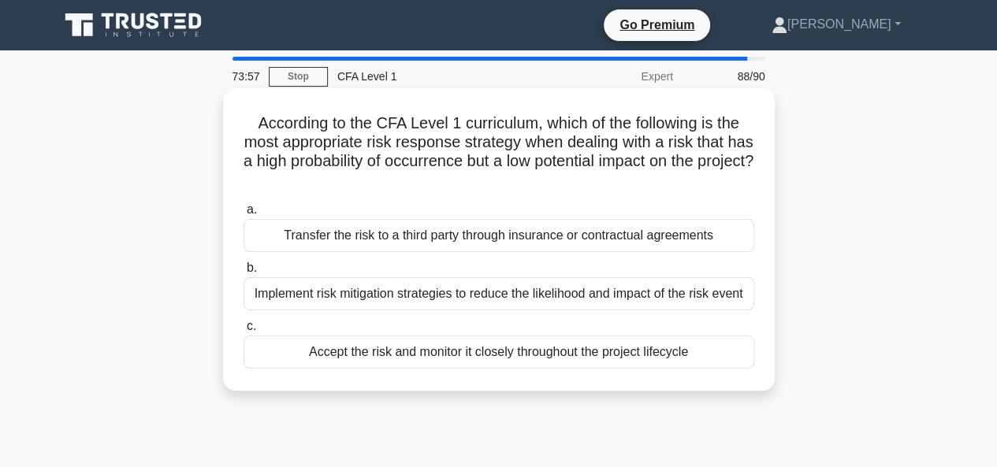
click at [398, 242] on div "Transfer the risk to a third party through insurance or contractual agreements" at bounding box center [499, 235] width 511 height 33
click at [244, 215] on input "a. Transfer the risk to a third party through insurance or contractual agreemen…" at bounding box center [244, 210] width 0 height 10
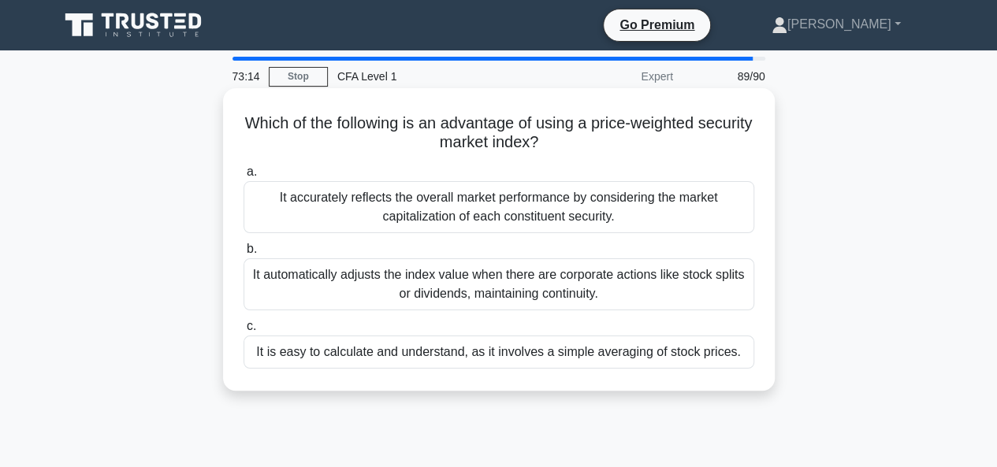
click at [326, 355] on div "It is easy to calculate and understand, as it involves a simple averaging of st…" at bounding box center [499, 352] width 511 height 33
click at [244, 332] on input "c. It is easy to calculate and understand, as it involves a simple averaging of…" at bounding box center [244, 327] width 0 height 10
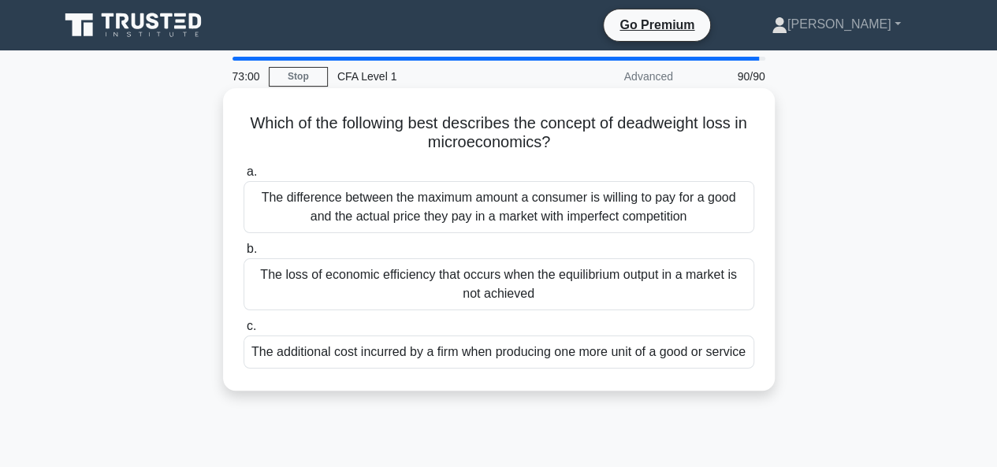
click at [467, 292] on div "The loss of economic efficiency that occurs when the equilibrium output in a ma…" at bounding box center [499, 285] width 511 height 52
click at [244, 255] on input "b. The loss of economic efficiency that occurs when the equilibrium output in a…" at bounding box center [244, 249] width 0 height 10
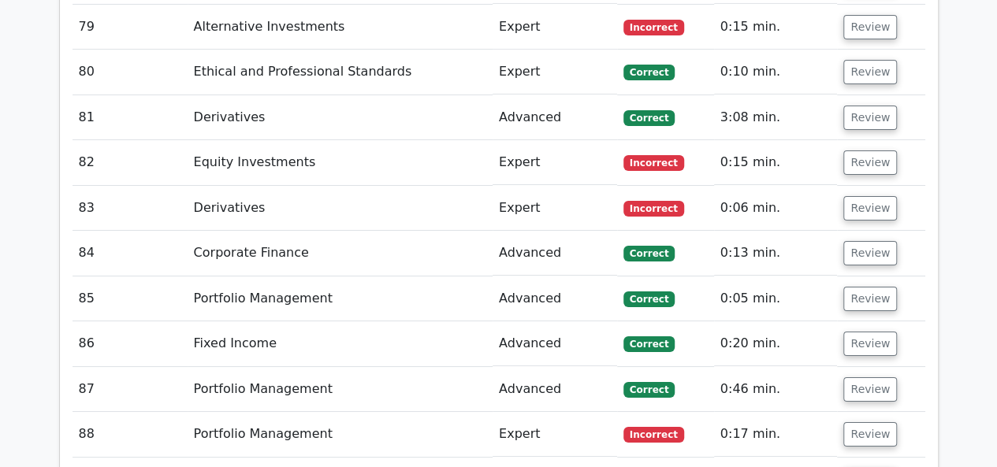
scroll to position [5832, 0]
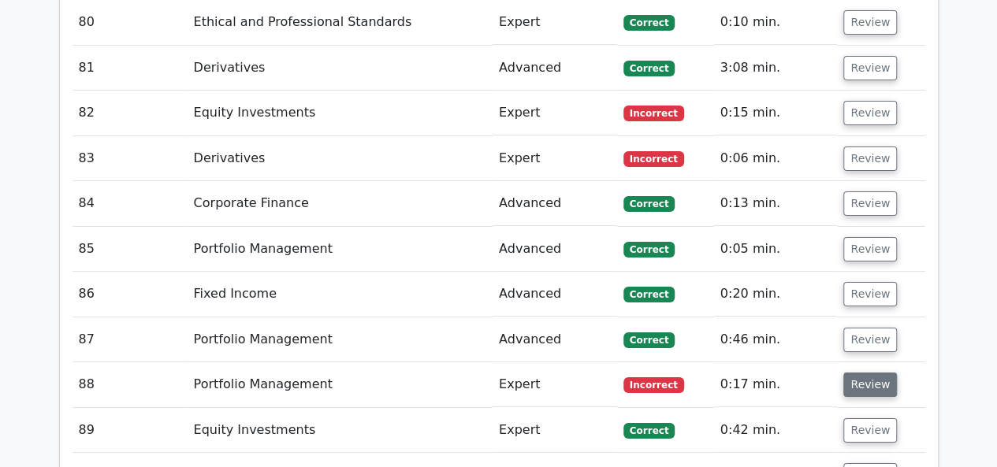
click at [850, 373] on button "Review" at bounding box center [870, 385] width 54 height 24
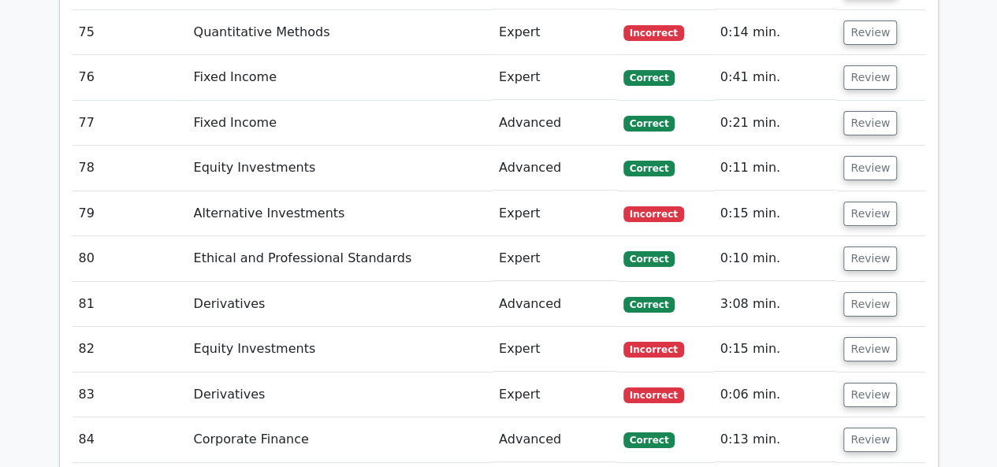
scroll to position [5596, 0]
click at [867, 383] on button "Review" at bounding box center [870, 395] width 54 height 24
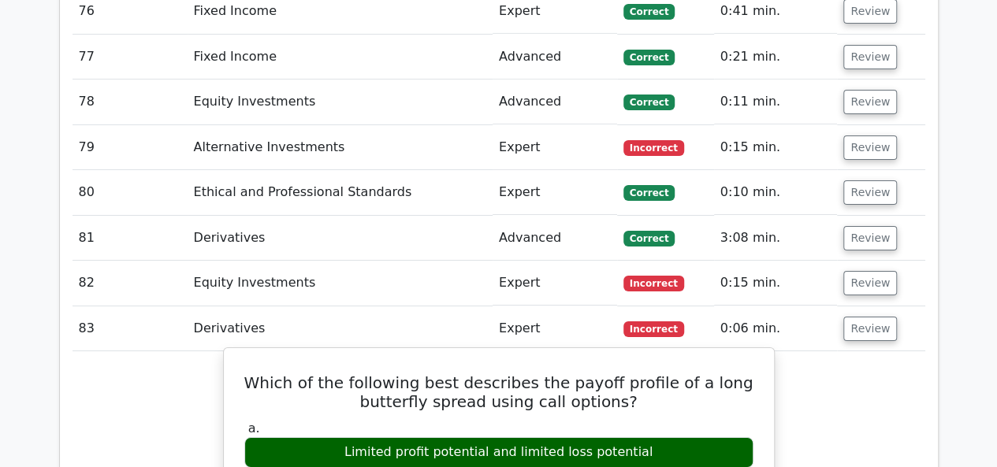
scroll to position [5753, 0]
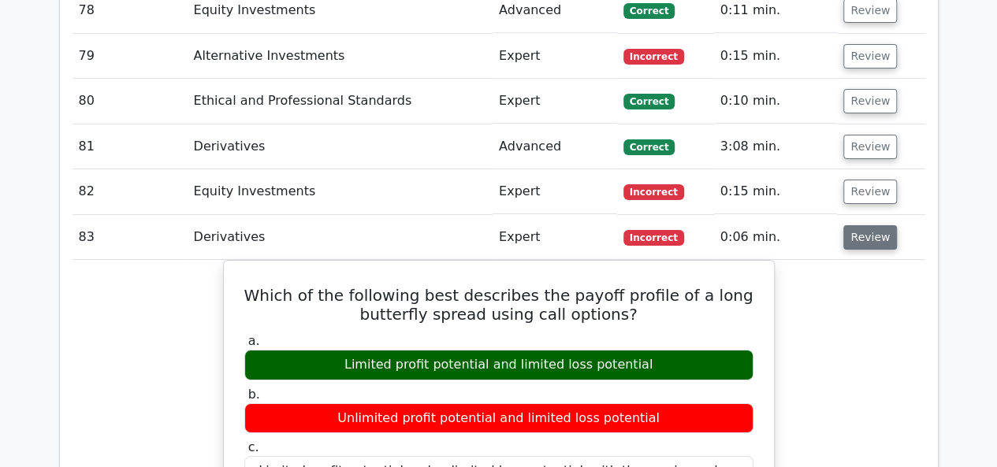
click at [859, 225] on button "Review" at bounding box center [870, 237] width 54 height 24
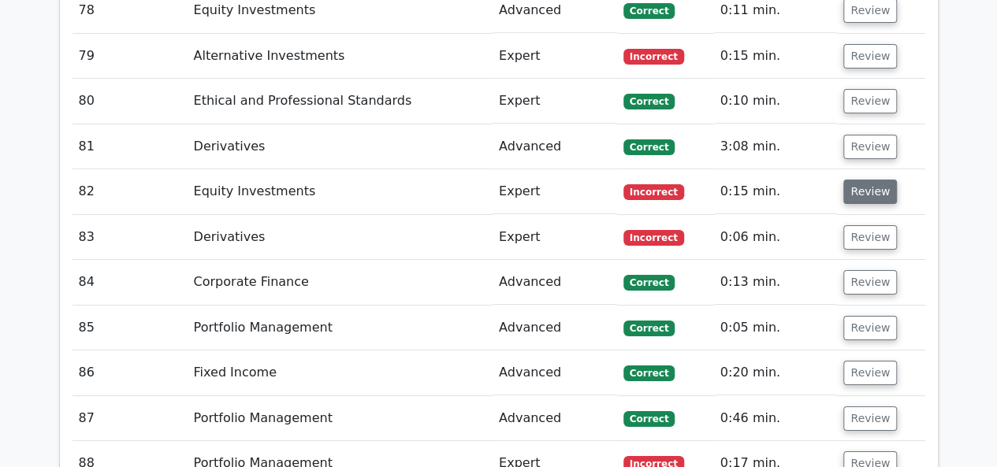
click at [869, 180] on button "Review" at bounding box center [870, 192] width 54 height 24
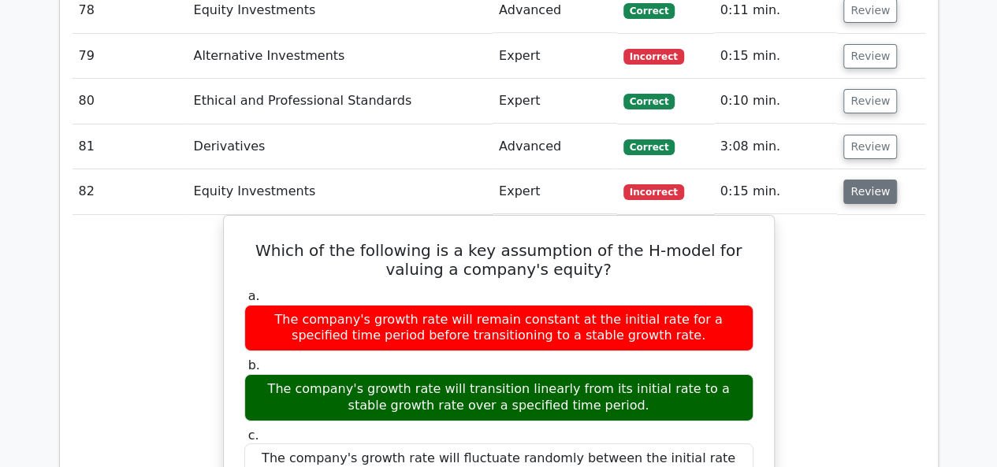
click at [862, 180] on button "Review" at bounding box center [870, 192] width 54 height 24
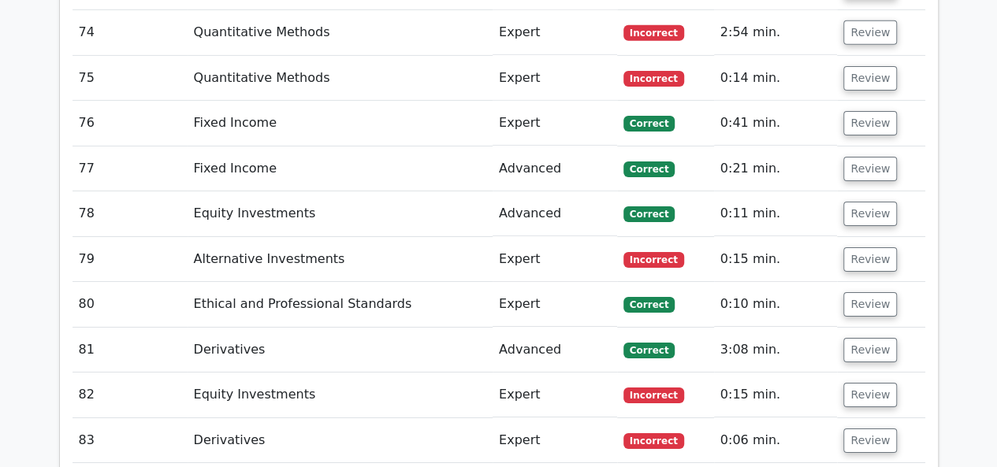
scroll to position [5438, 0]
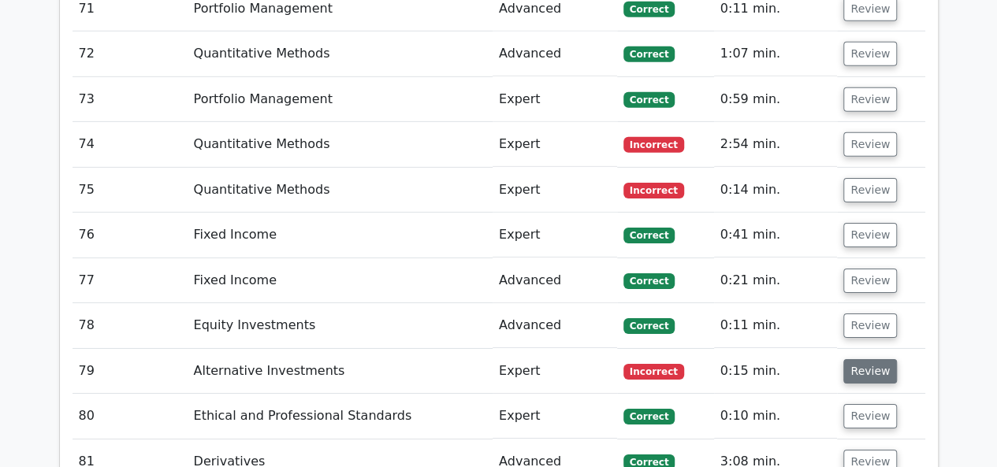
click at [862, 359] on button "Review" at bounding box center [870, 371] width 54 height 24
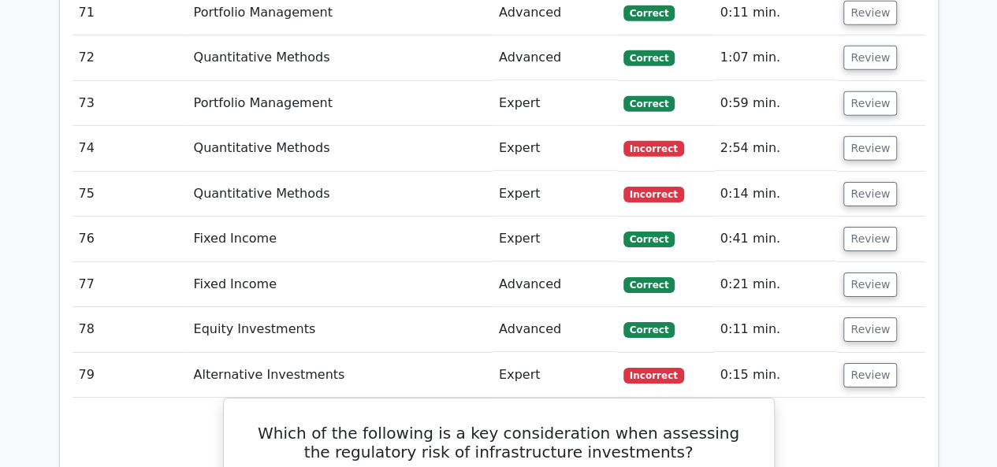
scroll to position [5359, 0]
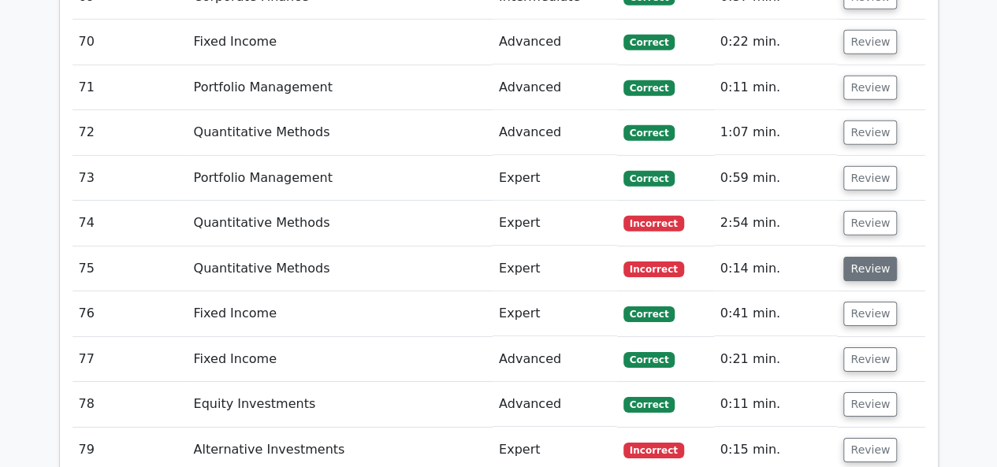
click at [865, 257] on button "Review" at bounding box center [870, 269] width 54 height 24
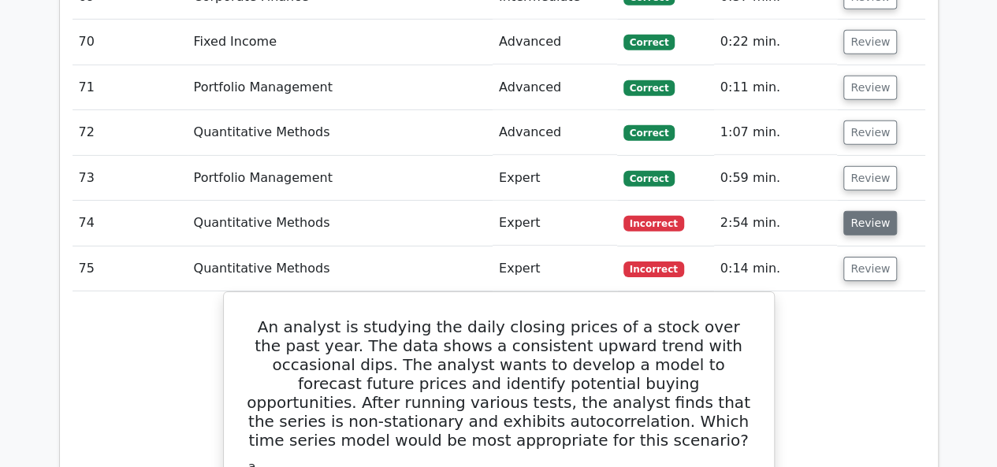
click at [860, 211] on button "Review" at bounding box center [870, 223] width 54 height 24
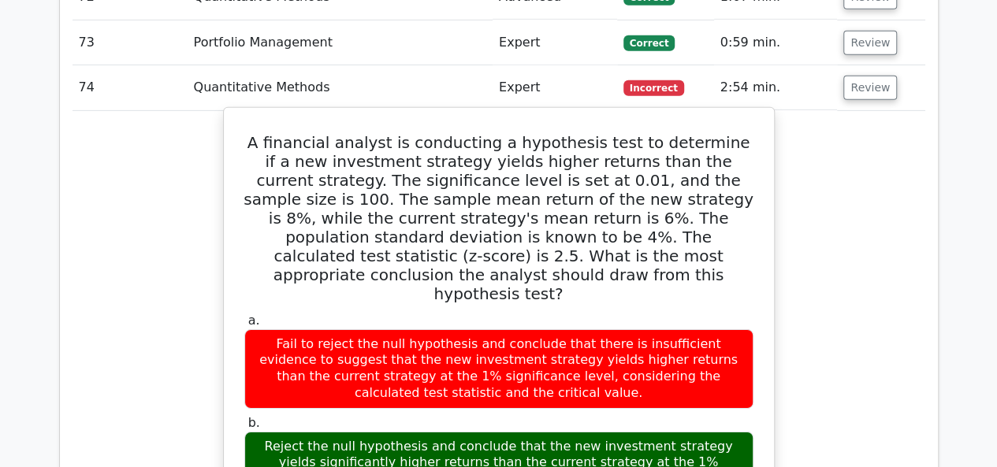
scroll to position [5438, 0]
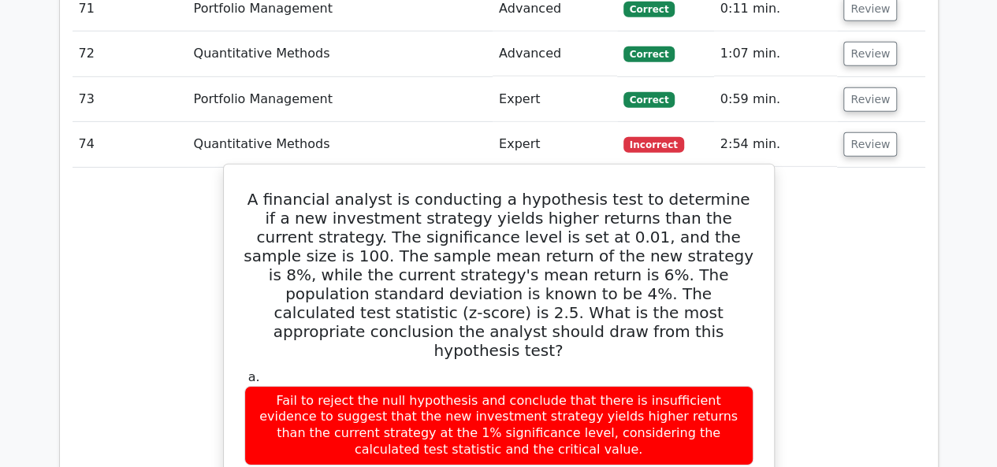
drag, startPoint x: 244, startPoint y: 39, endPoint x: 746, endPoint y: 340, distance: 585.0
copy div "A financial analyst is conducting a hypothesis test to determine if a new inves…"
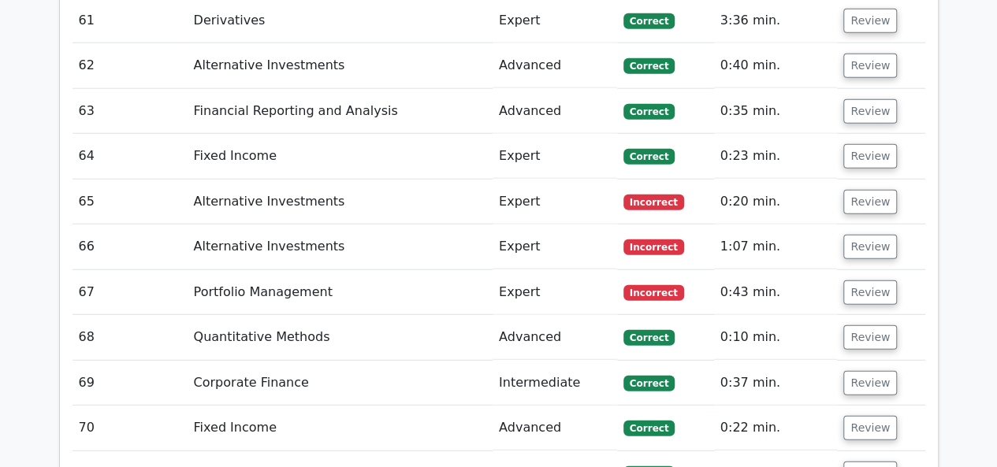
scroll to position [4965, 0]
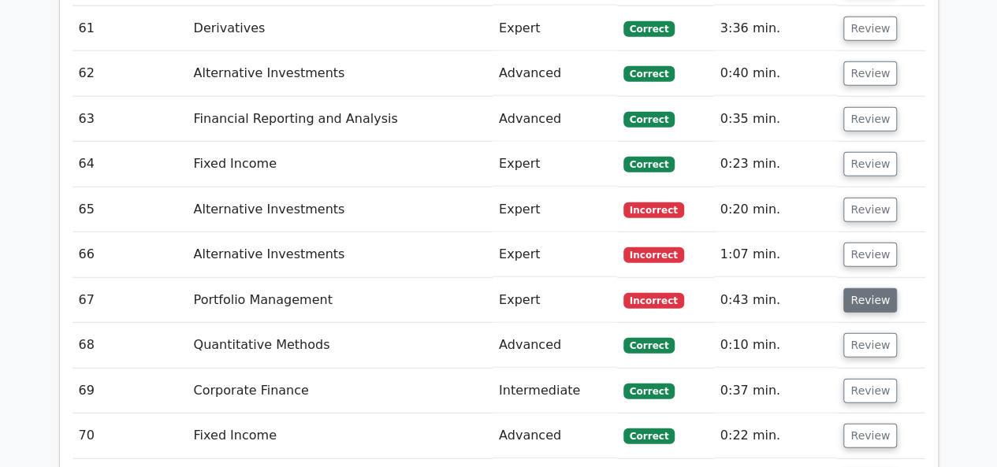
click at [865, 288] on button "Review" at bounding box center [870, 300] width 54 height 24
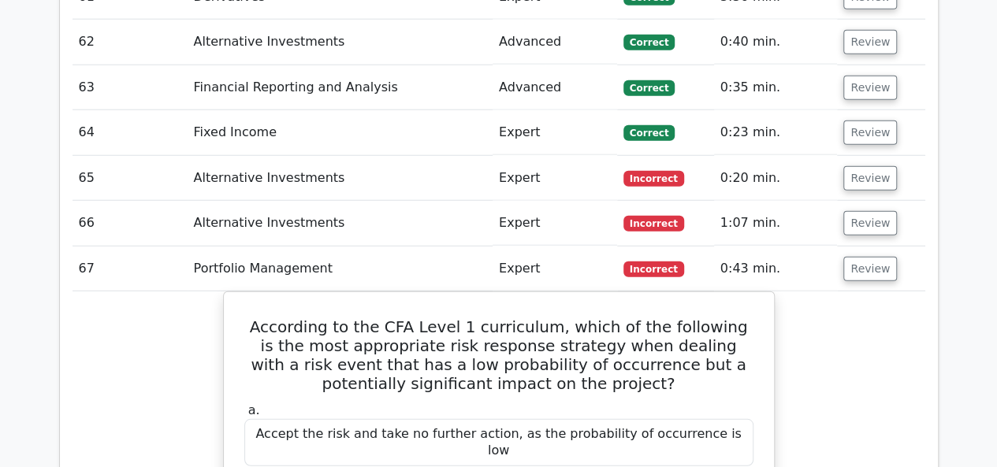
scroll to position [4886, 0]
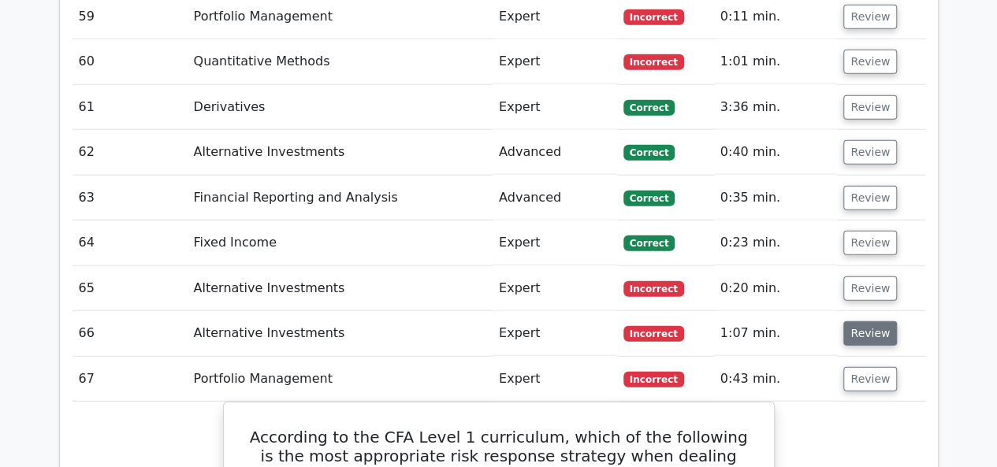
click at [854, 322] on button "Review" at bounding box center [870, 334] width 54 height 24
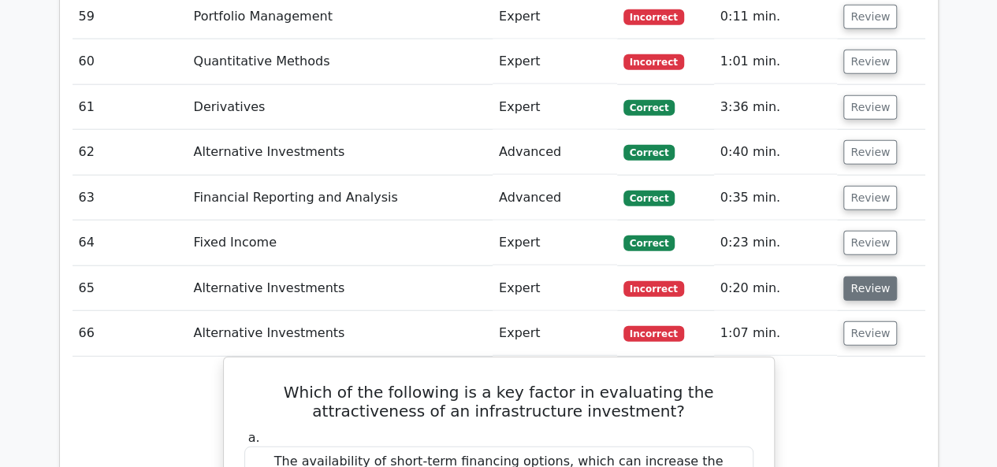
click at [865, 277] on button "Review" at bounding box center [870, 289] width 54 height 24
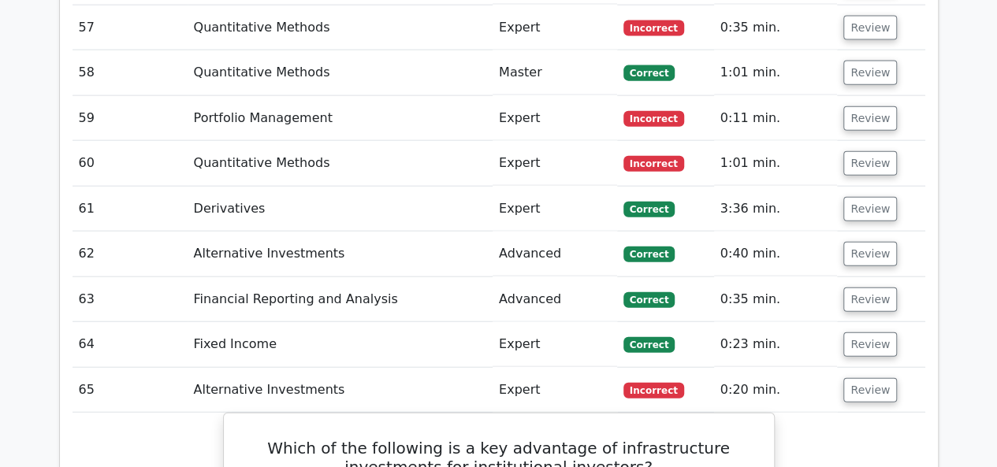
scroll to position [4729, 0]
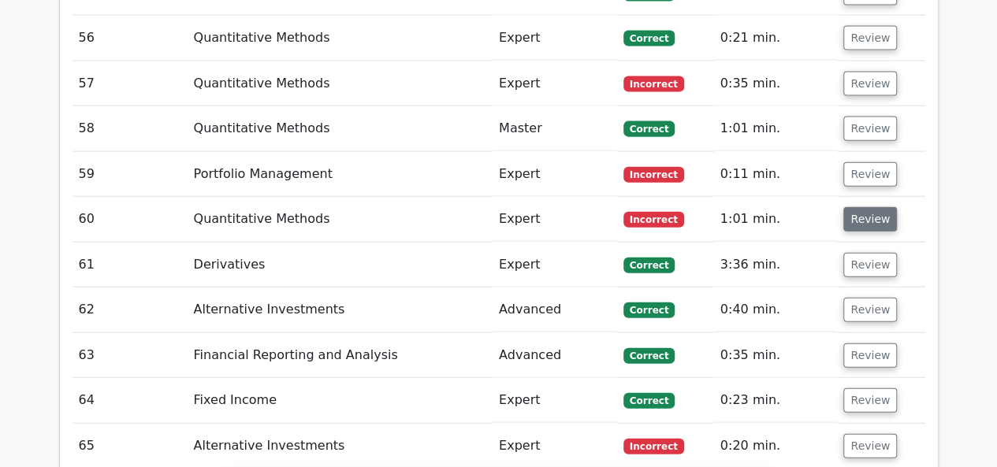
click at [857, 207] on button "Review" at bounding box center [870, 219] width 54 height 24
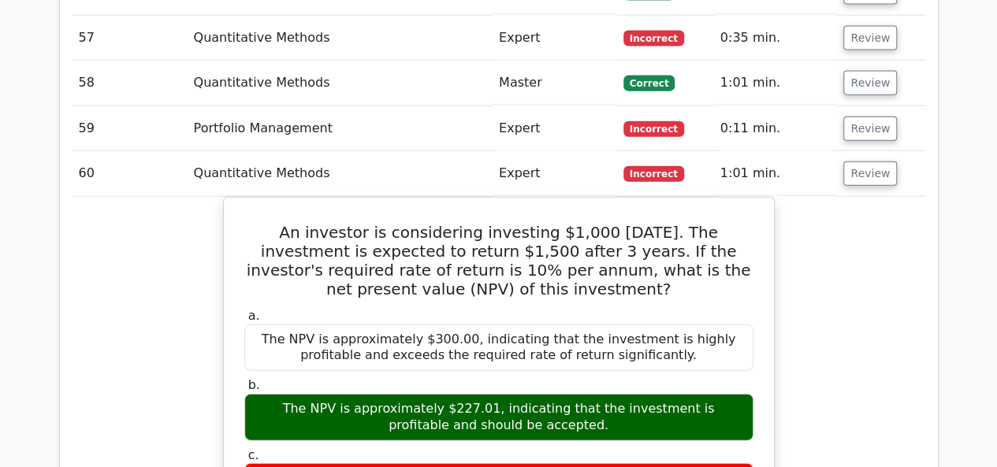
scroll to position [4808, 0]
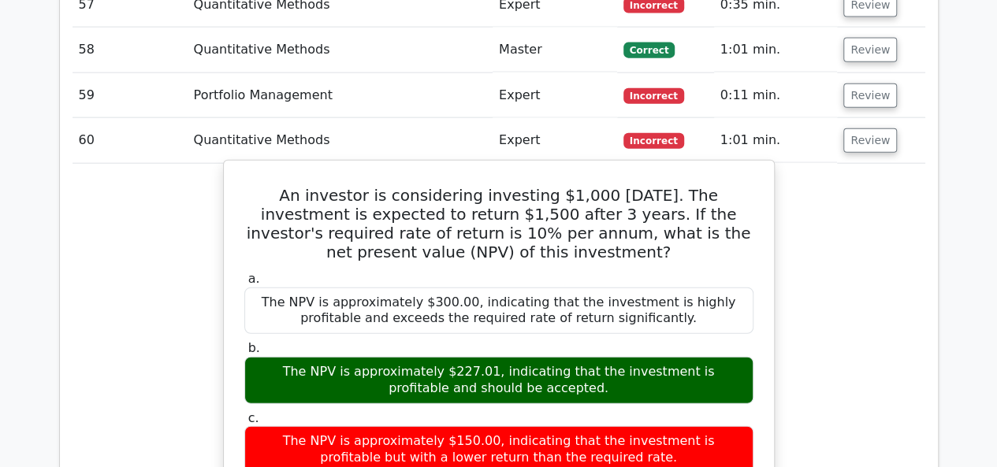
drag, startPoint x: 271, startPoint y: 46, endPoint x: 627, endPoint y: 308, distance: 441.8
copy div "An investor is considering investing $1,000 today. The investment is expected t…"
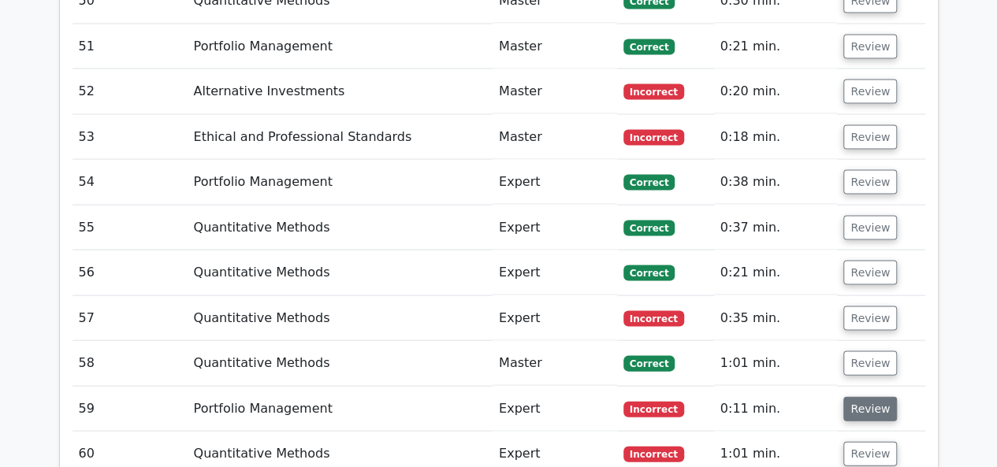
scroll to position [4492, 0]
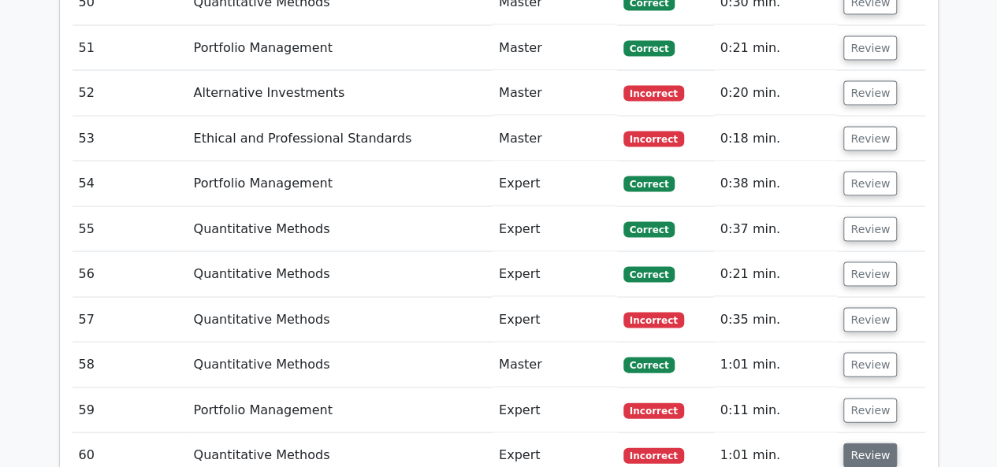
click at [858, 444] on button "Review" at bounding box center [870, 456] width 54 height 24
click at [863, 399] on button "Review" at bounding box center [870, 411] width 54 height 24
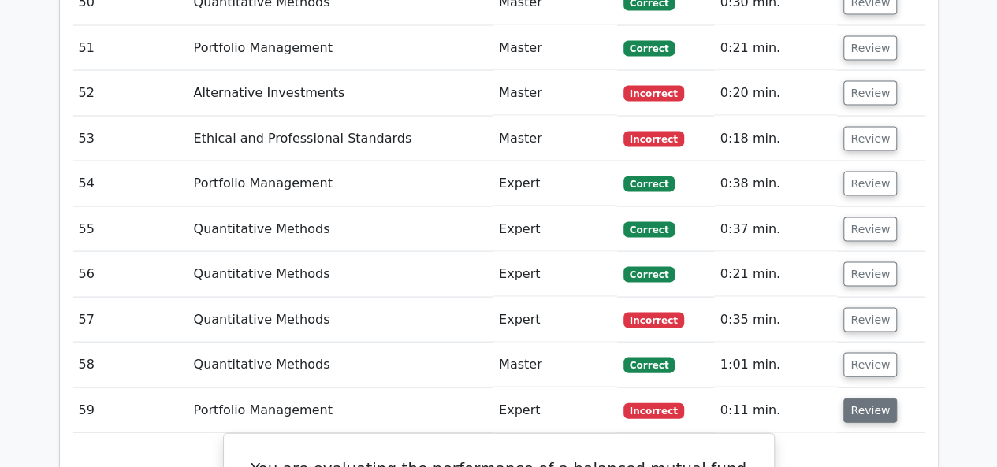
click at [859, 399] on button "Review" at bounding box center [870, 411] width 54 height 24
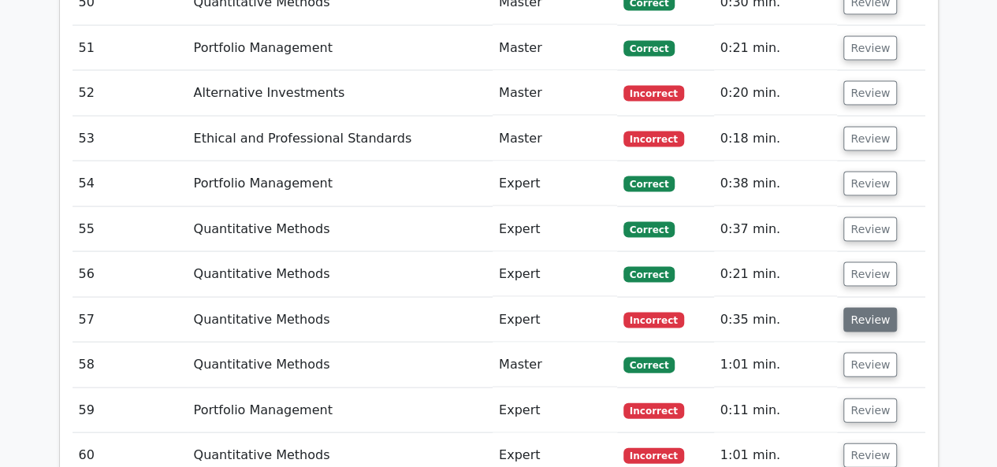
click at [861, 308] on button "Review" at bounding box center [870, 320] width 54 height 24
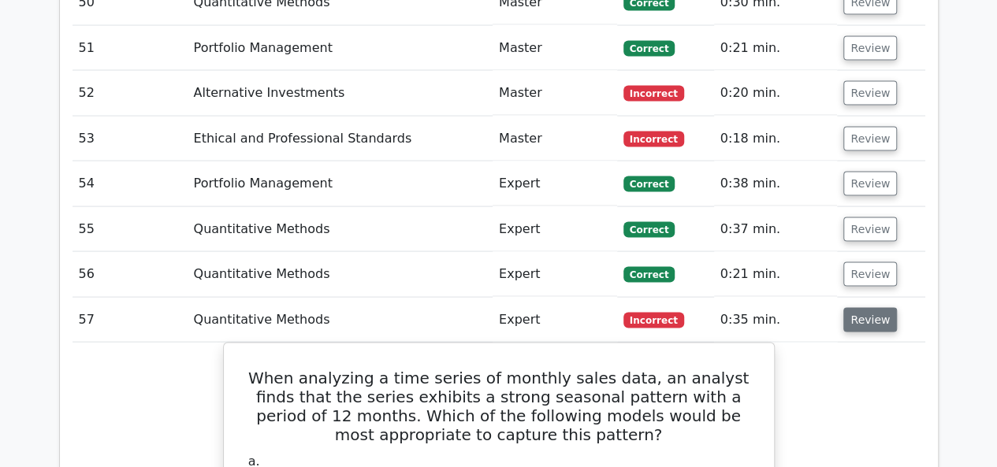
click at [854, 308] on button "Review" at bounding box center [870, 320] width 54 height 24
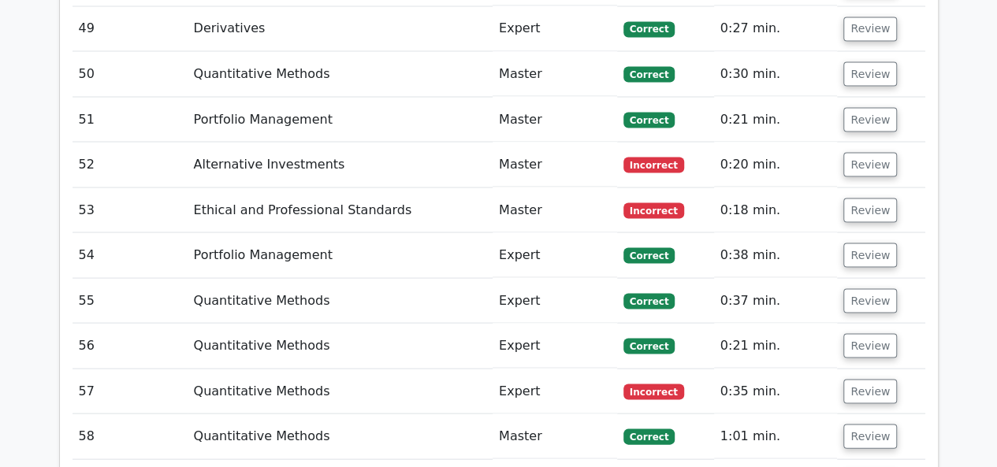
scroll to position [4335, 0]
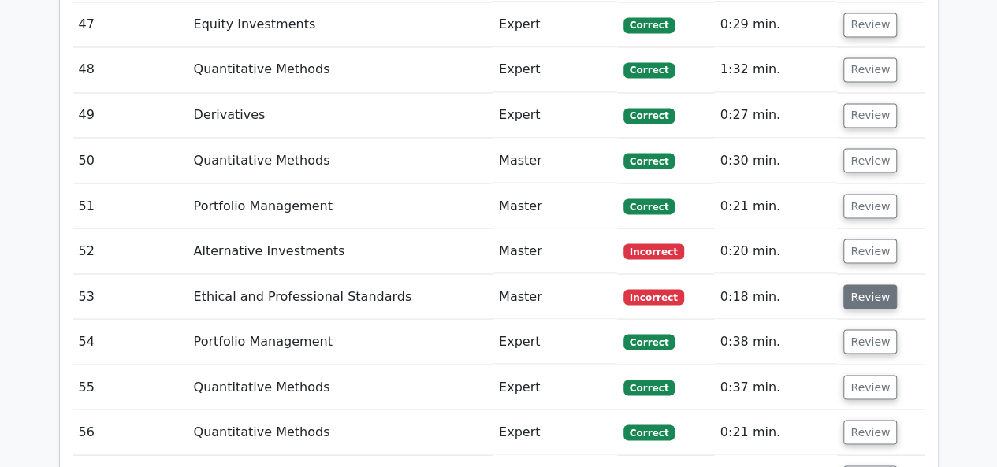
click at [872, 285] on button "Review" at bounding box center [870, 297] width 54 height 24
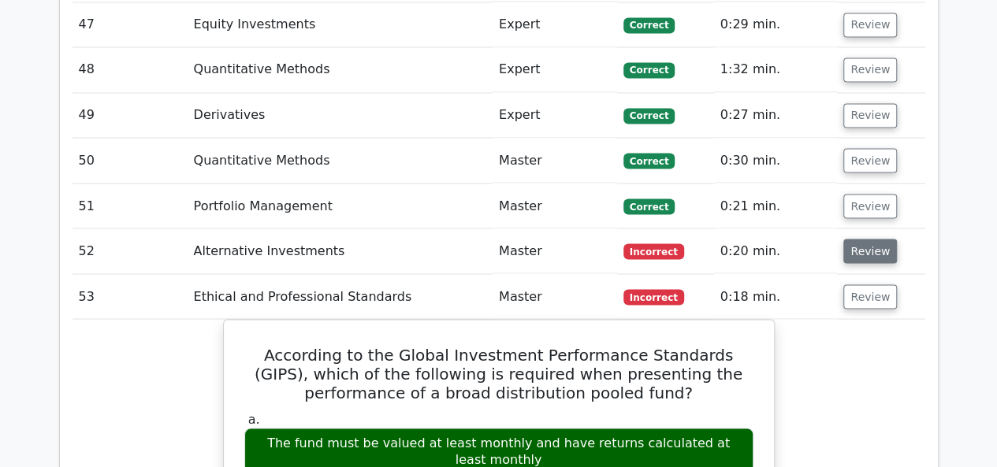
click at [864, 239] on button "Review" at bounding box center [870, 251] width 54 height 24
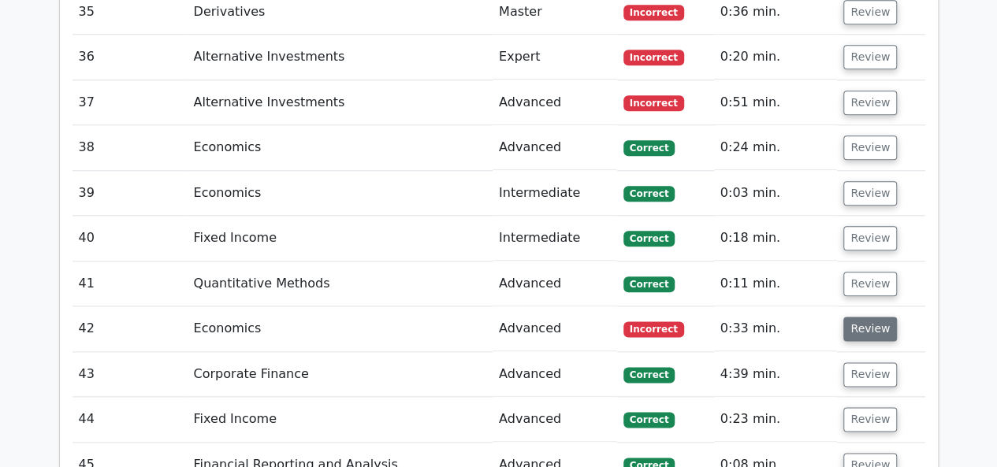
scroll to position [3783, 0]
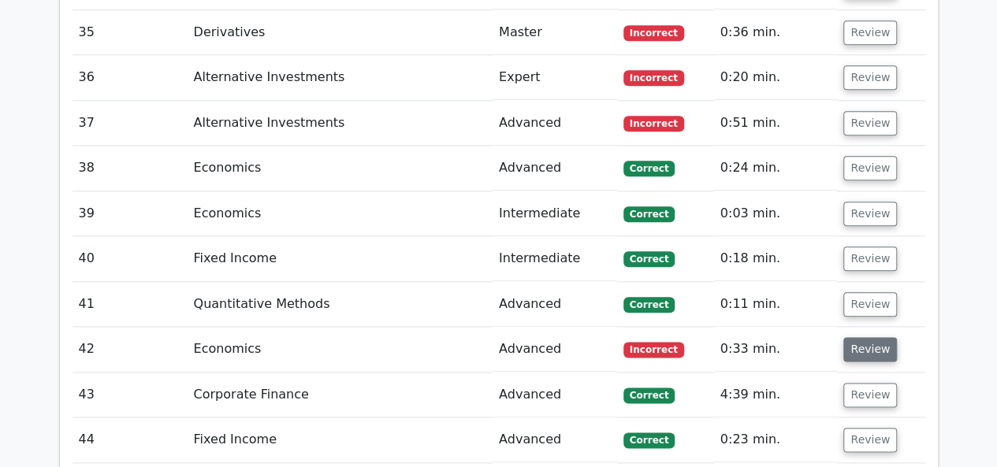
click at [878, 337] on button "Review" at bounding box center [870, 349] width 54 height 24
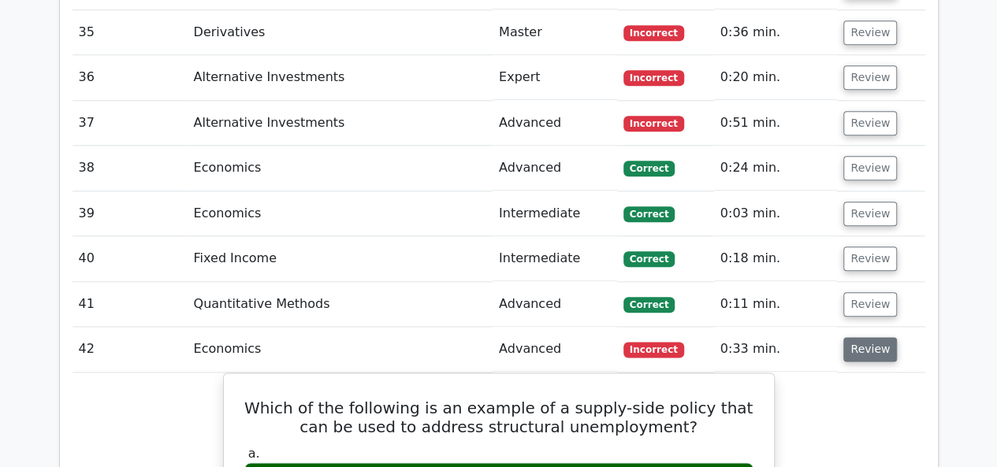
click at [872, 337] on button "Review" at bounding box center [870, 349] width 54 height 24
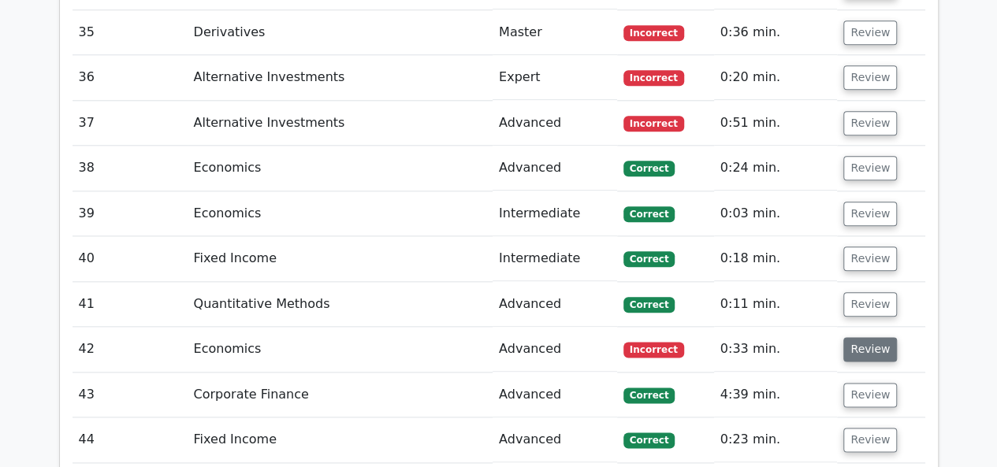
scroll to position [3547, 0]
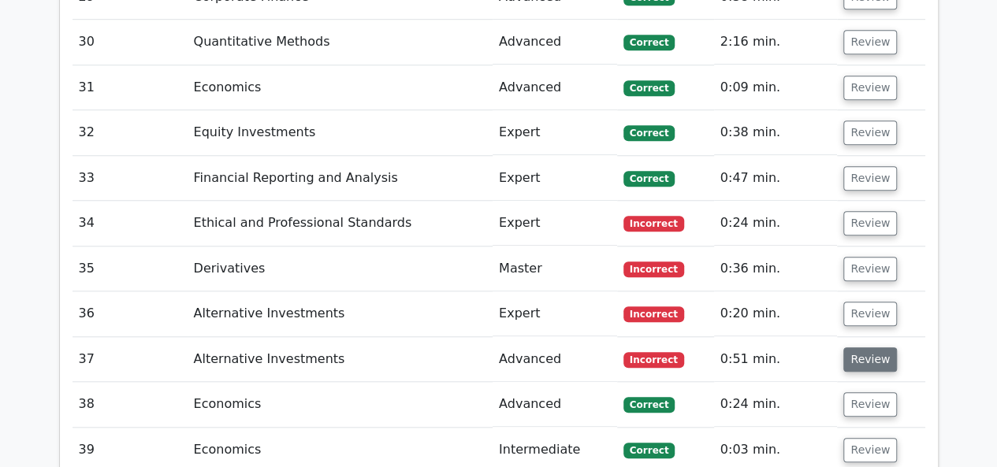
click at [859, 348] on button "Review" at bounding box center [870, 360] width 54 height 24
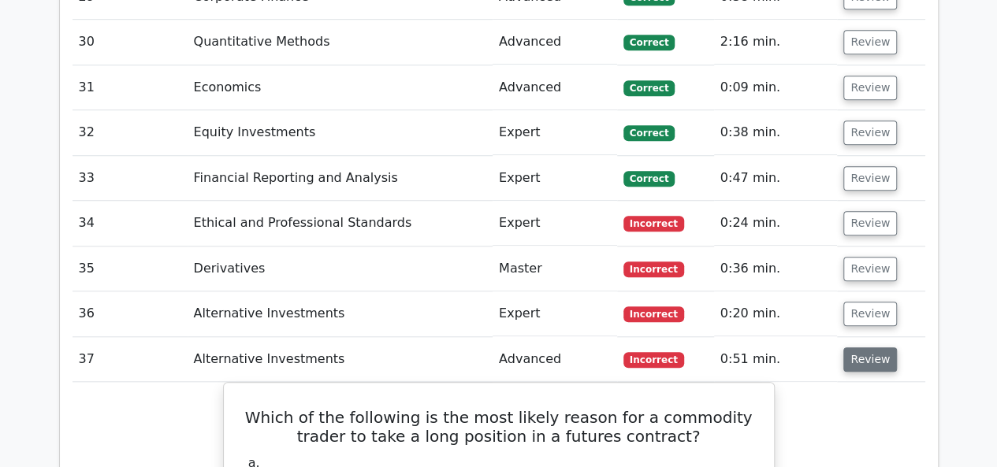
click at [859, 348] on button "Review" at bounding box center [870, 360] width 54 height 24
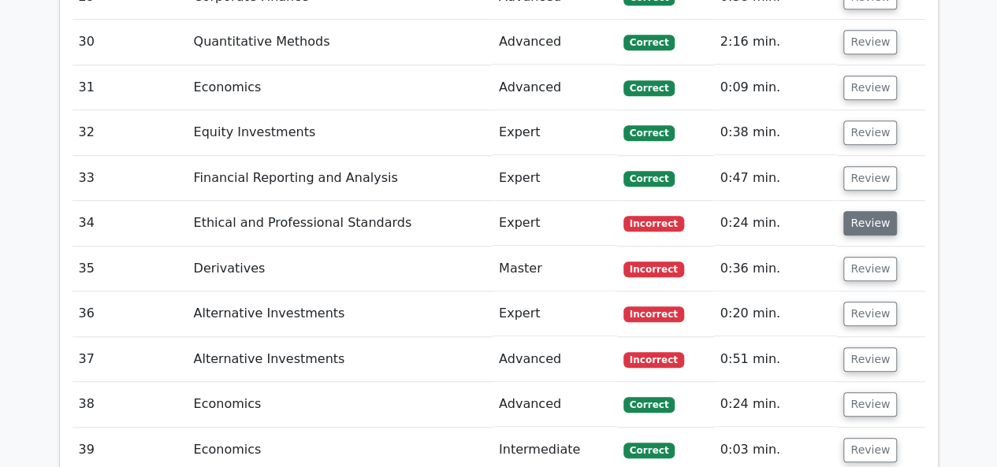
click at [865, 211] on button "Review" at bounding box center [870, 223] width 54 height 24
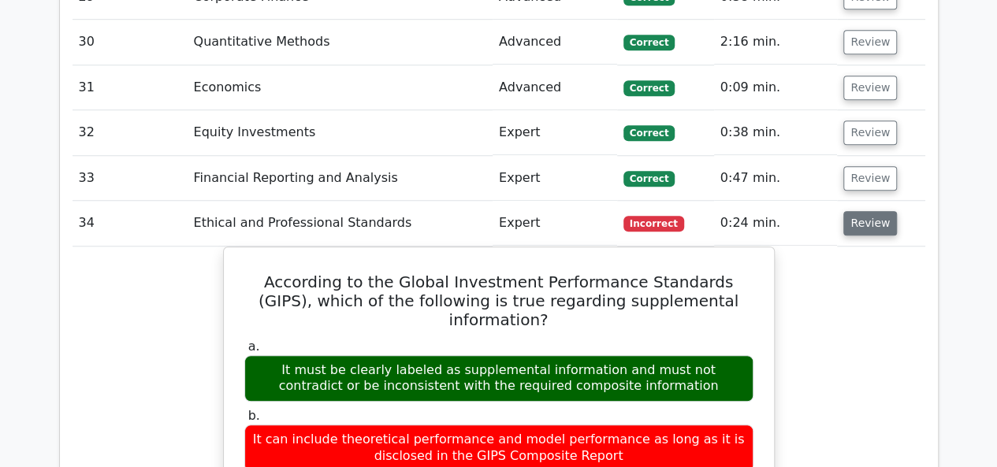
click at [857, 211] on button "Review" at bounding box center [870, 223] width 54 height 24
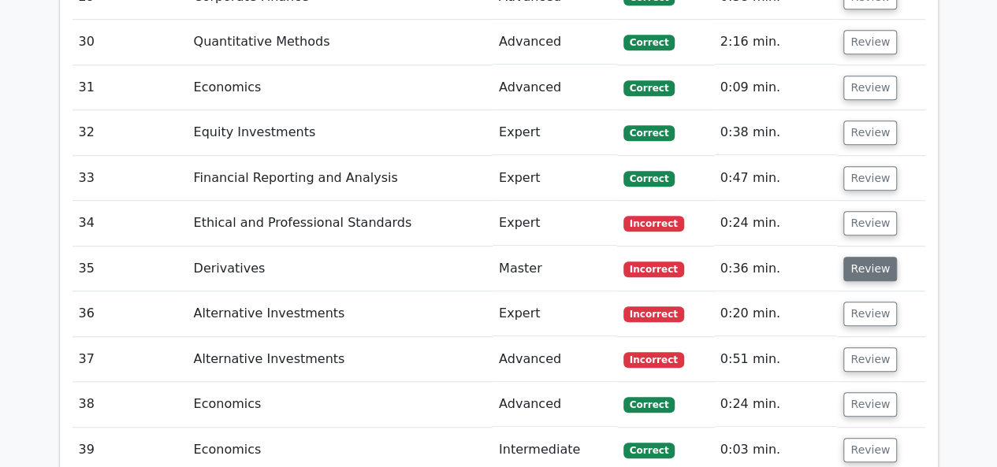
click at [867, 257] on button "Review" at bounding box center [870, 269] width 54 height 24
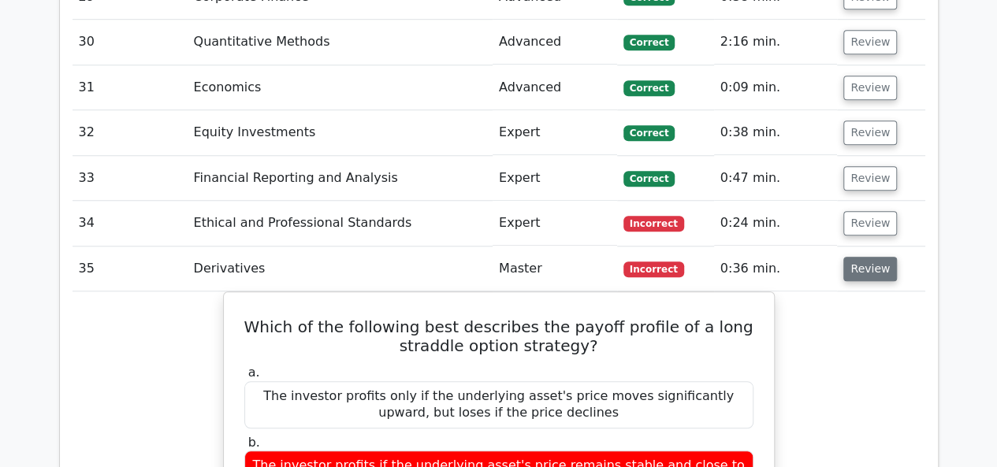
click at [865, 257] on button "Review" at bounding box center [870, 269] width 54 height 24
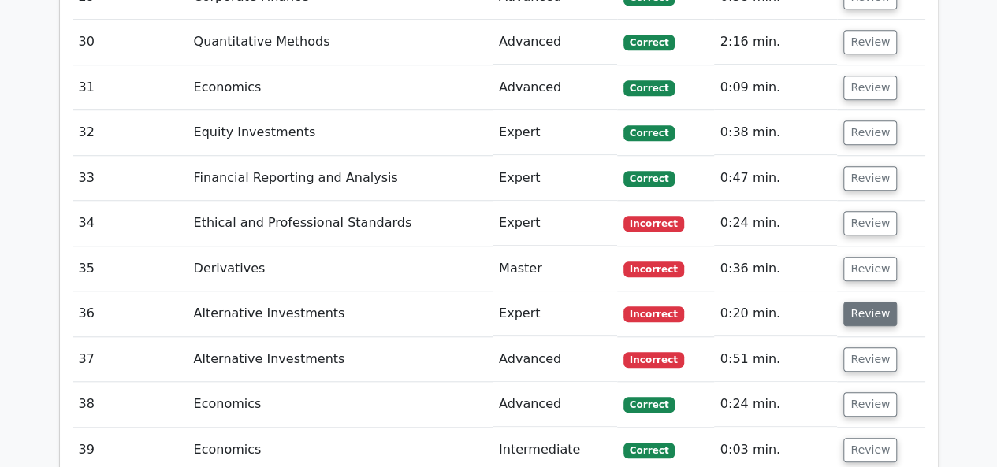
click at [865, 302] on button "Review" at bounding box center [870, 314] width 54 height 24
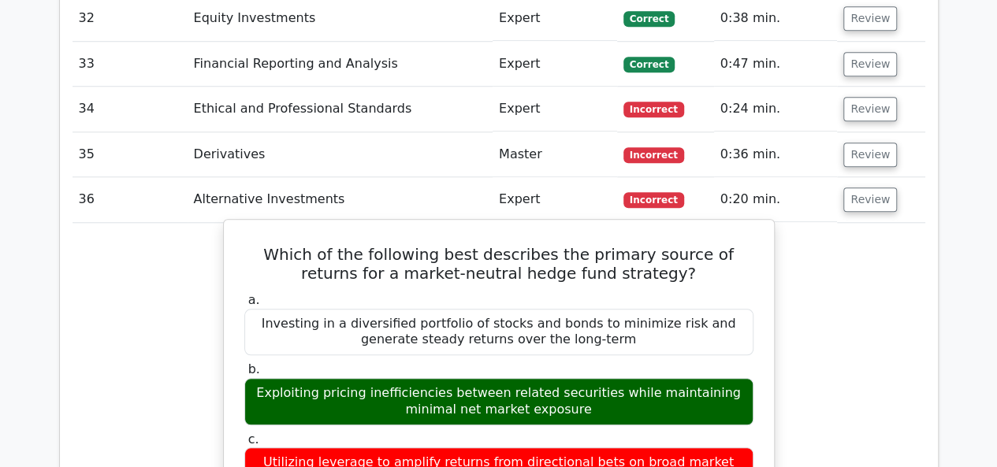
scroll to position [3704, 0]
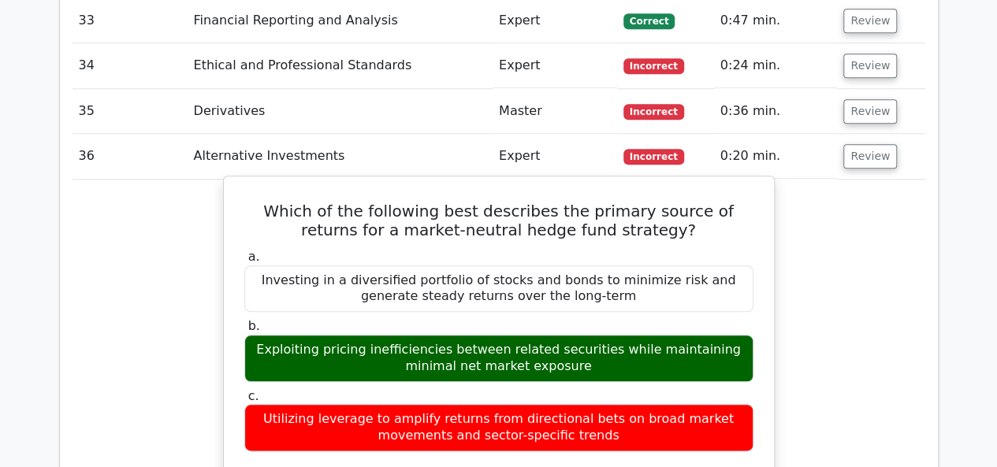
drag, startPoint x: 653, startPoint y: 302, endPoint x: 238, endPoint y: 64, distance: 478.0
copy div "Which of the following best describes the primary source of returns for a marke…"
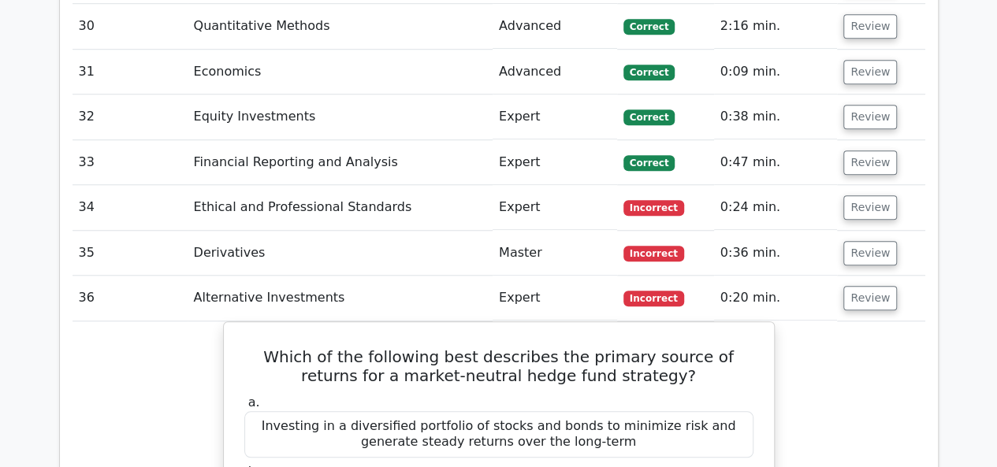
scroll to position [3468, 0]
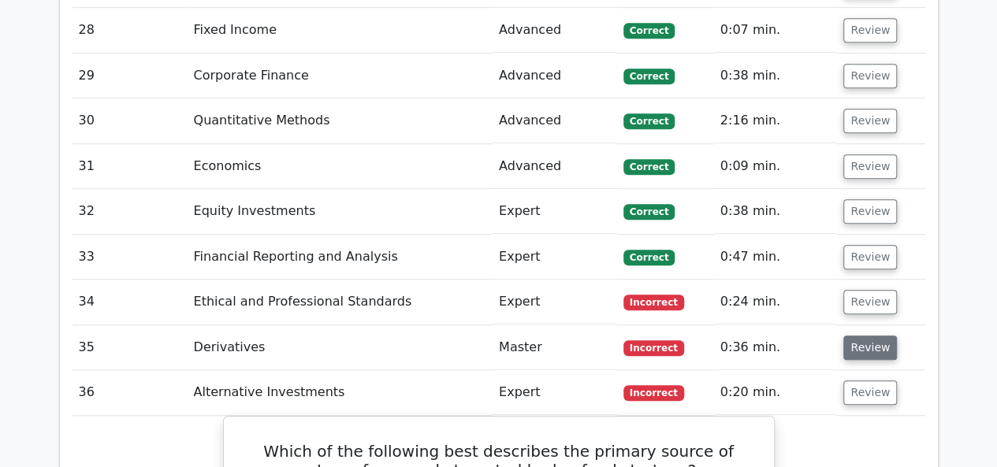
click at [872, 336] on button "Review" at bounding box center [870, 348] width 54 height 24
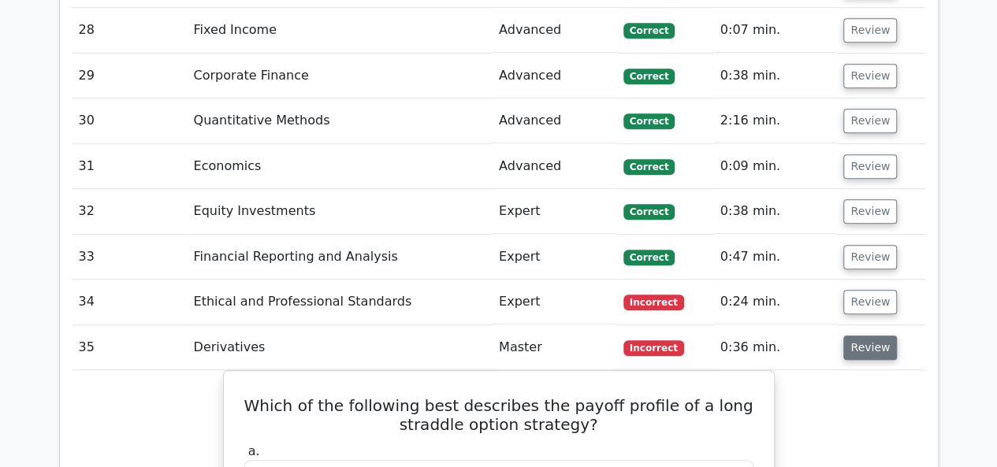
click at [872, 336] on button "Review" at bounding box center [870, 348] width 54 height 24
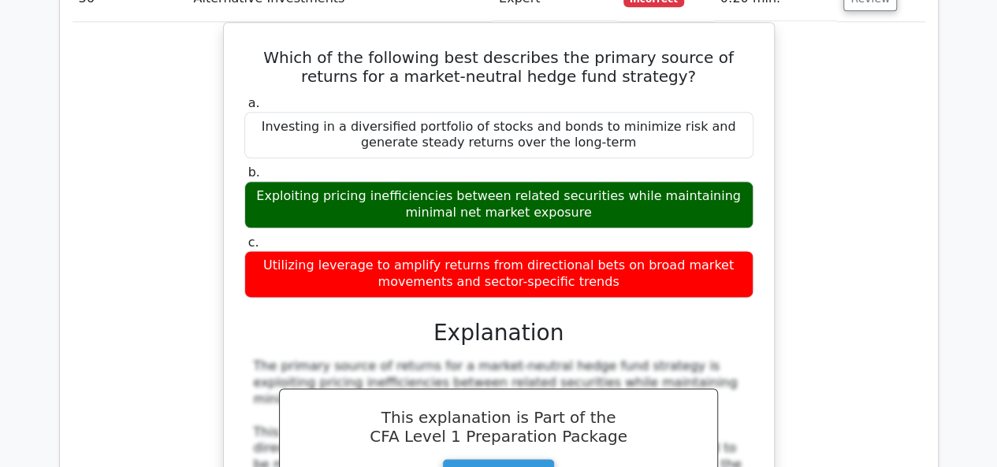
scroll to position [4177, 0]
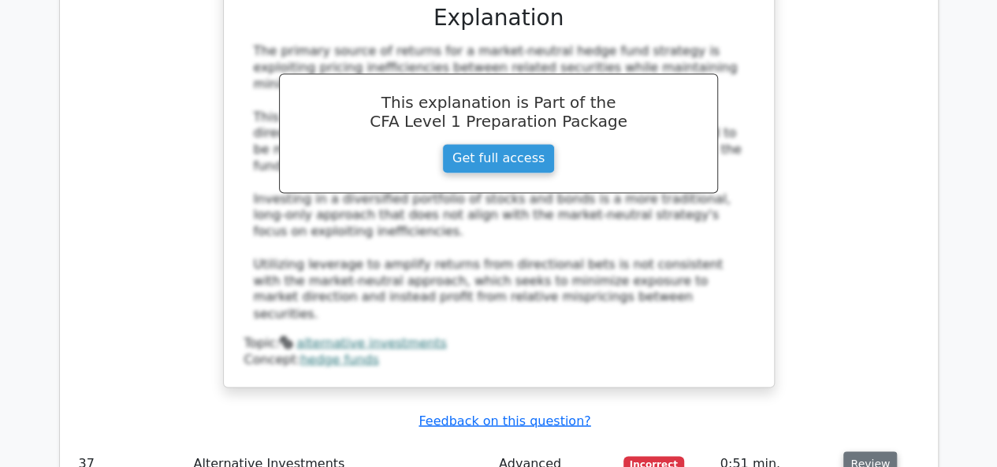
click at [866, 452] on button "Review" at bounding box center [870, 464] width 54 height 24
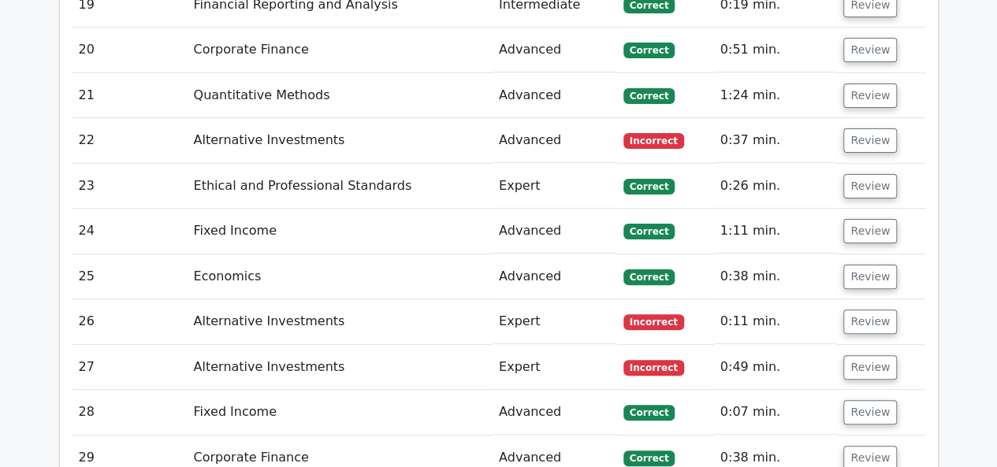
scroll to position [2995, 0]
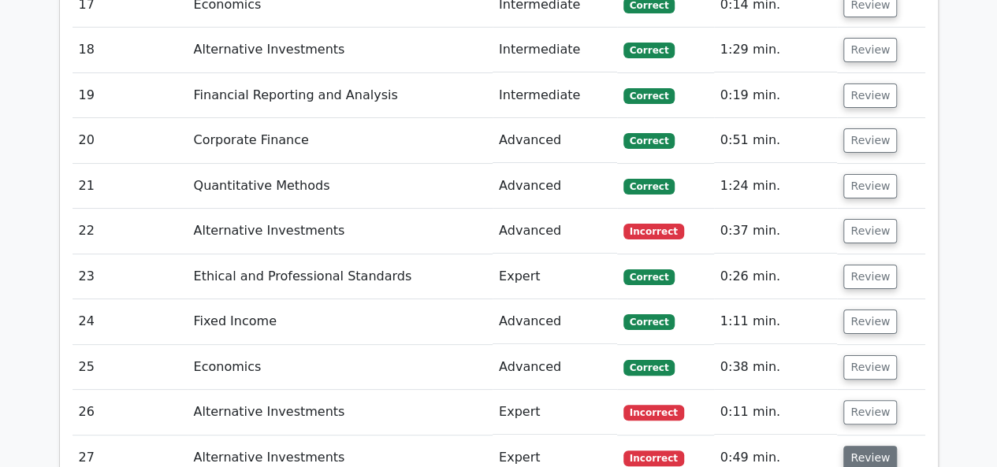
click at [859, 446] on button "Review" at bounding box center [870, 458] width 54 height 24
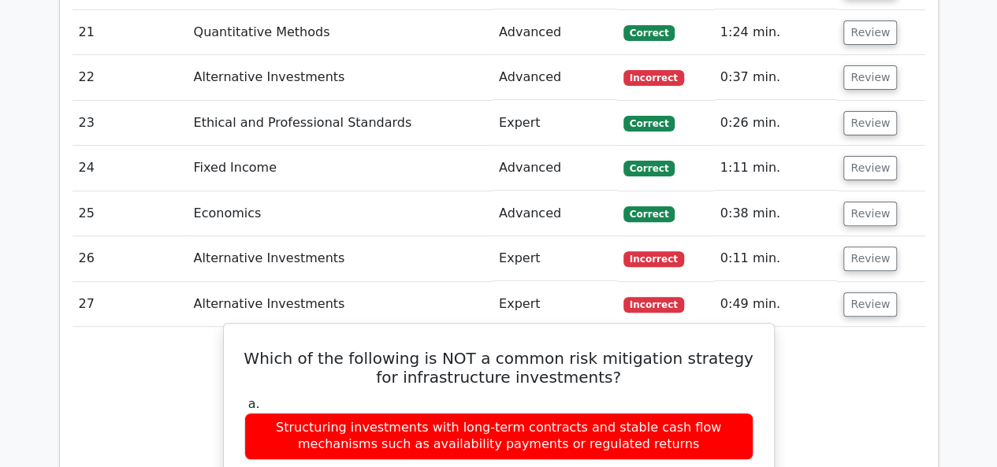
scroll to position [3231, 0]
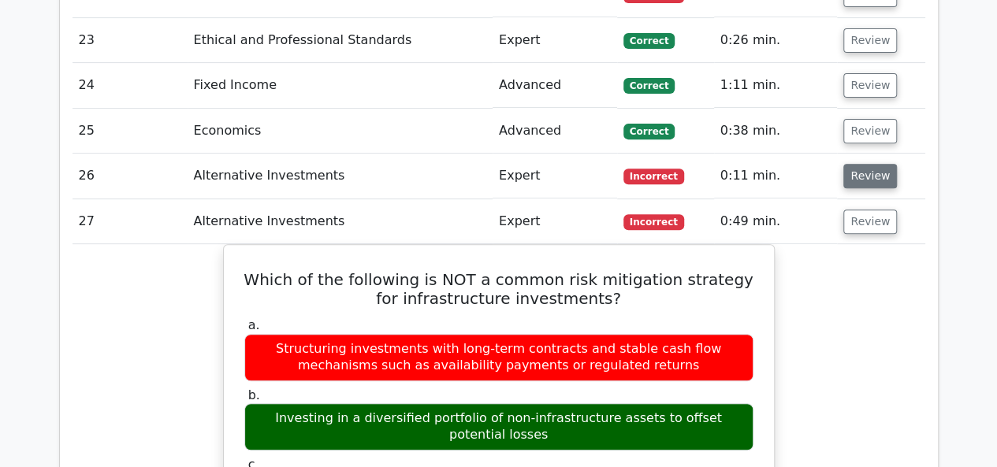
click at [863, 164] on button "Review" at bounding box center [870, 176] width 54 height 24
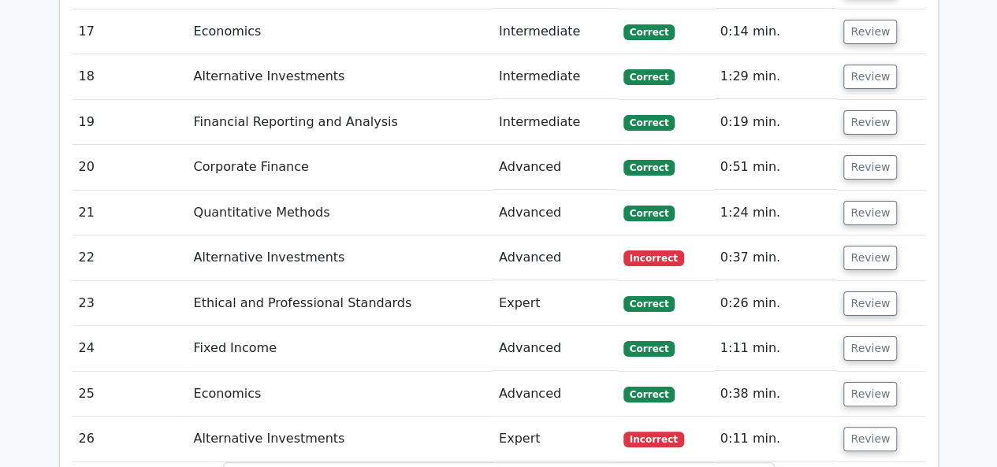
scroll to position [2916, 0]
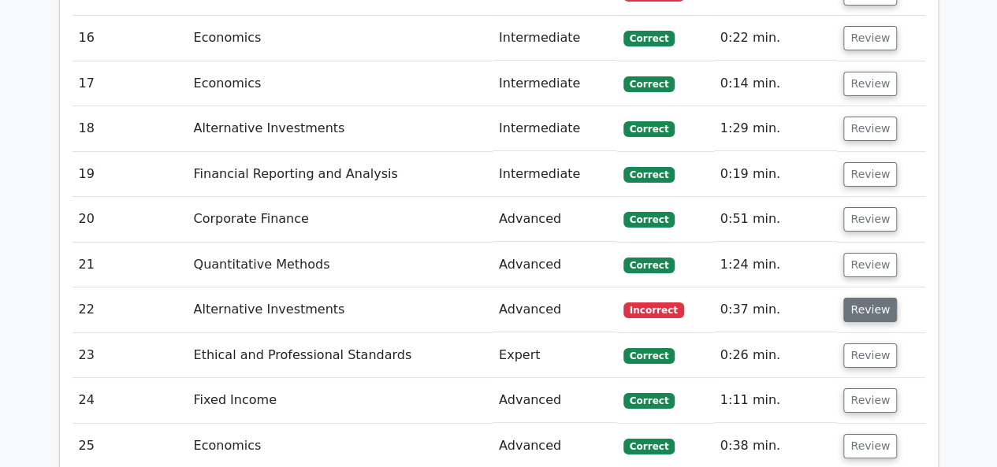
click at [846, 298] on button "Review" at bounding box center [870, 310] width 54 height 24
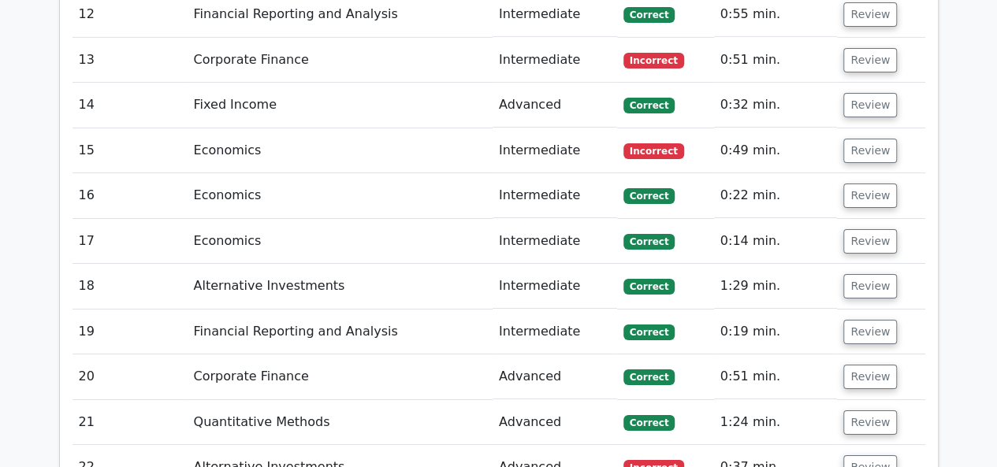
scroll to position [2522, 0]
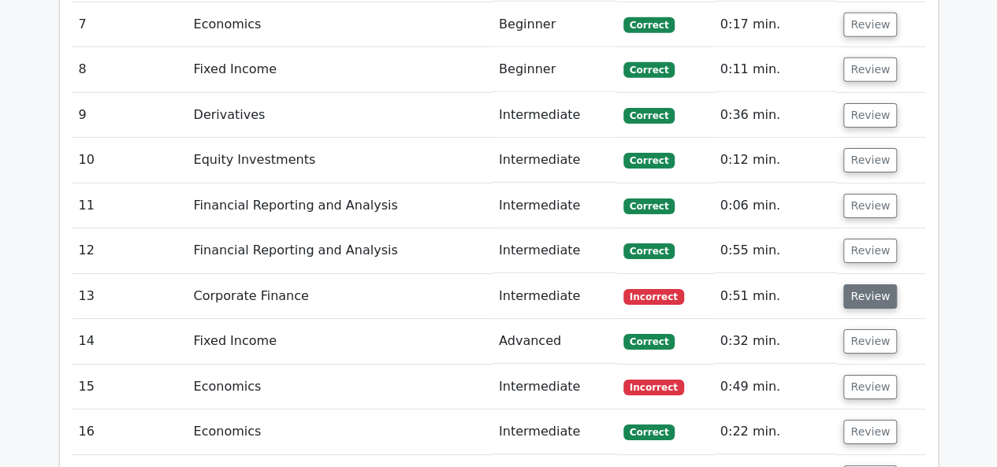
click at [867, 285] on button "Review" at bounding box center [870, 297] width 54 height 24
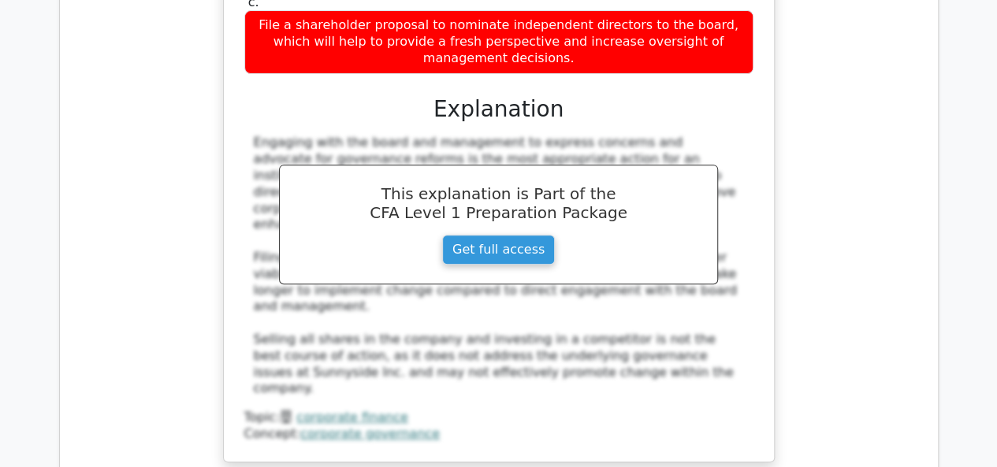
scroll to position [3310, 0]
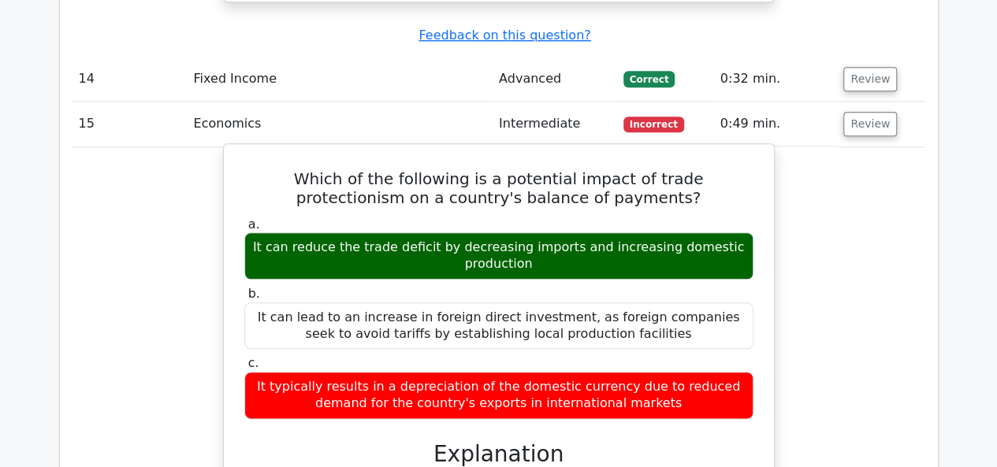
scroll to position [3547, 0]
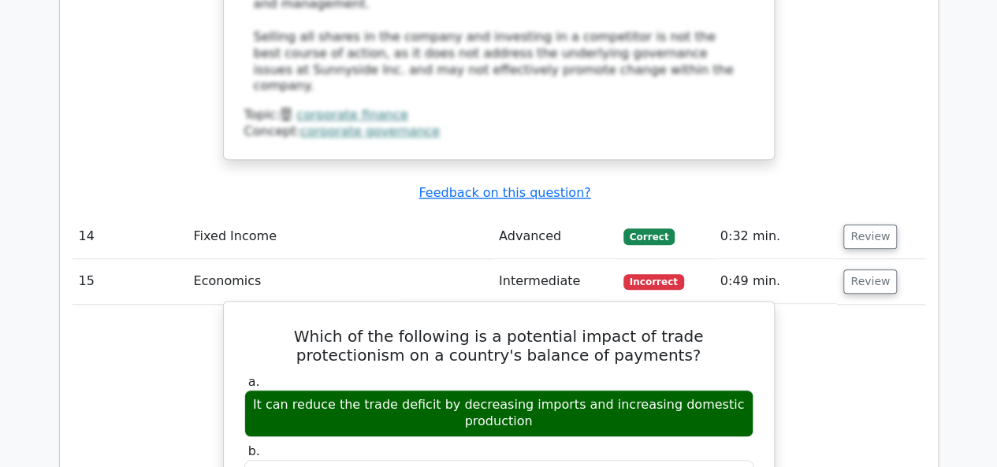
drag, startPoint x: 243, startPoint y: 116, endPoint x: 681, endPoint y: 340, distance: 492.1
copy div "Which of the following is a potential impact of trade protectionism on a countr…"
